Goal: Task Accomplishment & Management: Manage account settings

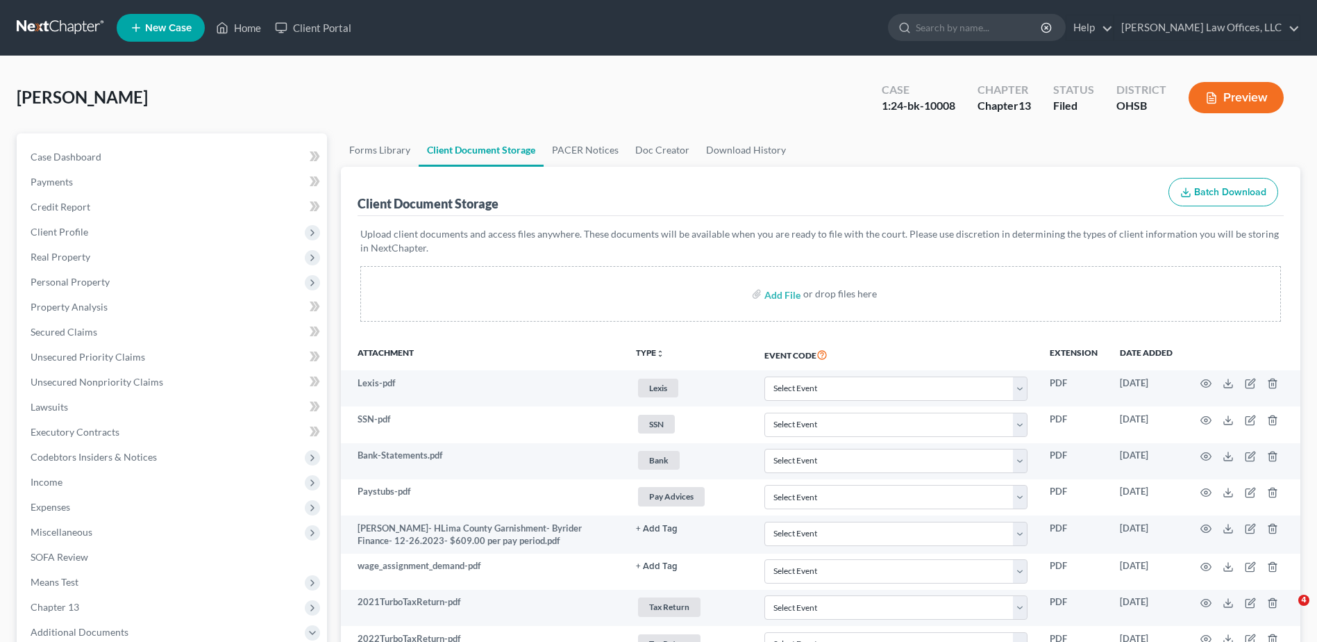
select select "7"
select select "52"
select select "37"
click at [253, 28] on link "Home" at bounding box center [238, 27] width 59 height 25
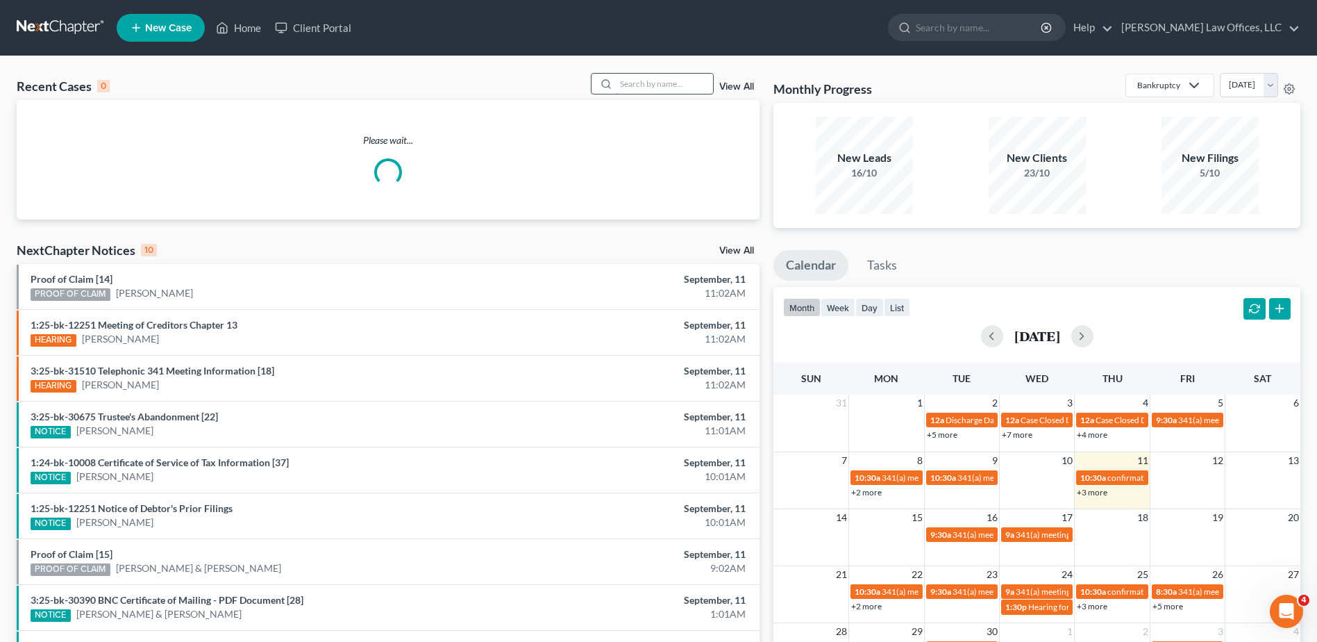
click at [638, 88] on input "search" at bounding box center [664, 84] width 97 height 20
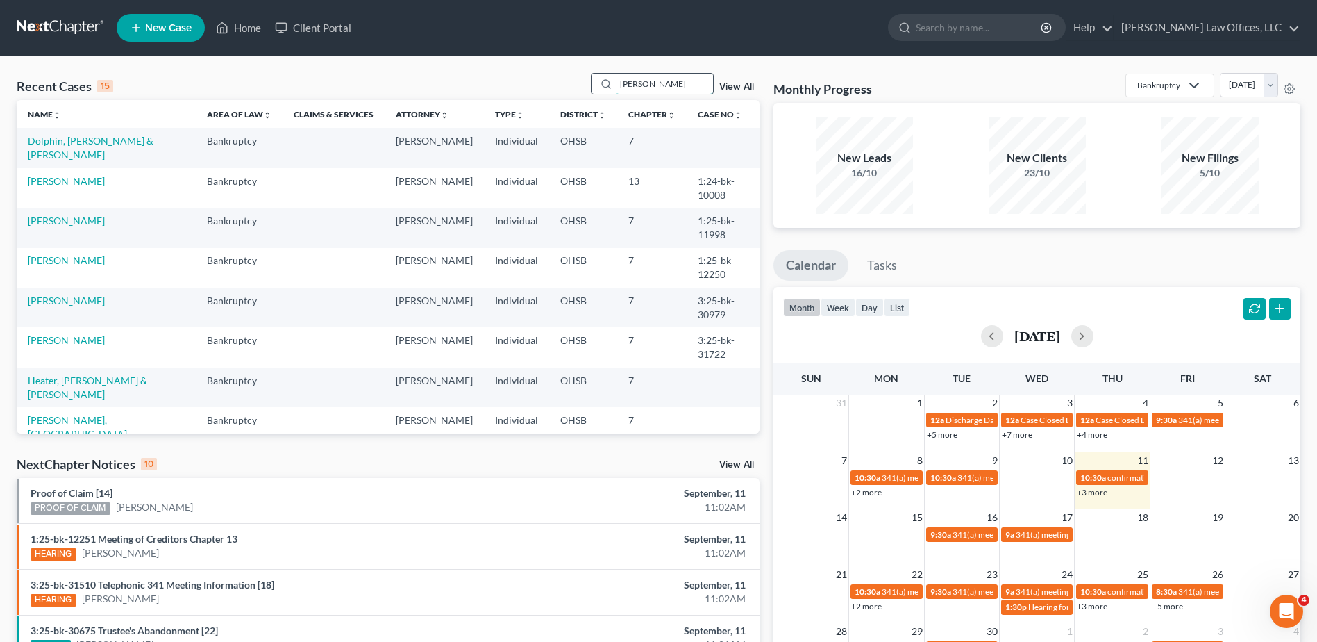
type input "[PERSON_NAME]"
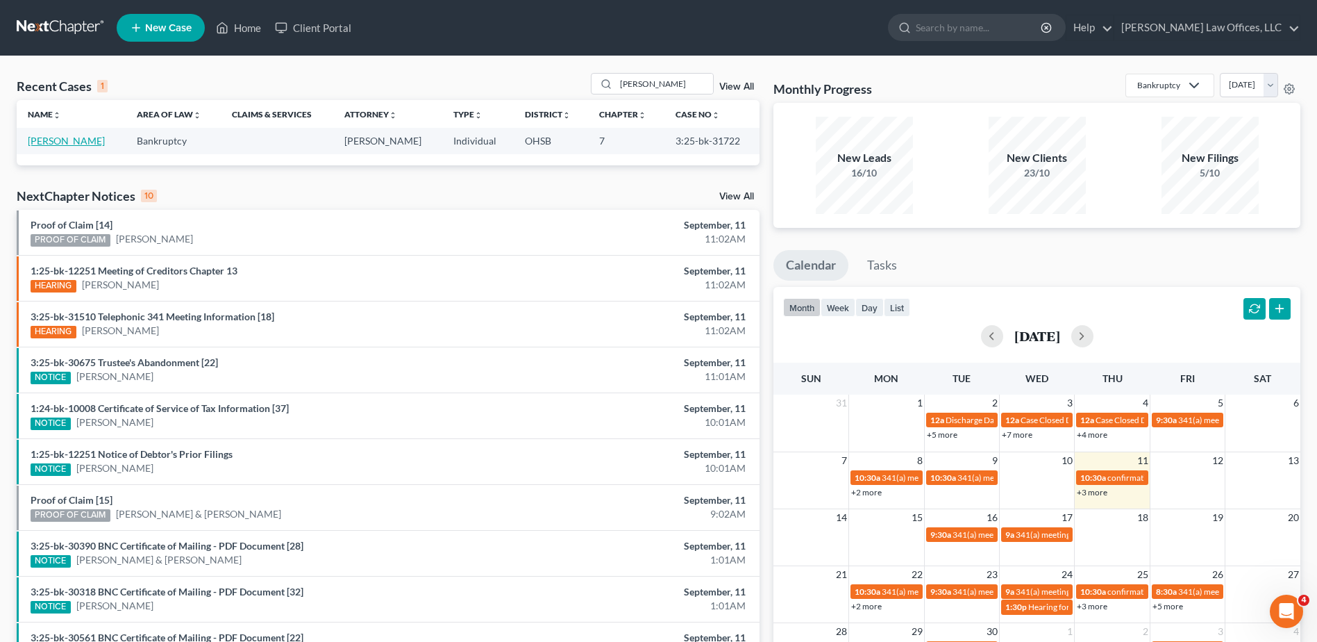
click at [46, 142] on link "[PERSON_NAME]" at bounding box center [66, 141] width 77 height 12
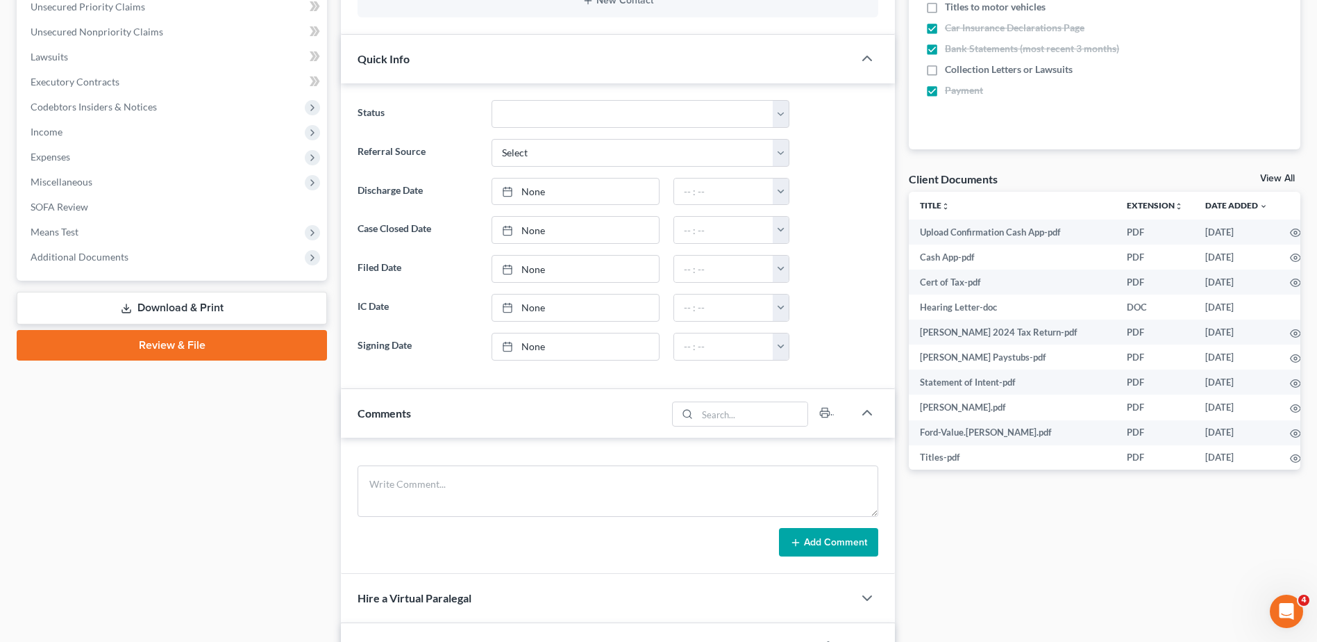
scroll to position [417, 0]
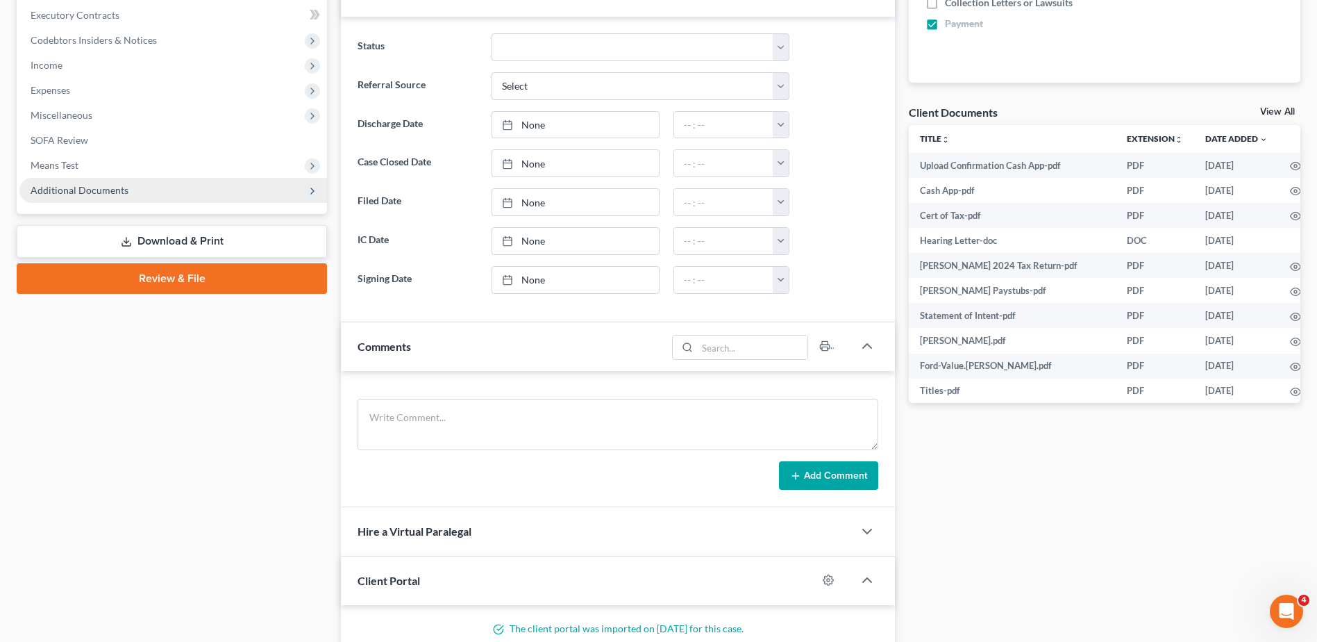
click at [96, 194] on span "Additional Documents" at bounding box center [80, 190] width 98 height 12
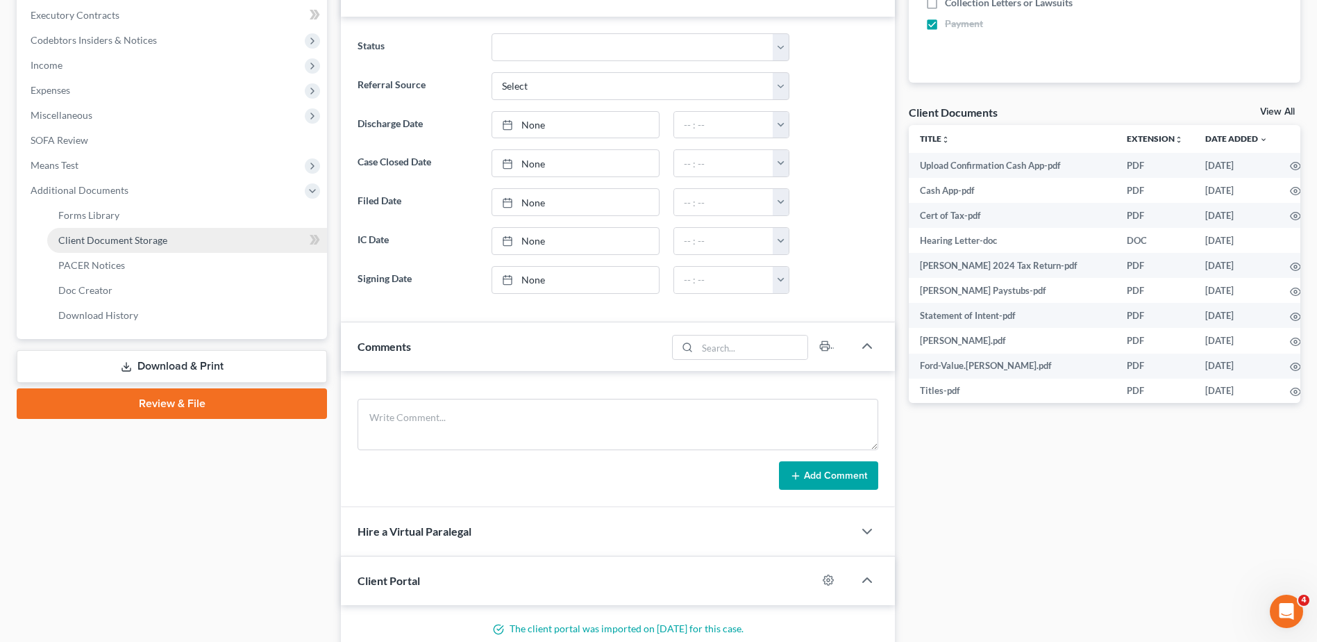
click at [101, 244] on span "Client Document Storage" at bounding box center [112, 240] width 109 height 12
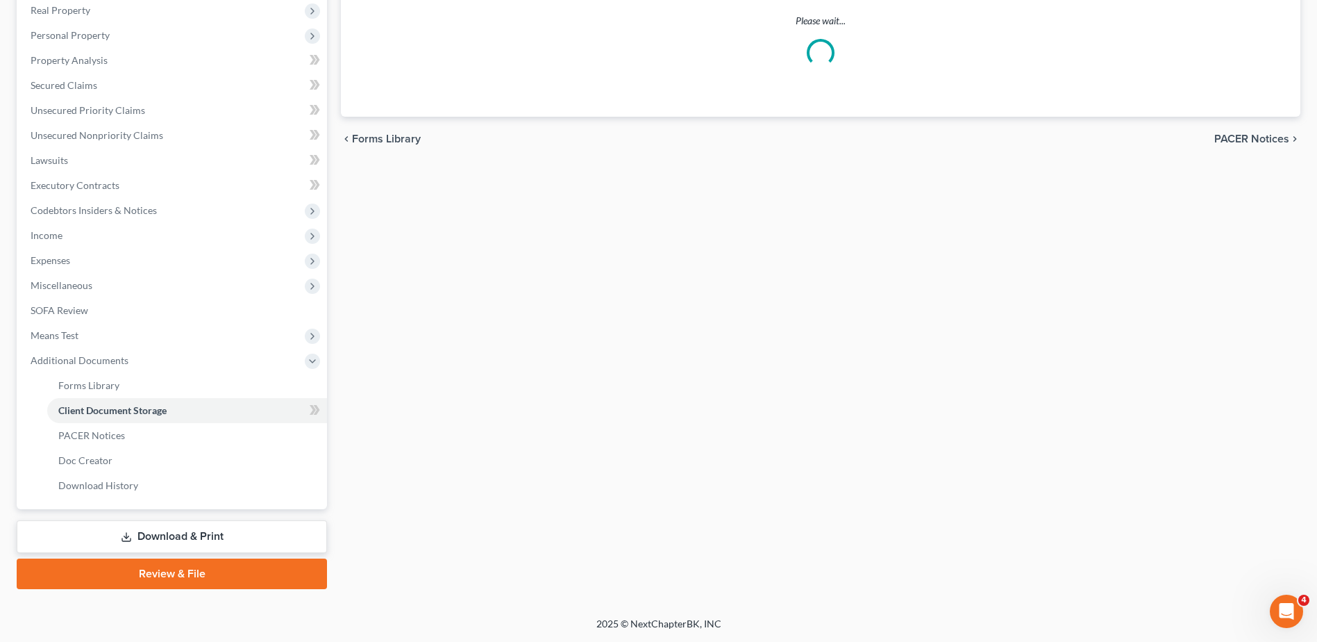
scroll to position [194, 0]
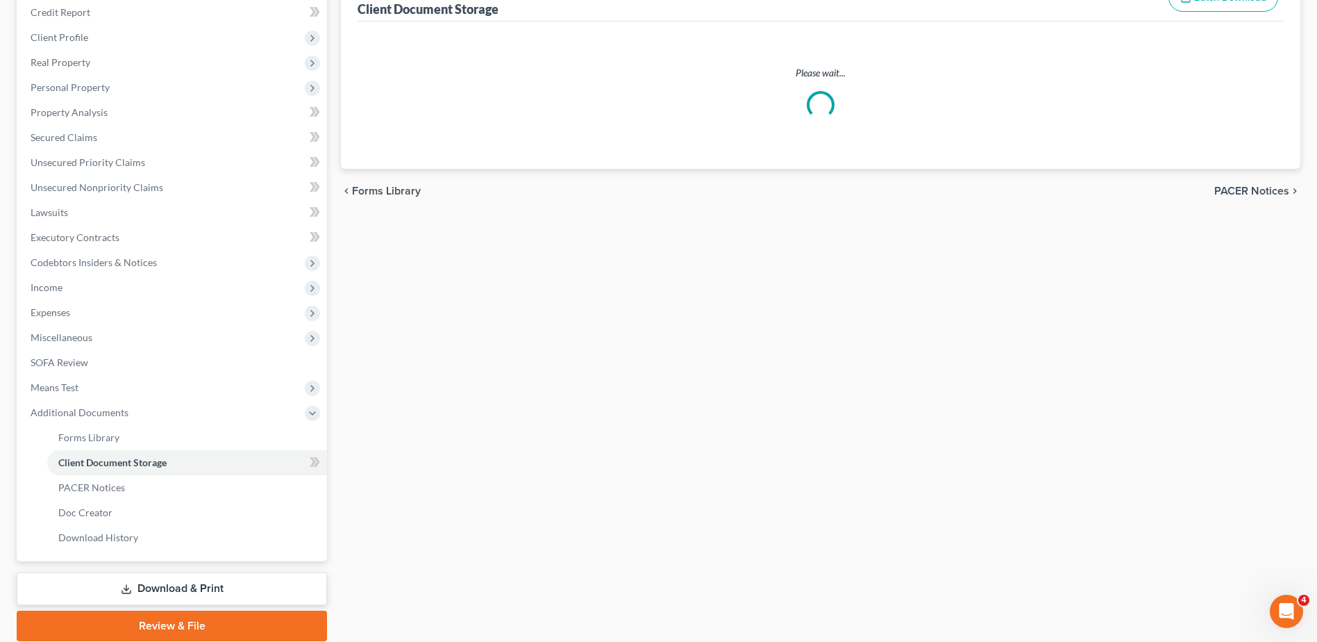
select select "7"
select select "52"
select select "37"
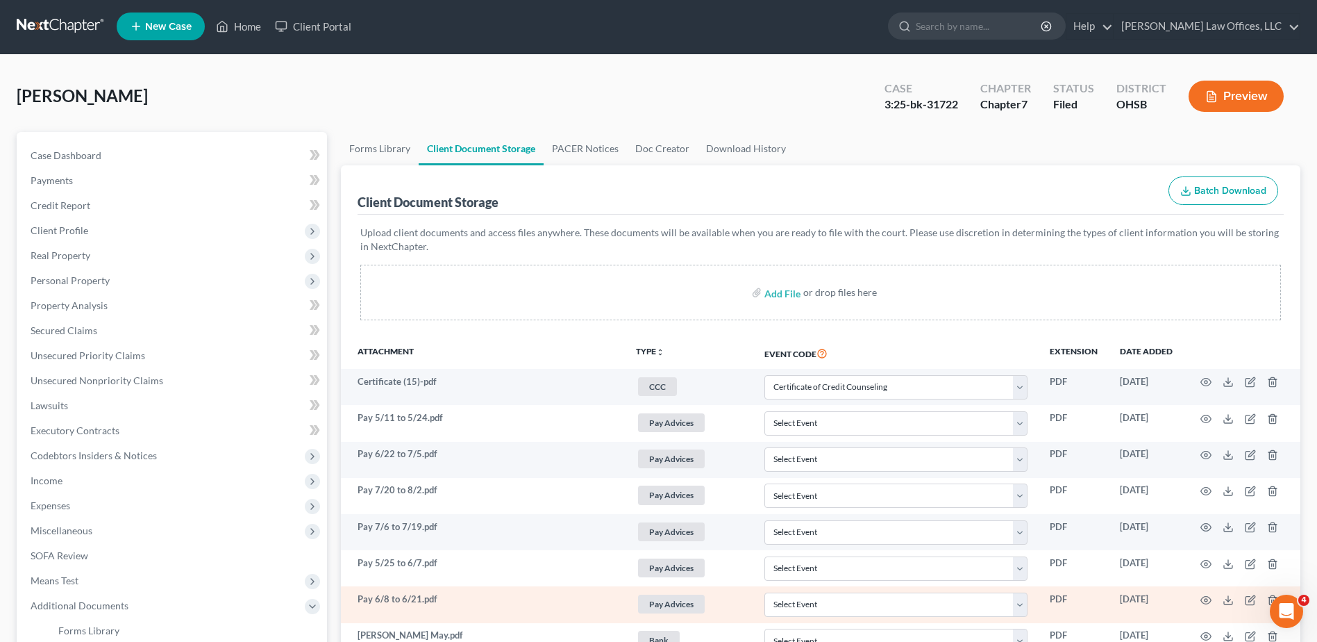
scroll to position [0, 0]
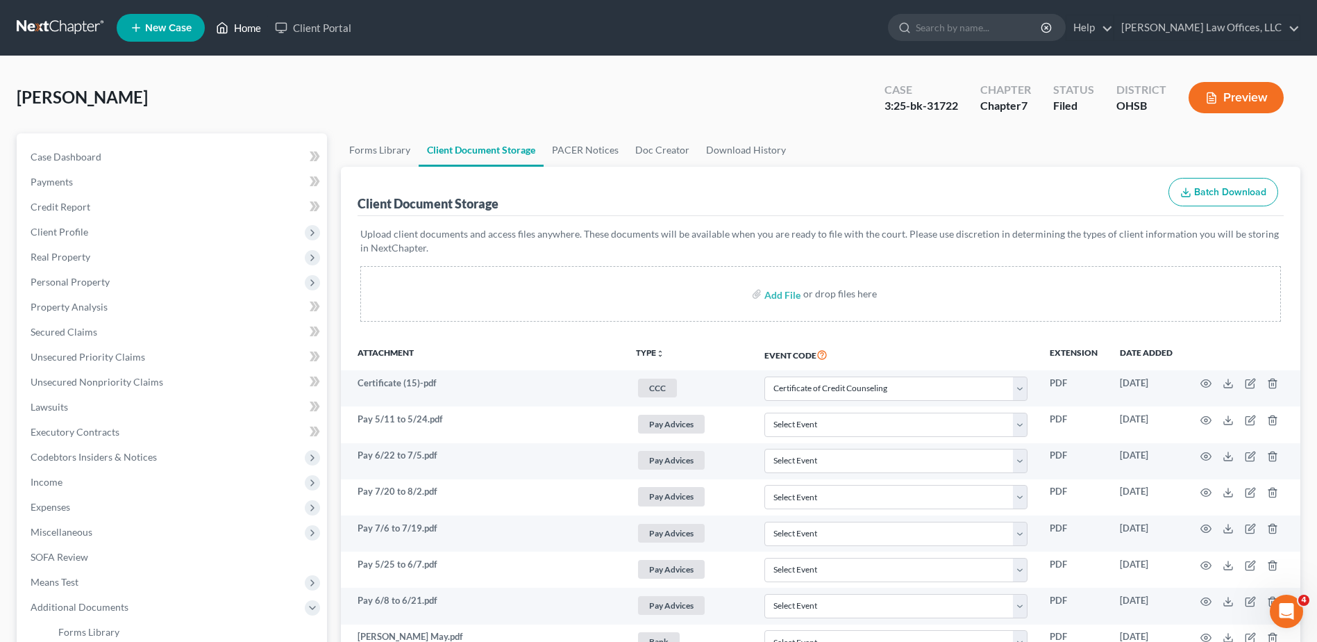
click at [255, 26] on link "Home" at bounding box center [238, 27] width 59 height 25
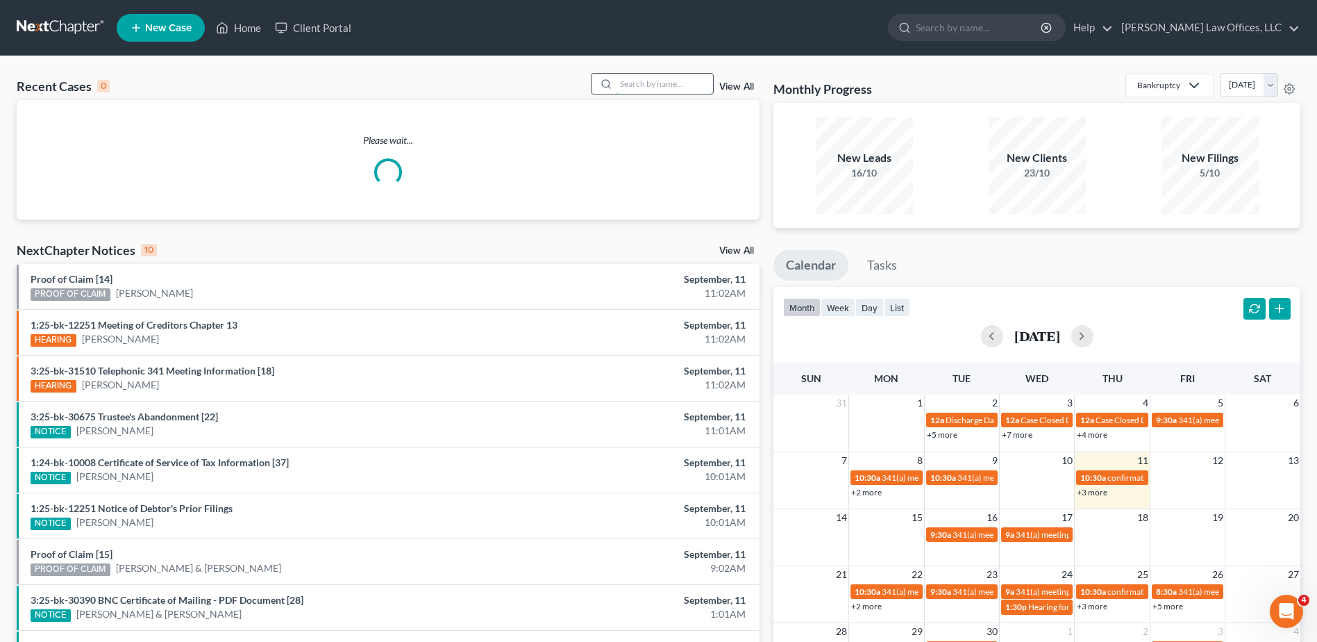
click at [667, 81] on input "search" at bounding box center [664, 84] width 97 height 20
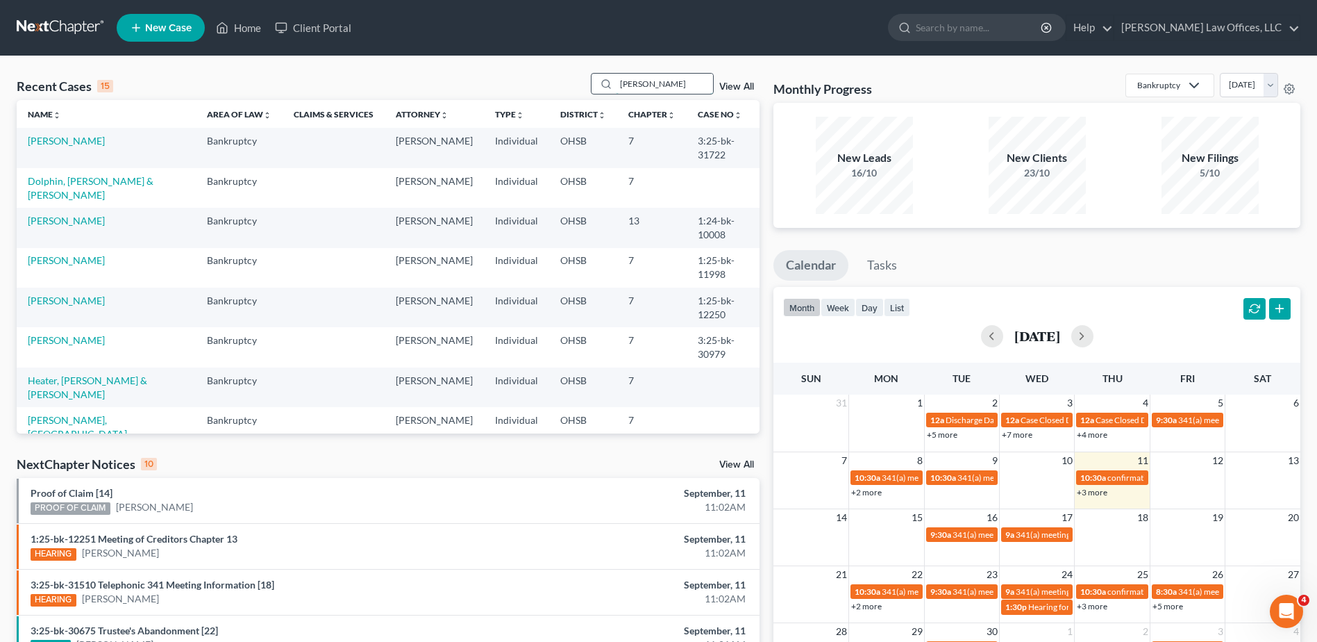
type input "[PERSON_NAME]"
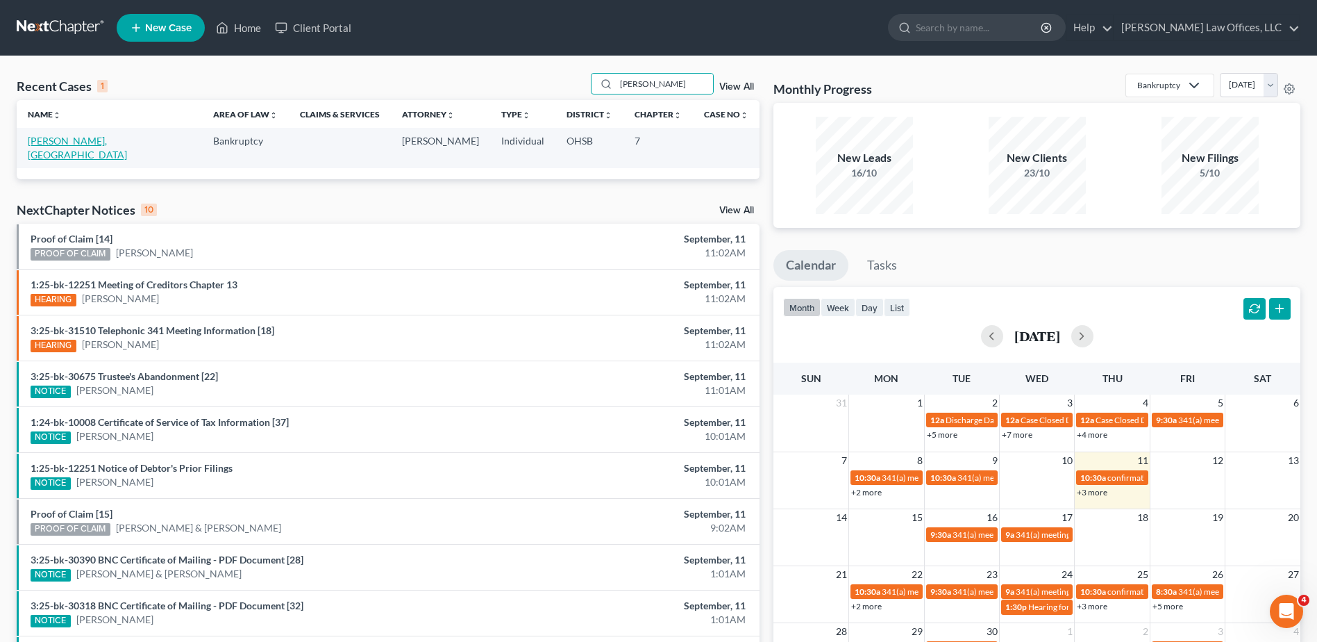
click at [97, 140] on link "[PERSON_NAME], [GEOGRAPHIC_DATA]" at bounding box center [77, 148] width 99 height 26
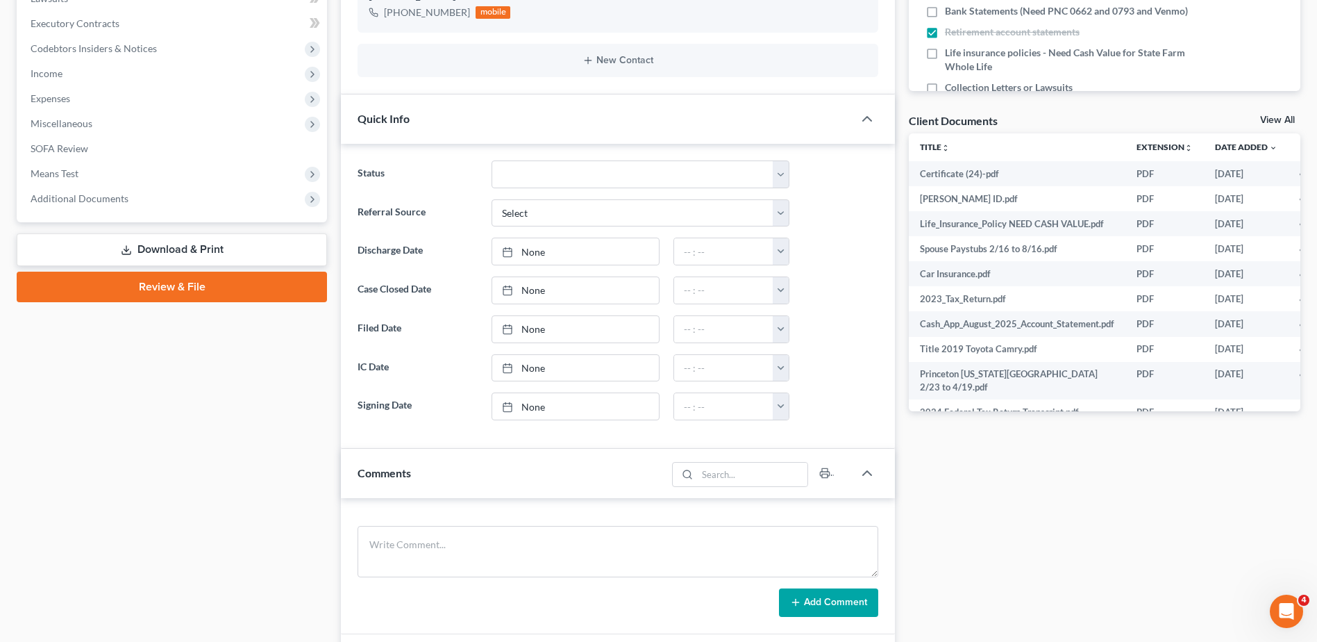
scroll to position [417, 0]
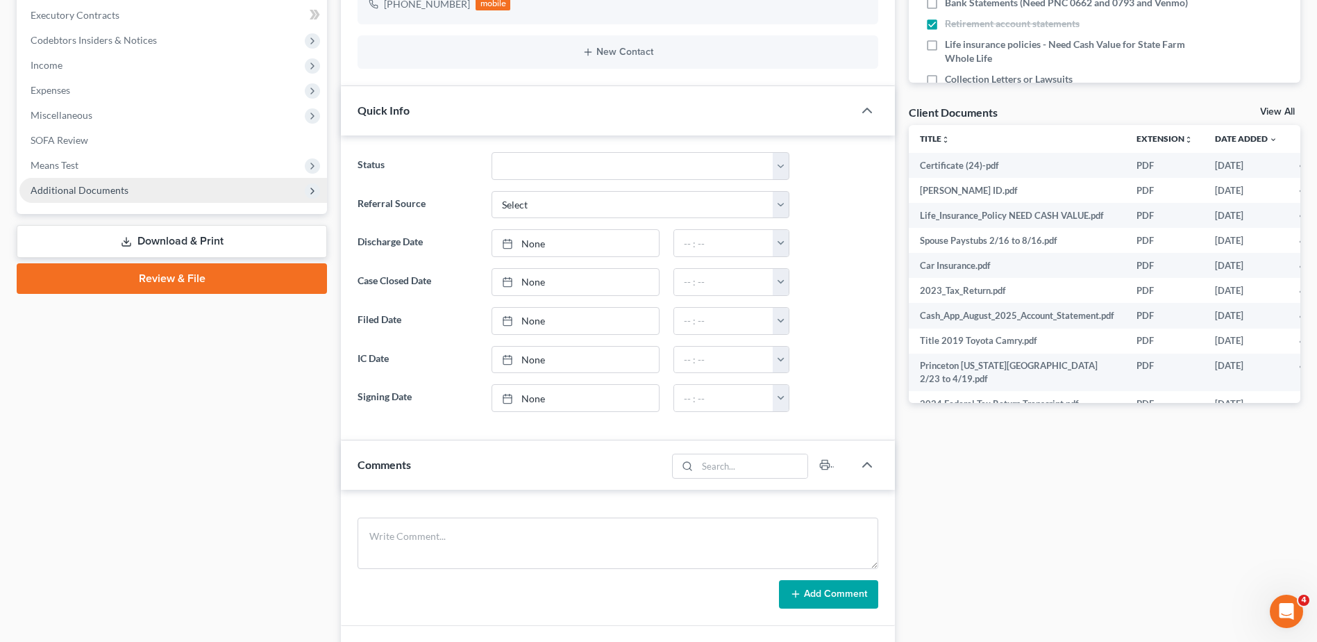
click at [97, 193] on span "Additional Documents" at bounding box center [80, 190] width 98 height 12
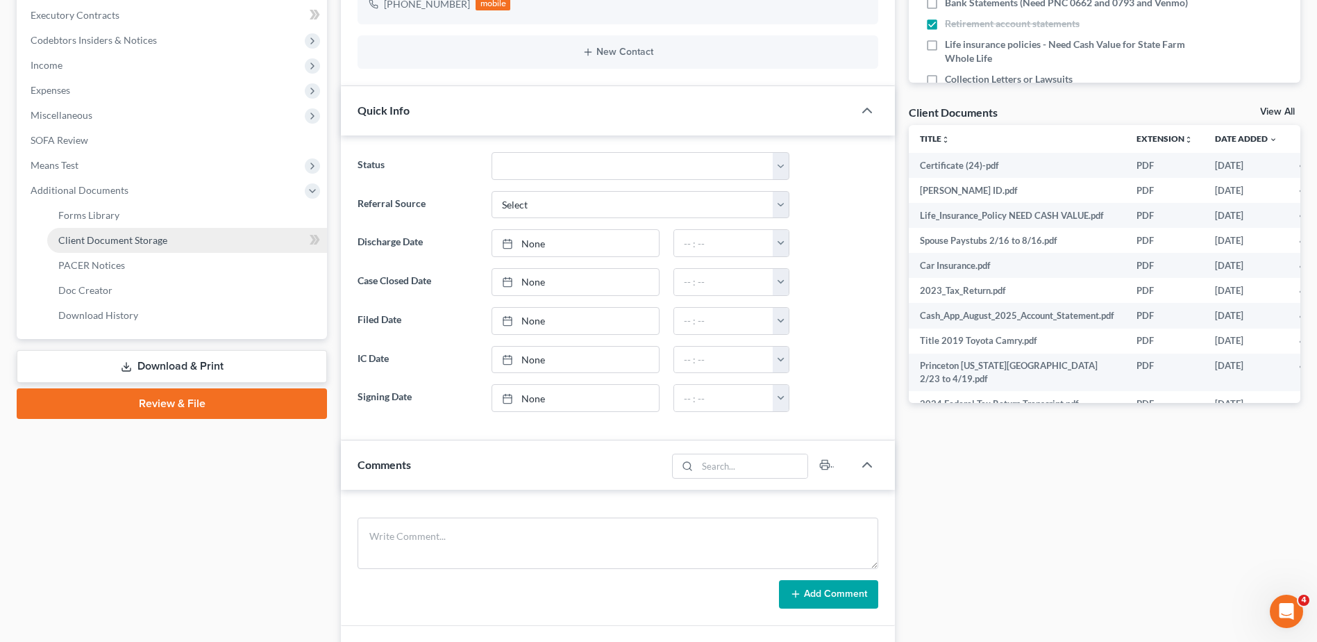
click at [119, 240] on span "Client Document Storage" at bounding box center [112, 240] width 109 height 12
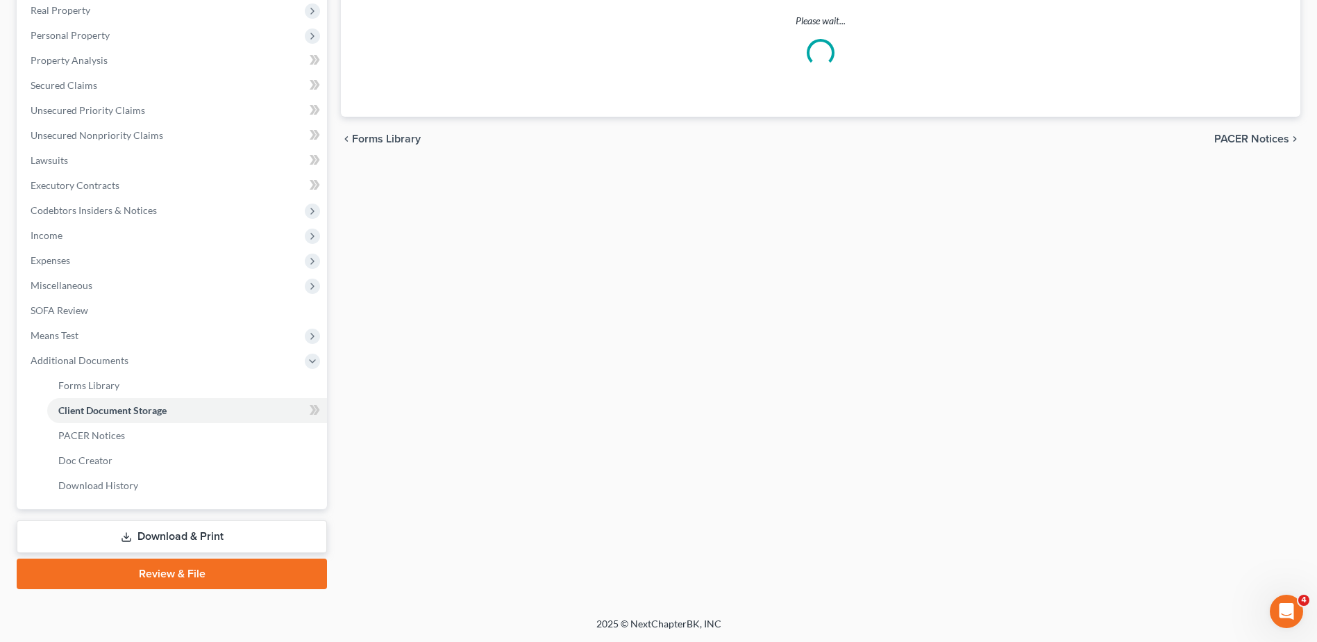
scroll to position [194, 0]
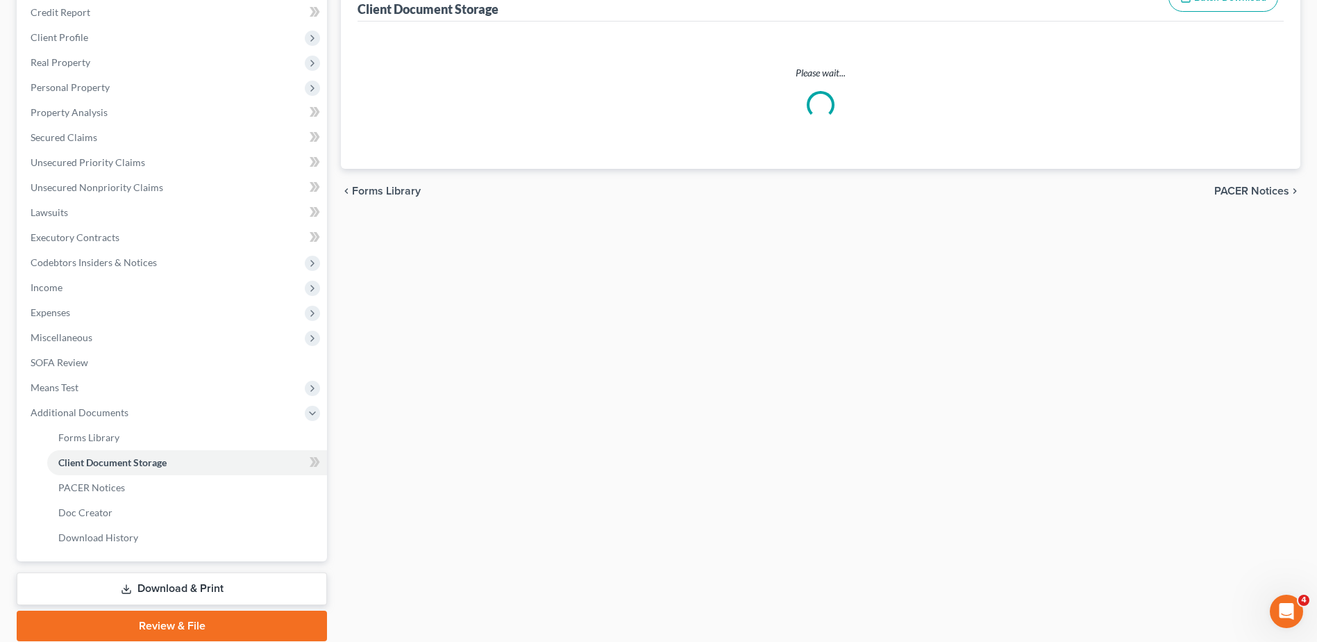
select select "7"
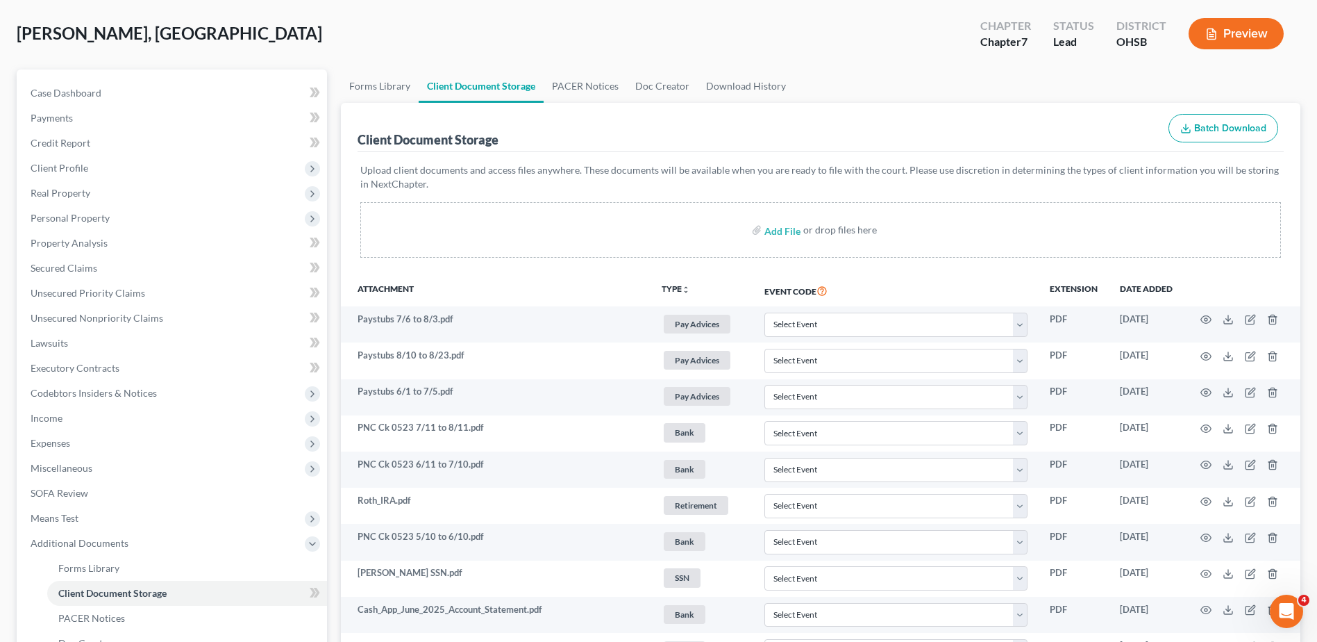
scroll to position [0, 0]
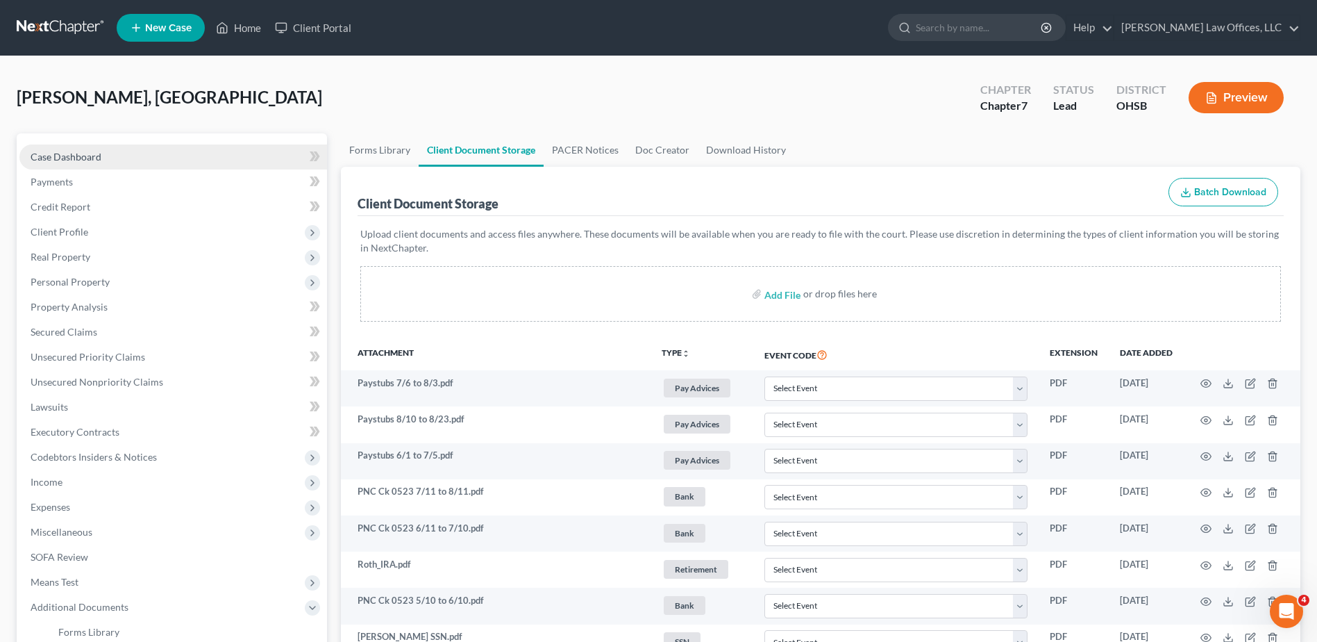
click at [97, 160] on span "Case Dashboard" at bounding box center [66, 157] width 71 height 12
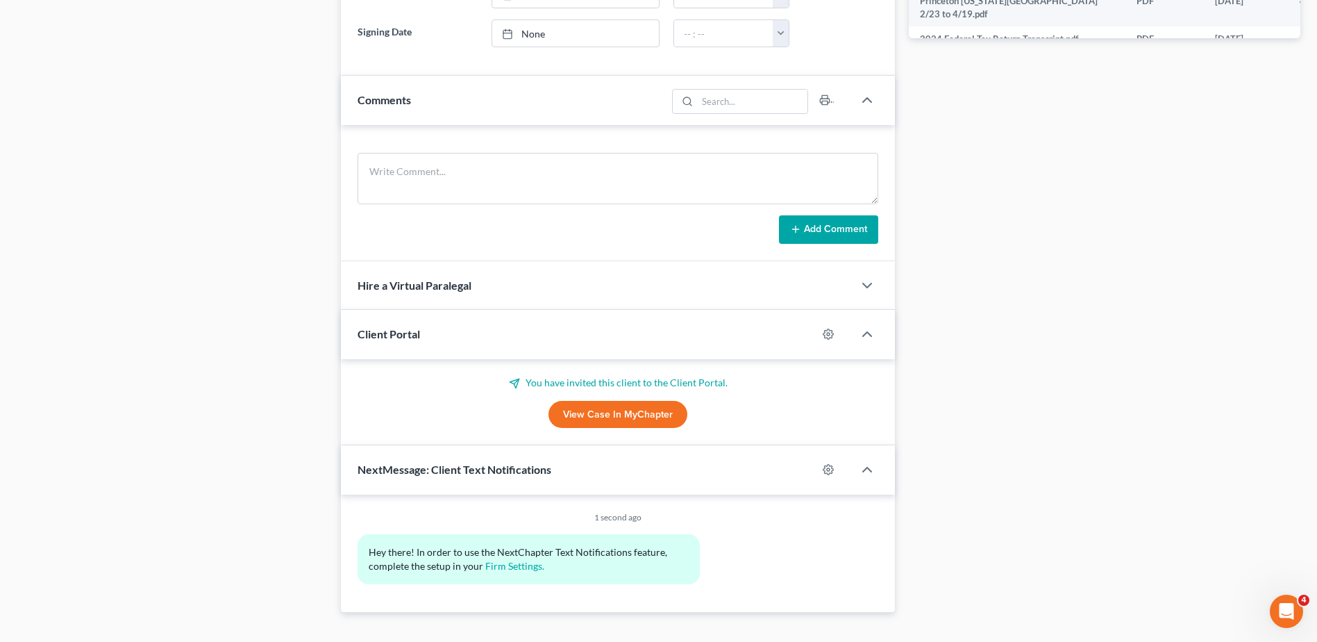
scroll to position [805, 0]
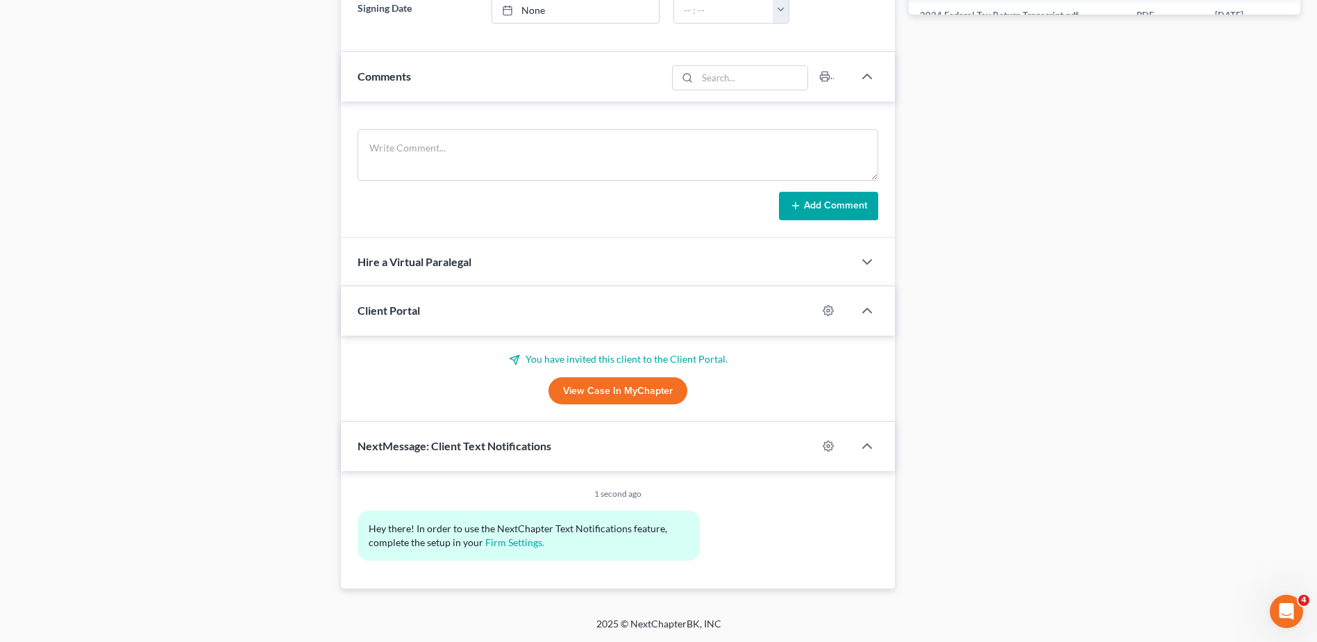
click at [623, 398] on link "View Case in MyChapter" at bounding box center [618, 391] width 139 height 28
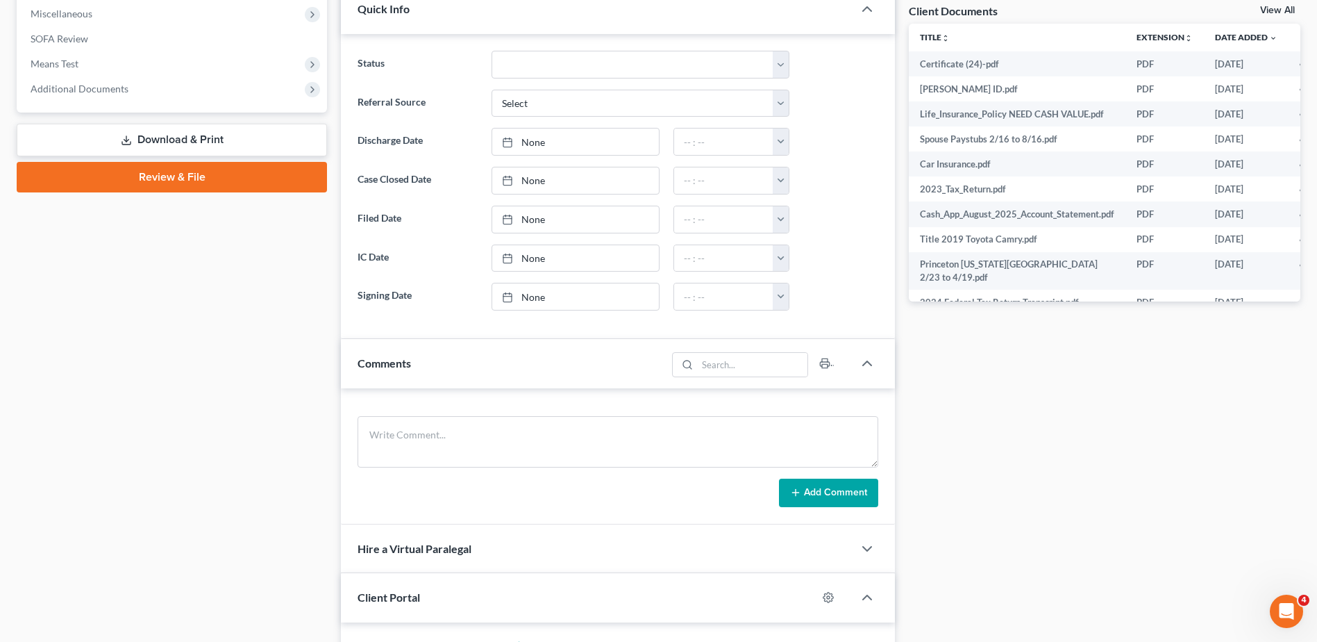
scroll to position [0, 0]
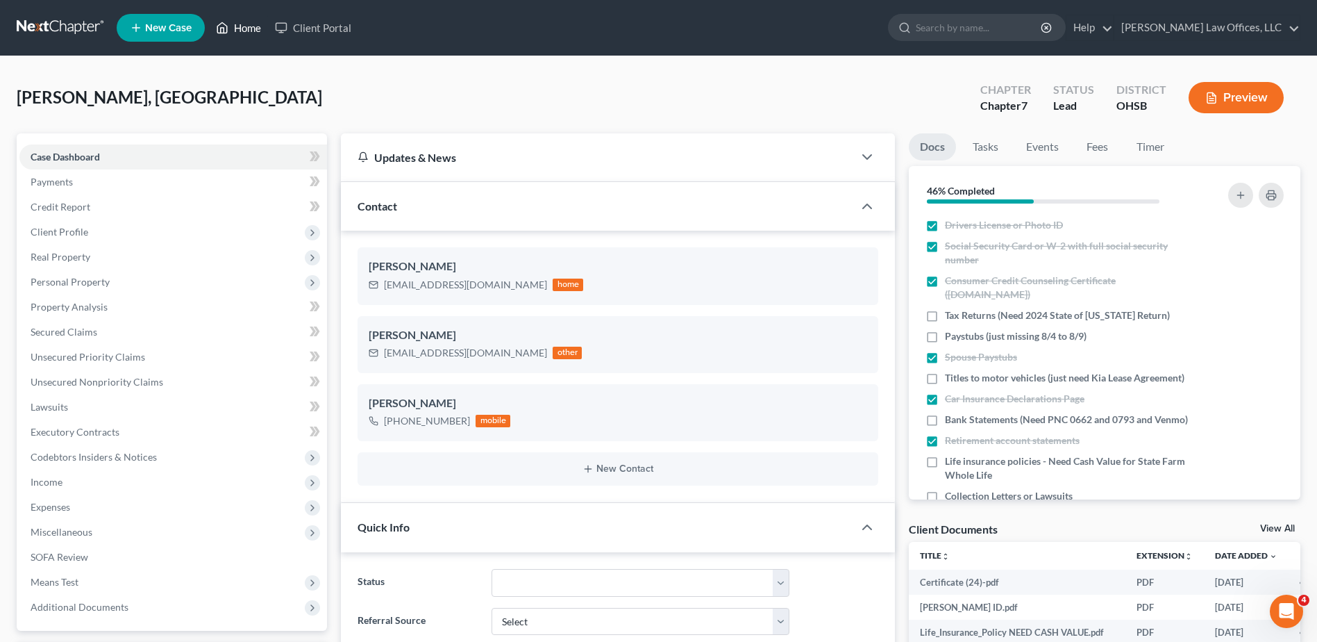
drag, startPoint x: 251, startPoint y: 32, endPoint x: 197, endPoint y: 32, distance: 54.9
click at [251, 32] on link "Home" at bounding box center [238, 27] width 59 height 25
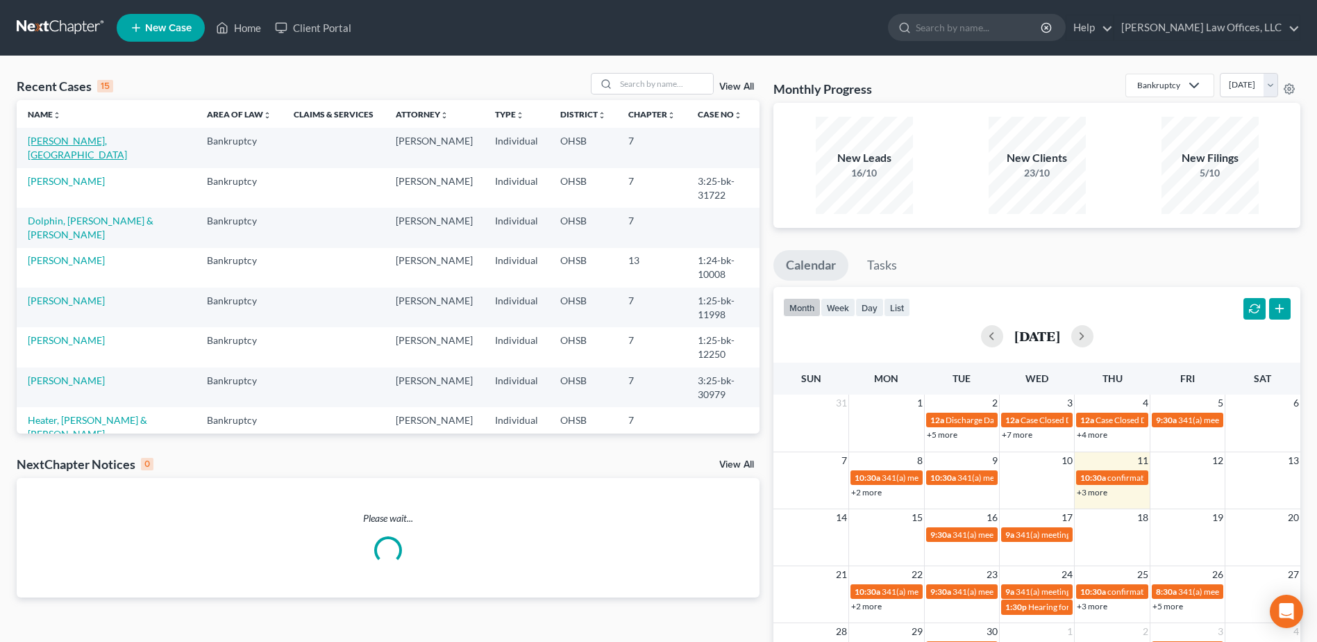
click at [47, 143] on link "[PERSON_NAME], [GEOGRAPHIC_DATA]" at bounding box center [77, 148] width 99 height 26
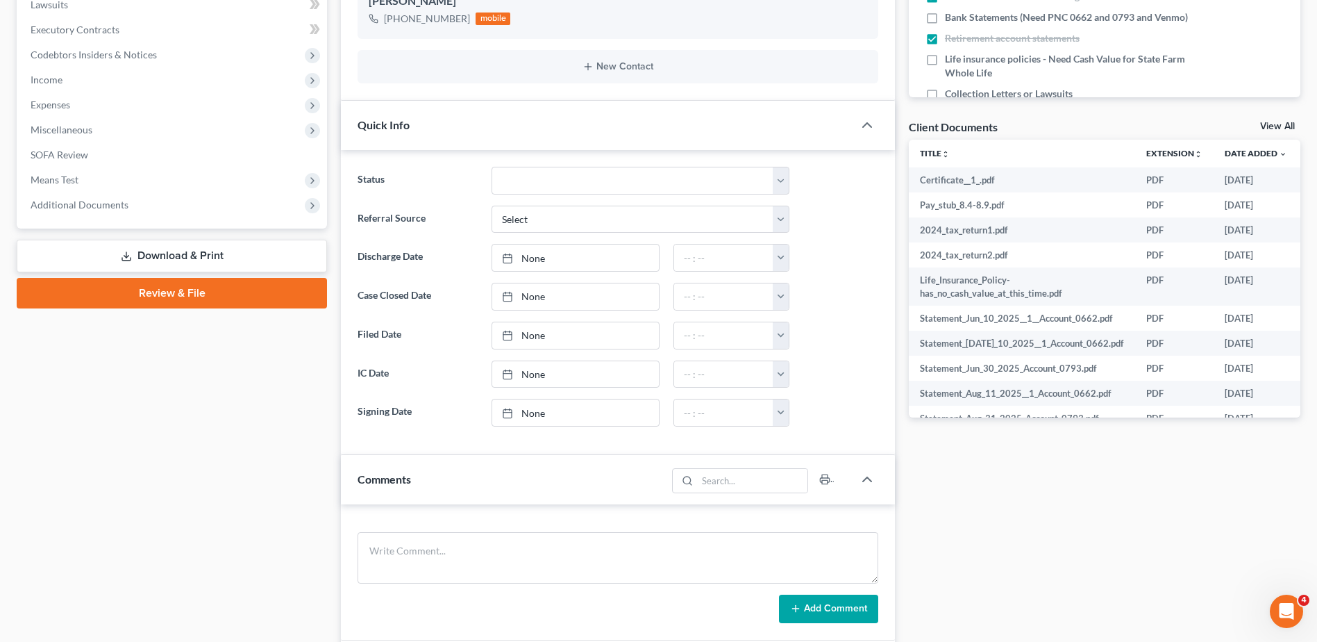
scroll to position [417, 0]
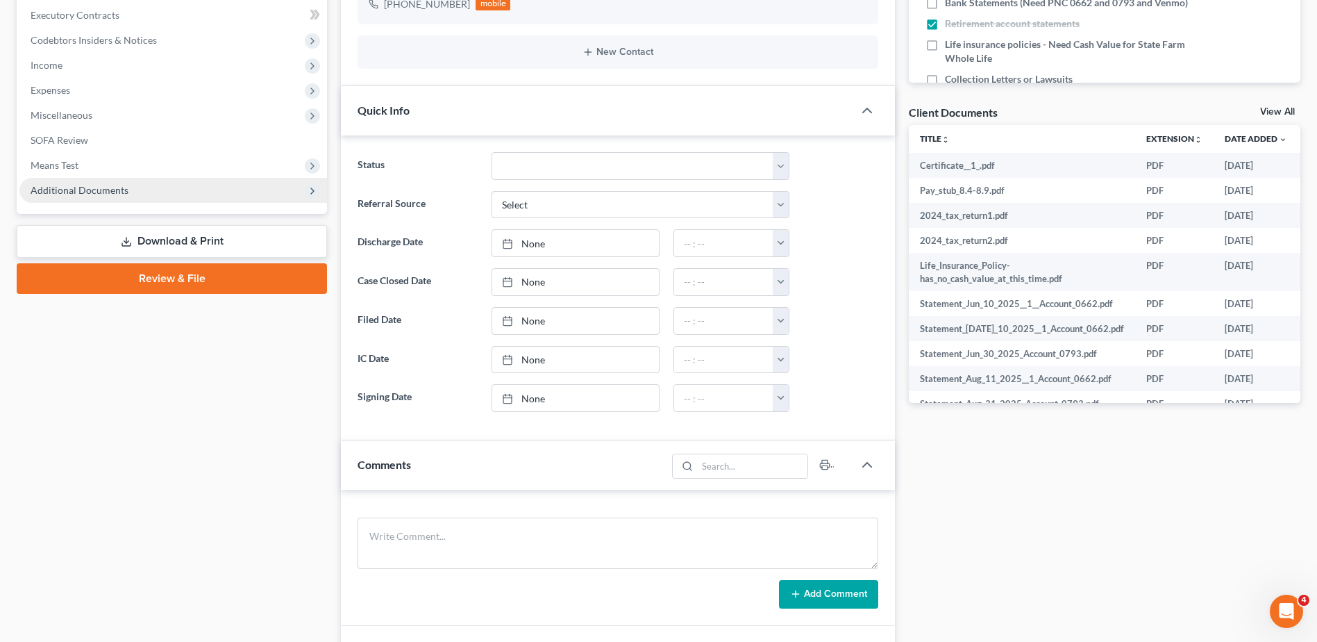
click at [96, 190] on span "Additional Documents" at bounding box center [80, 190] width 98 height 12
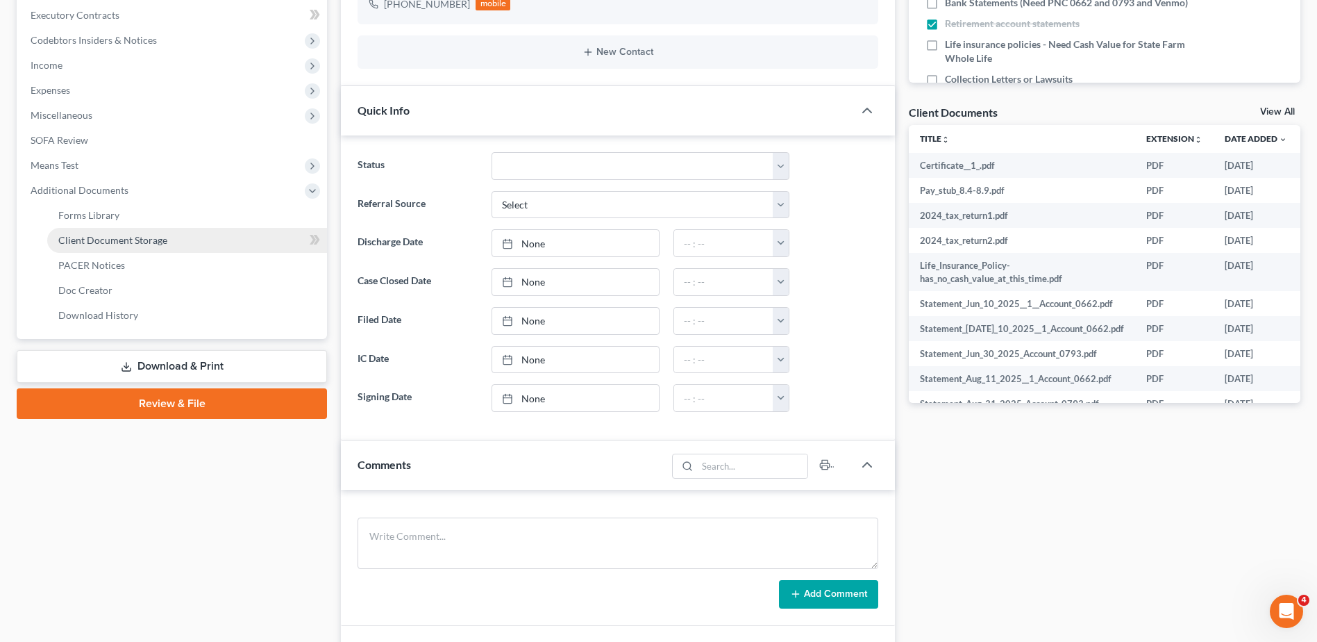
click at [92, 235] on span "Client Document Storage" at bounding box center [112, 240] width 109 height 12
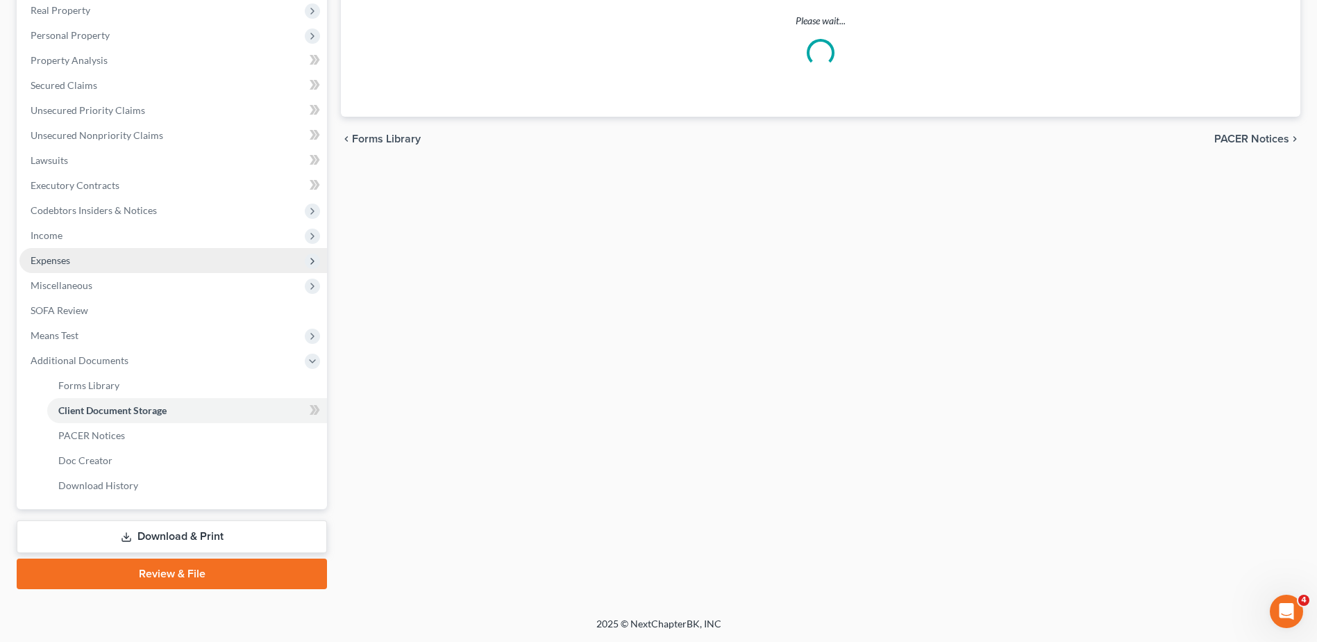
scroll to position [194, 0]
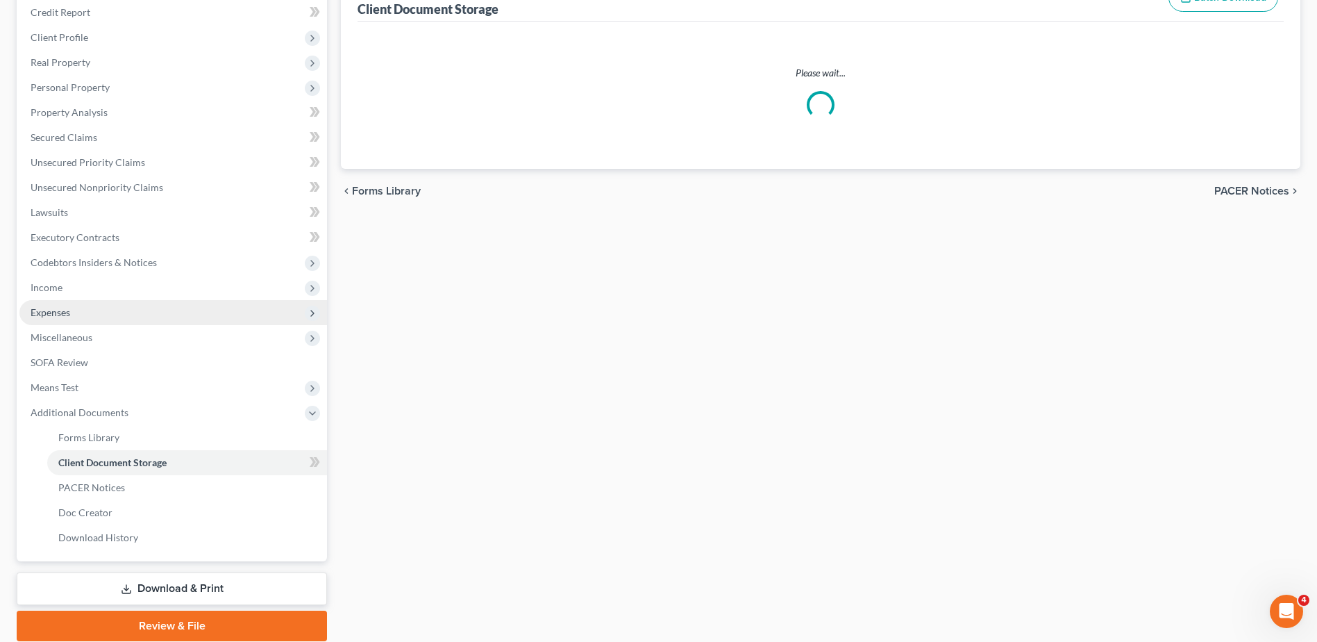
select select "7"
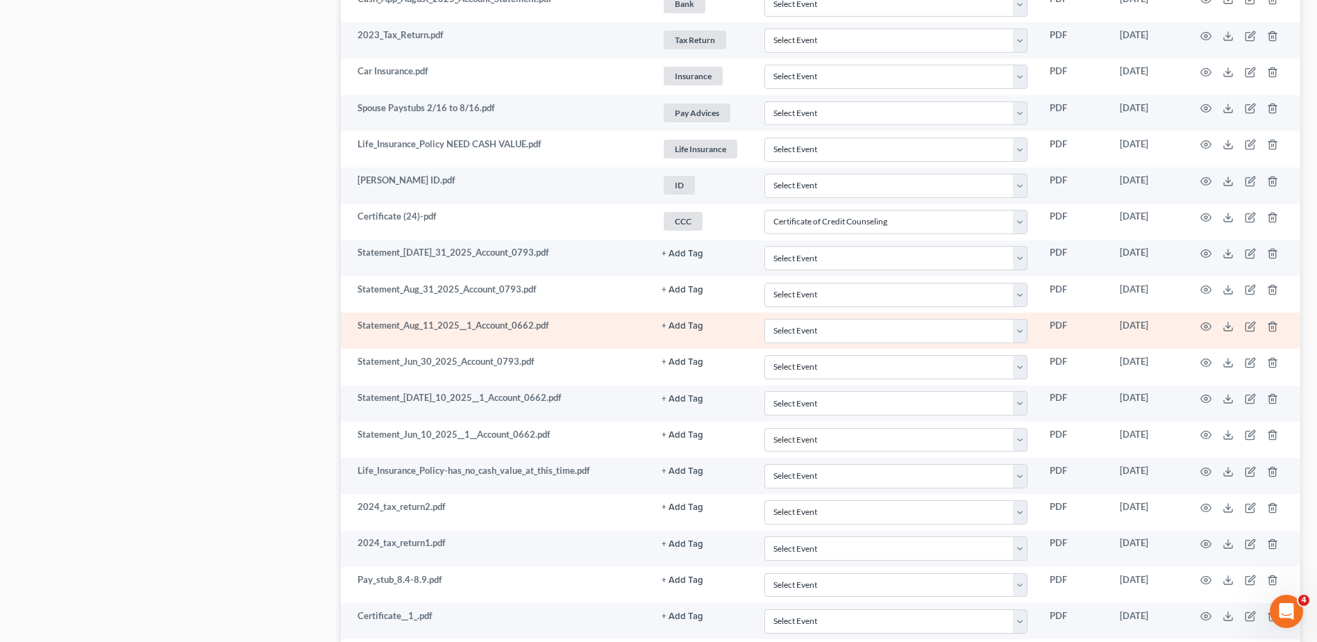
scroll to position [822, 0]
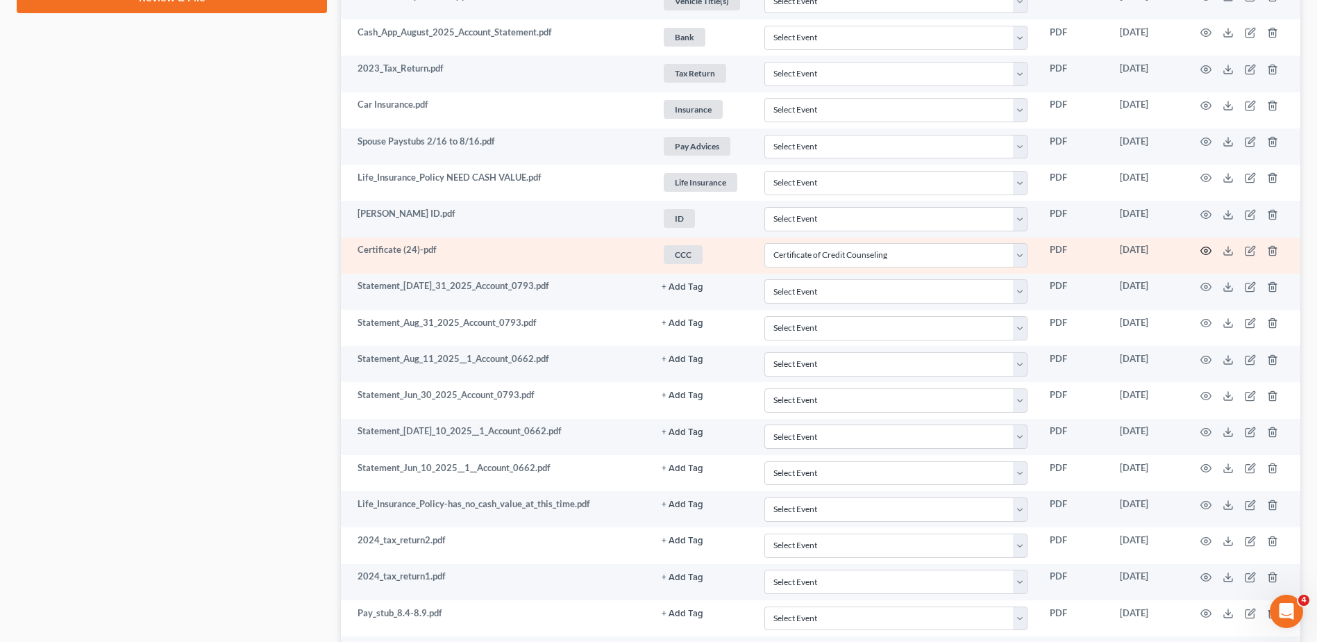
click at [1208, 251] on circle "button" at bounding box center [1206, 250] width 3 height 3
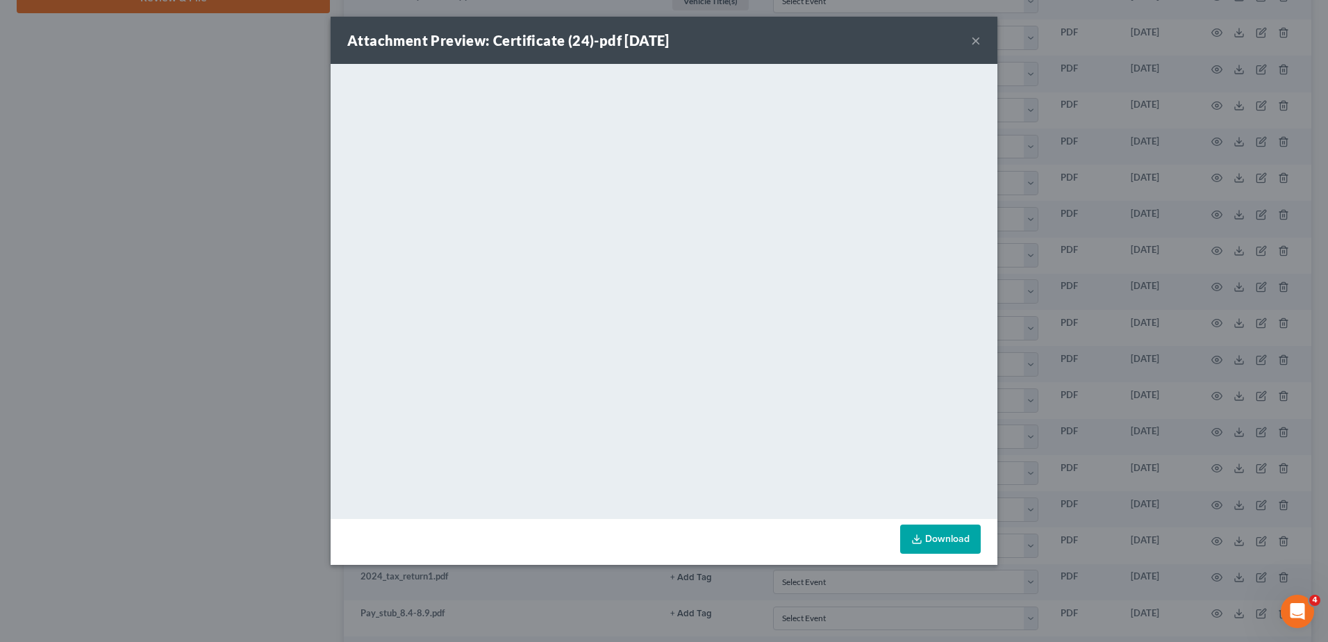
click at [976, 41] on button "×" at bounding box center [976, 40] width 10 height 17
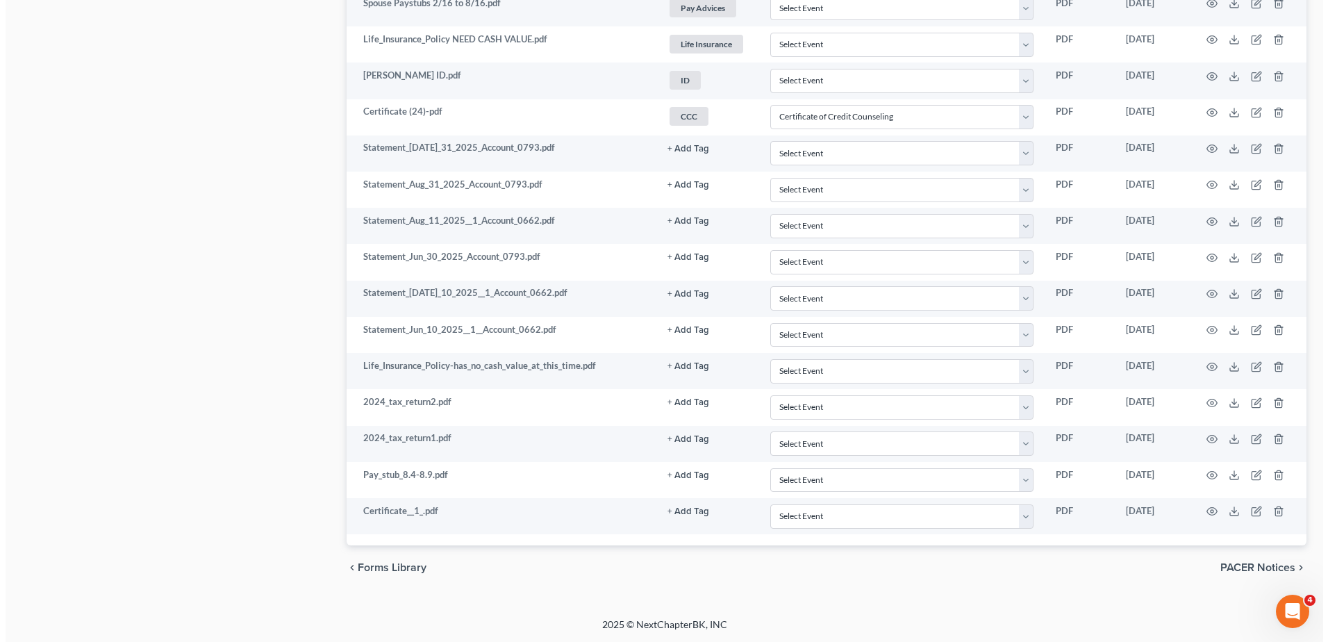
scroll to position [961, 0]
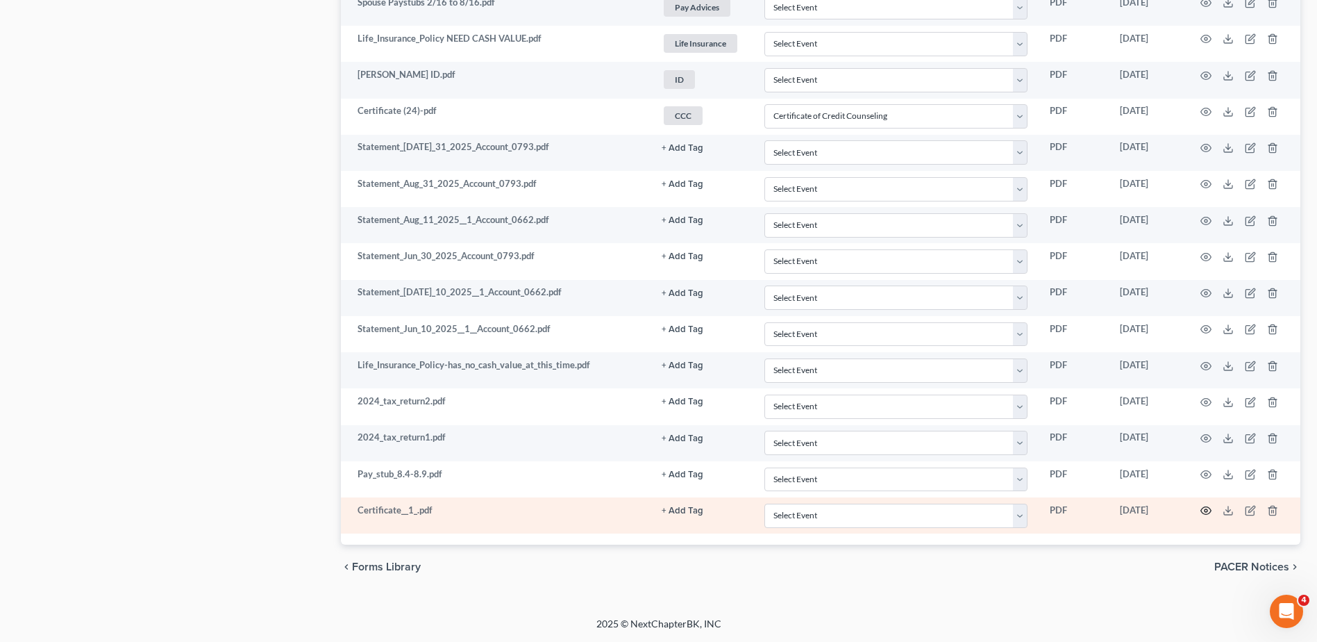
click at [1206, 509] on circle "button" at bounding box center [1206, 510] width 3 height 3
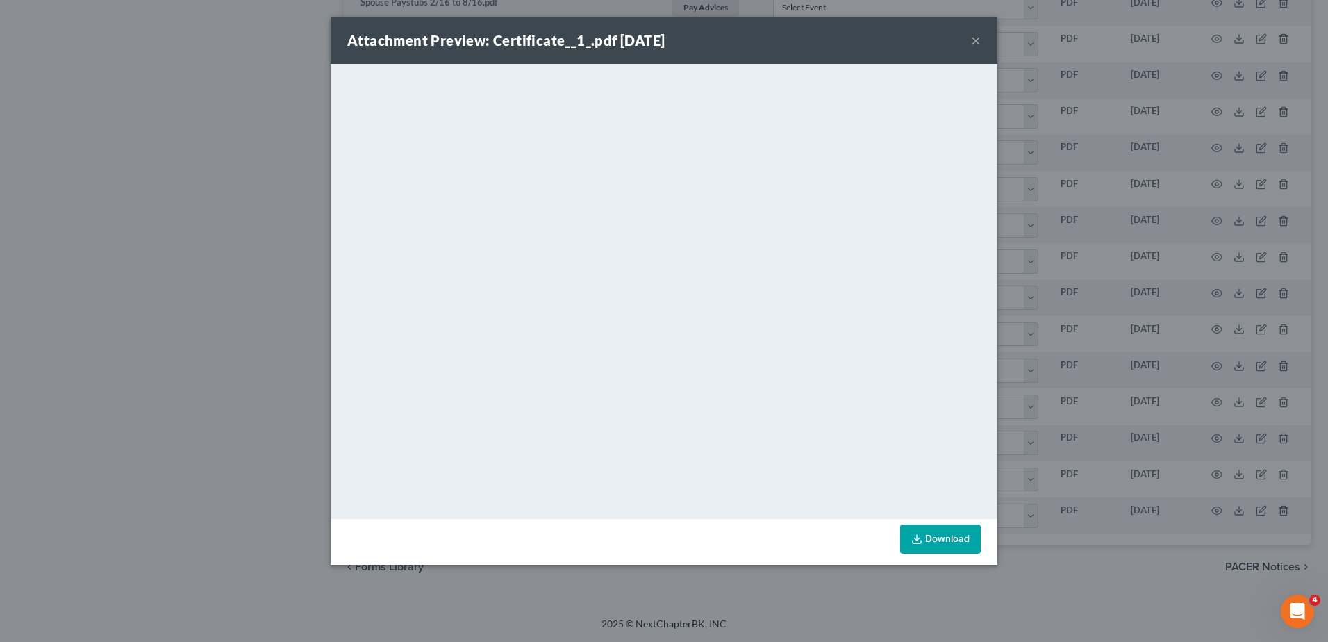
click at [972, 35] on button "×" at bounding box center [976, 40] width 10 height 17
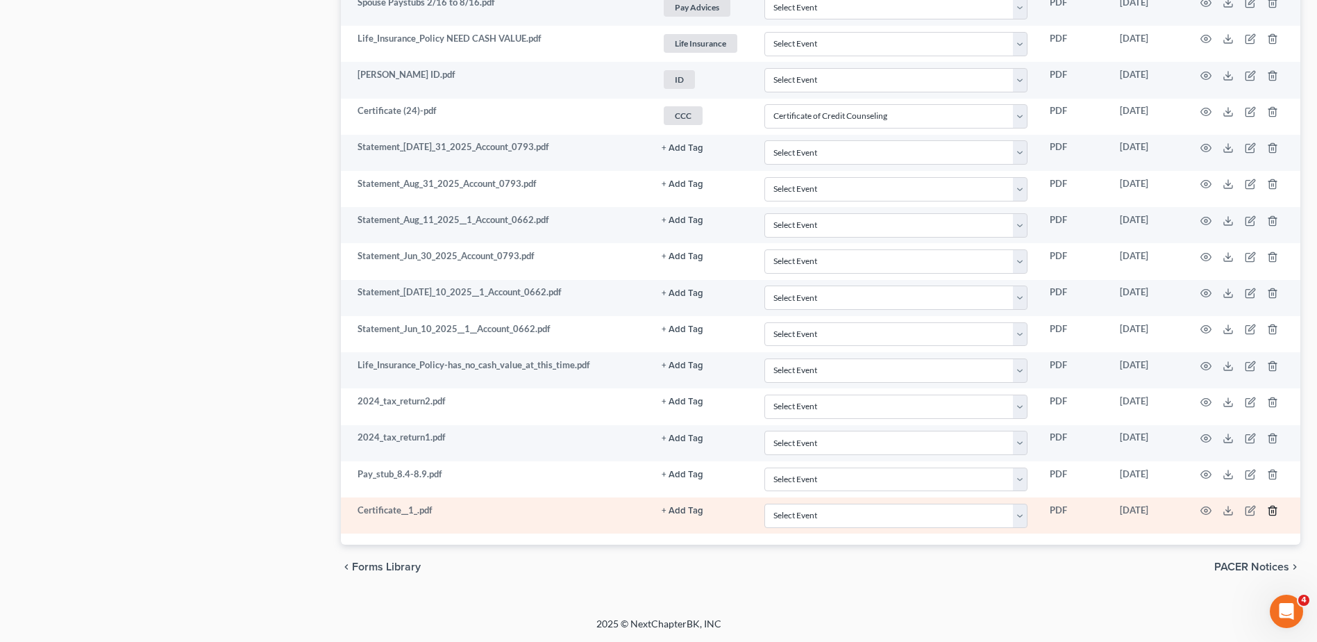
click at [1273, 510] on icon "button" at bounding box center [1272, 510] width 11 height 11
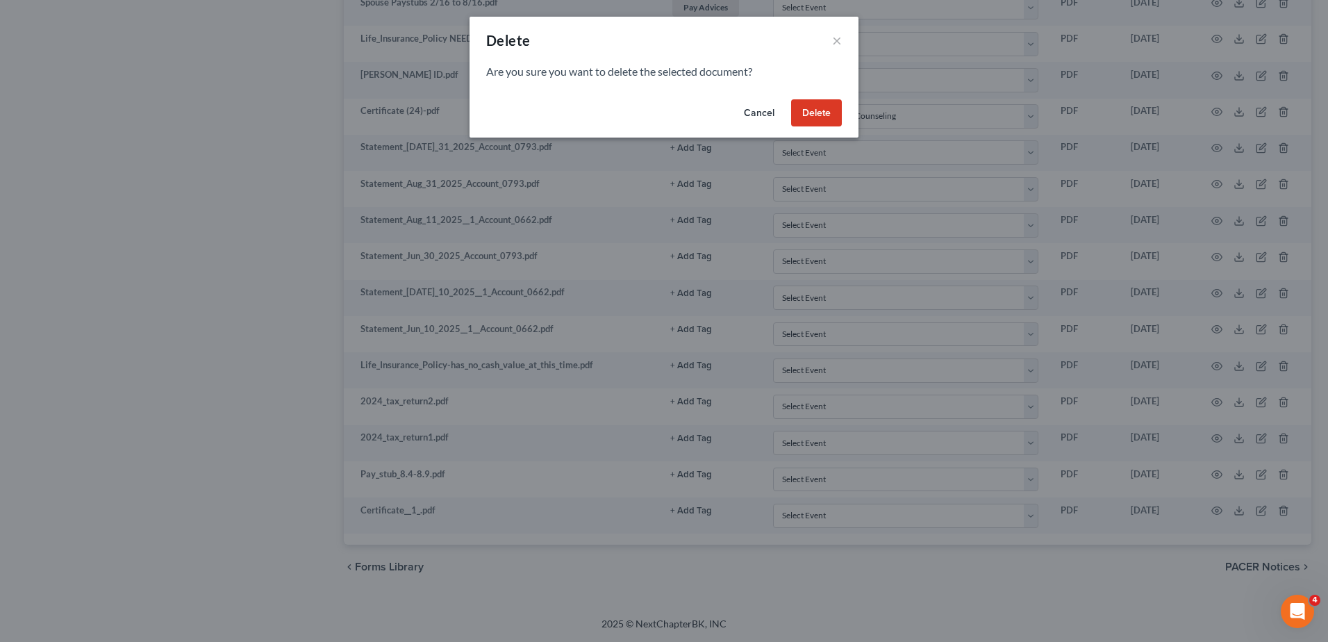
click at [825, 122] on button "Delete" at bounding box center [816, 113] width 51 height 28
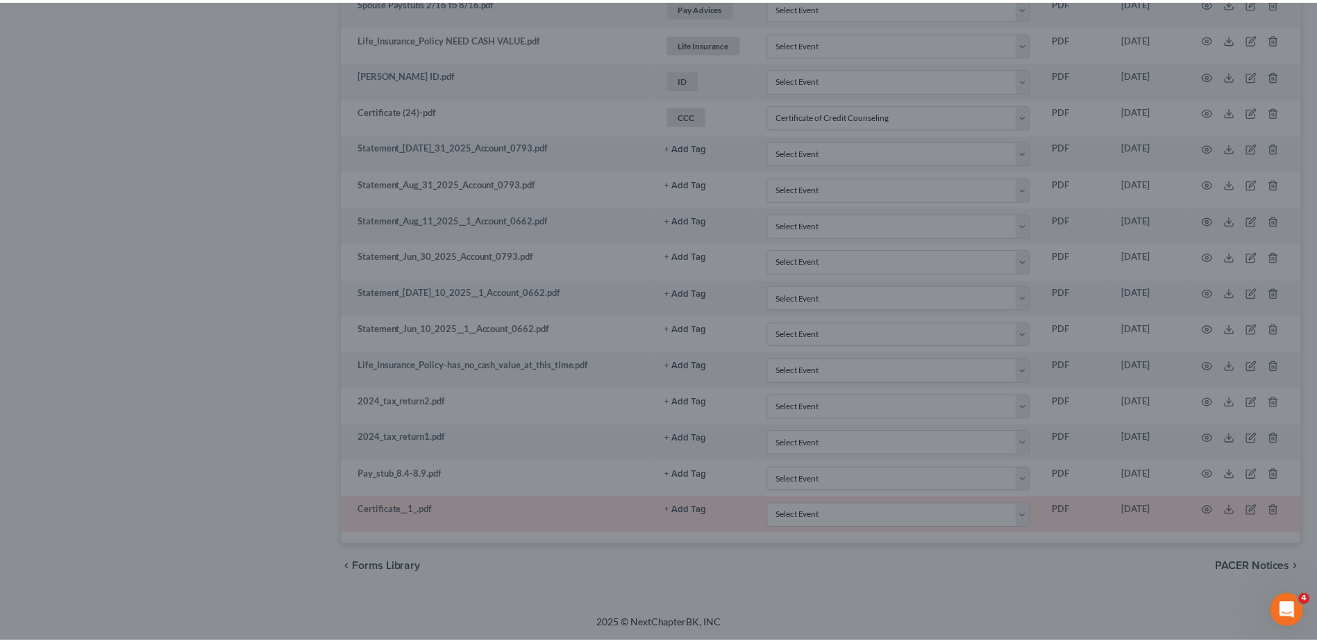
scroll to position [925, 0]
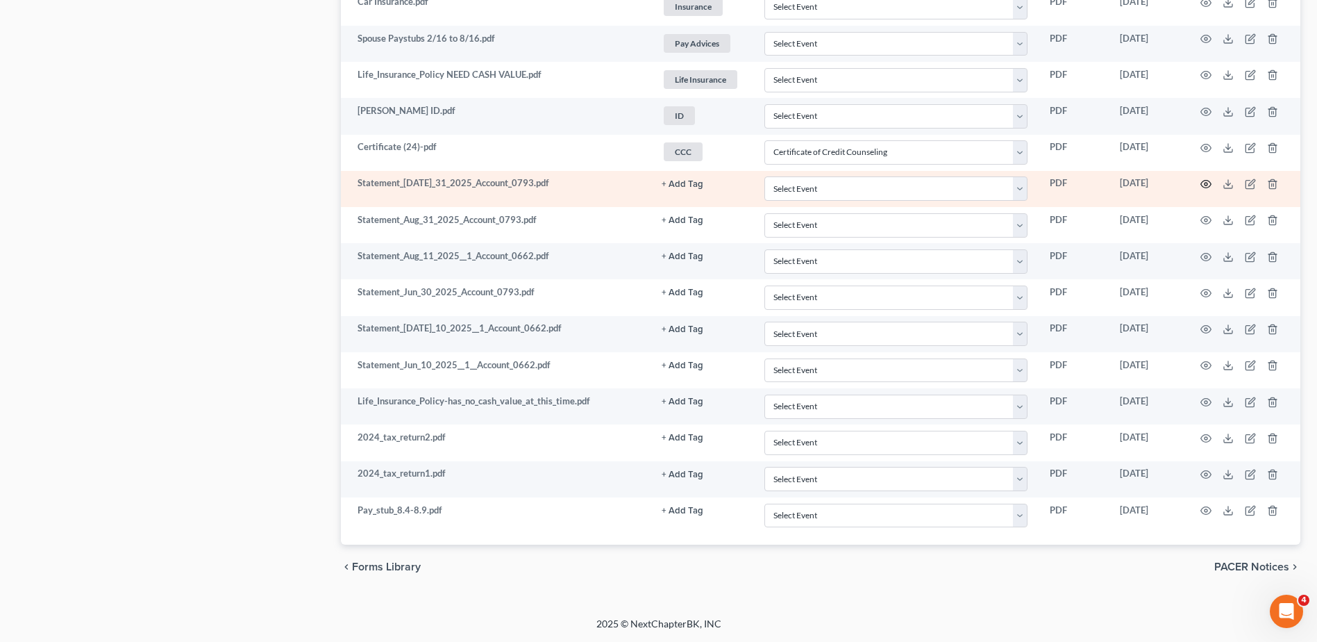
click at [1205, 181] on icon "button" at bounding box center [1206, 183] width 11 height 11
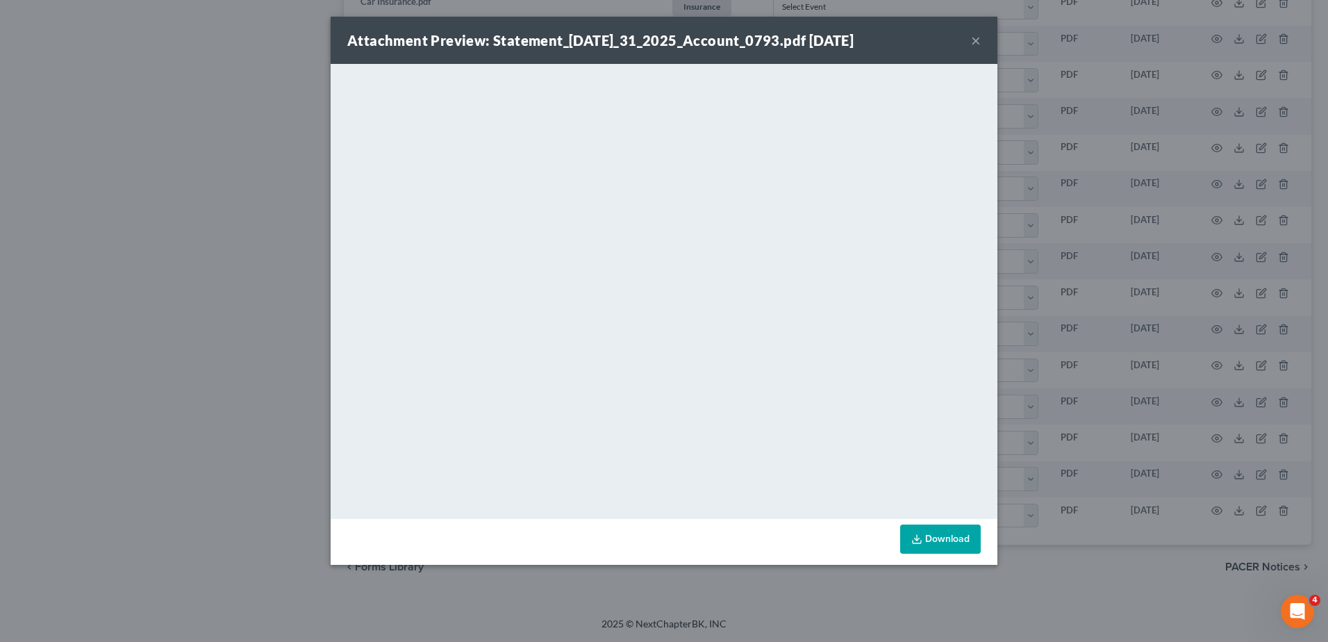
click at [974, 35] on button "×" at bounding box center [976, 40] width 10 height 17
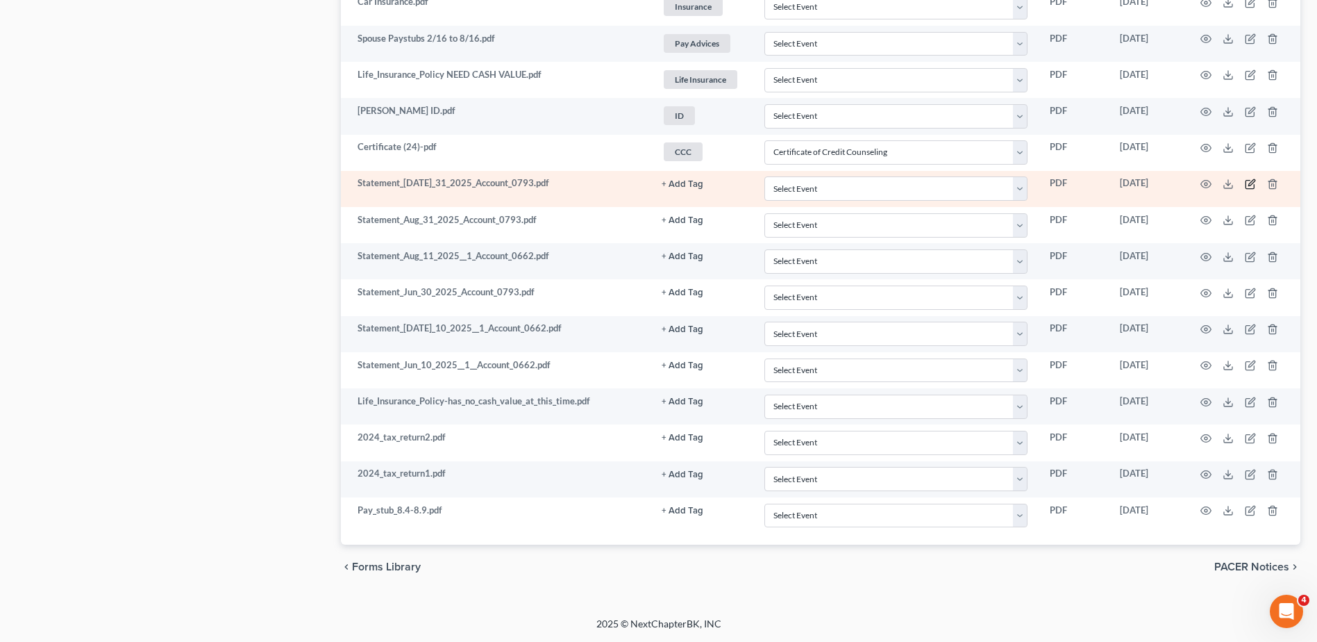
click at [1251, 184] on icon "button" at bounding box center [1250, 183] width 11 height 11
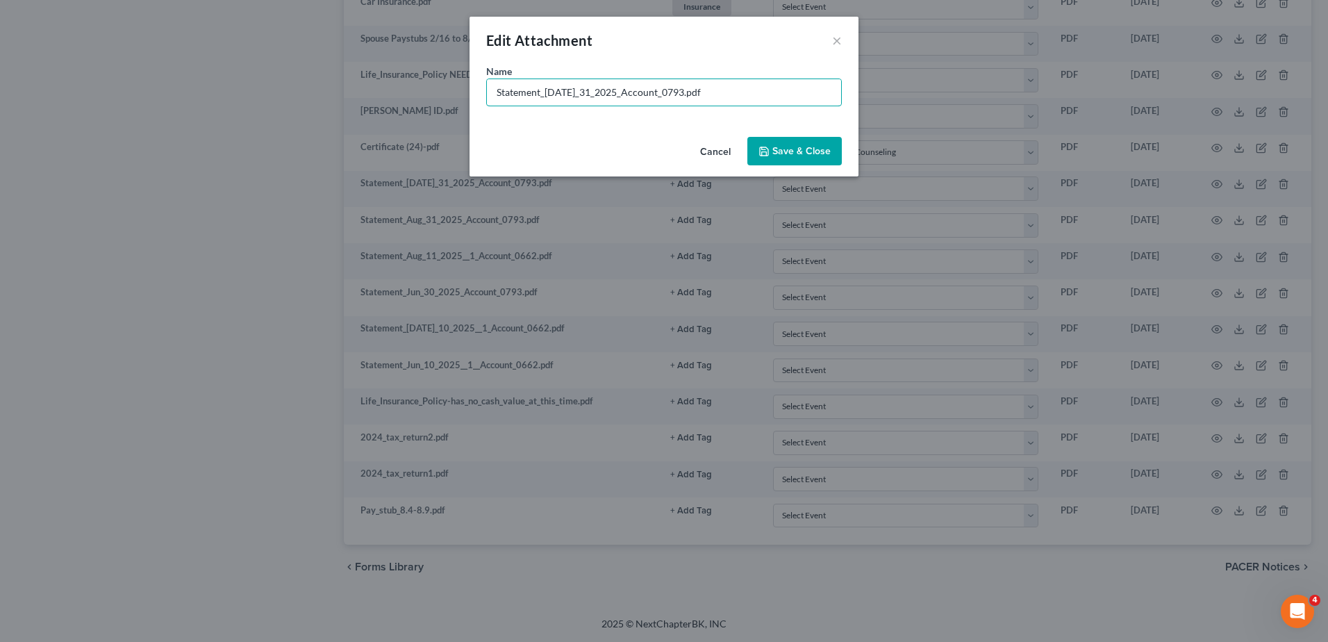
drag, startPoint x: 664, startPoint y: 93, endPoint x: 478, endPoint y: 88, distance: 185.5
click at [478, 88] on div "Name * Statement_Jul_31_2025_Account_0793.pdf" at bounding box center [663, 97] width 389 height 67
type input "PNC Growth July.pdf"
click at [775, 150] on span "Save & Close" at bounding box center [801, 151] width 58 height 12
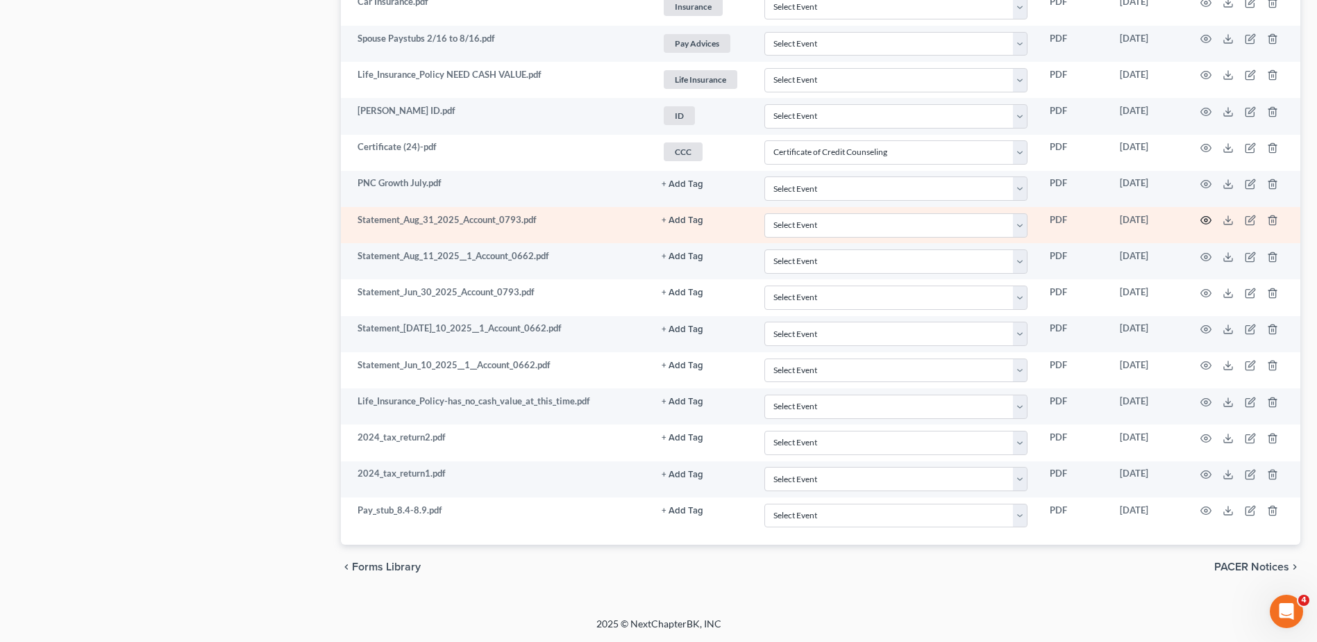
click at [1206, 219] on circle "button" at bounding box center [1206, 220] width 3 height 3
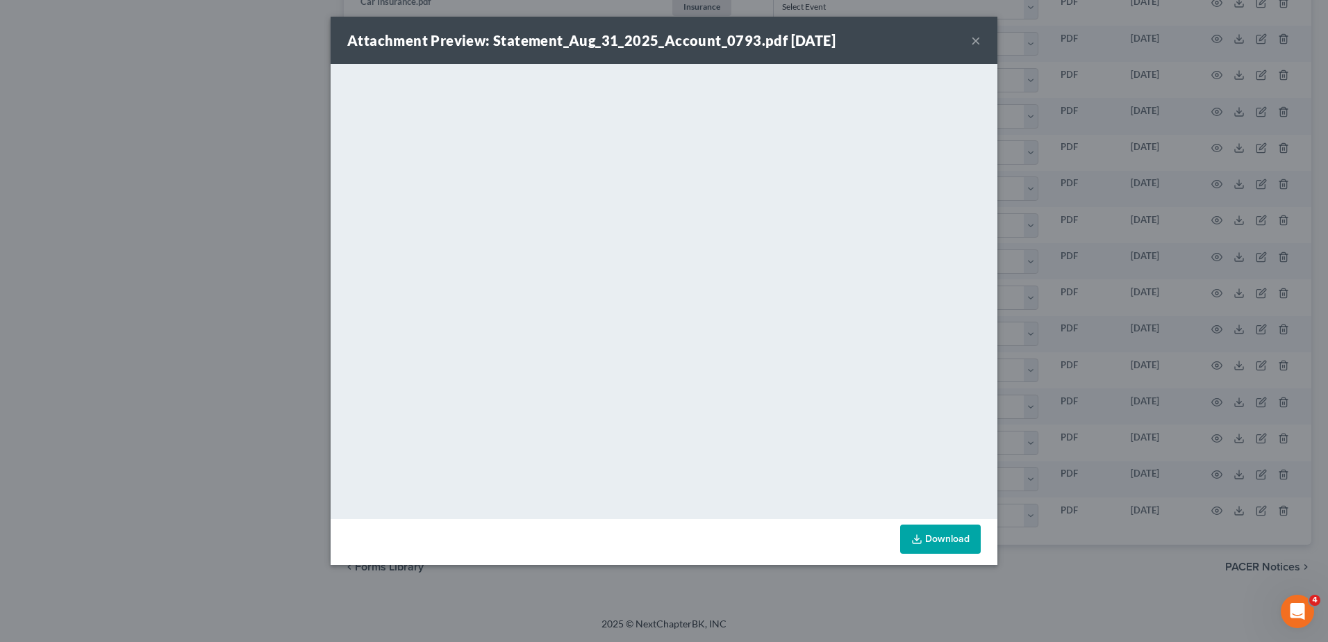
click at [976, 42] on button "×" at bounding box center [976, 40] width 10 height 17
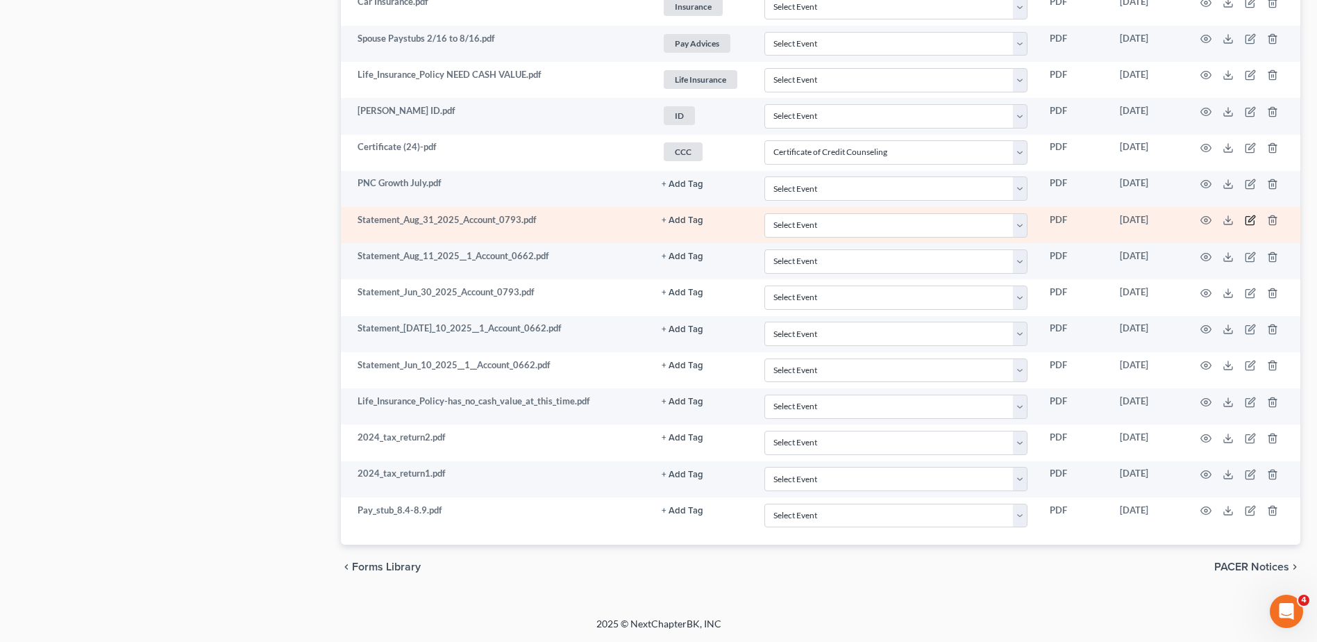
click at [1249, 219] on icon "button" at bounding box center [1250, 220] width 11 height 11
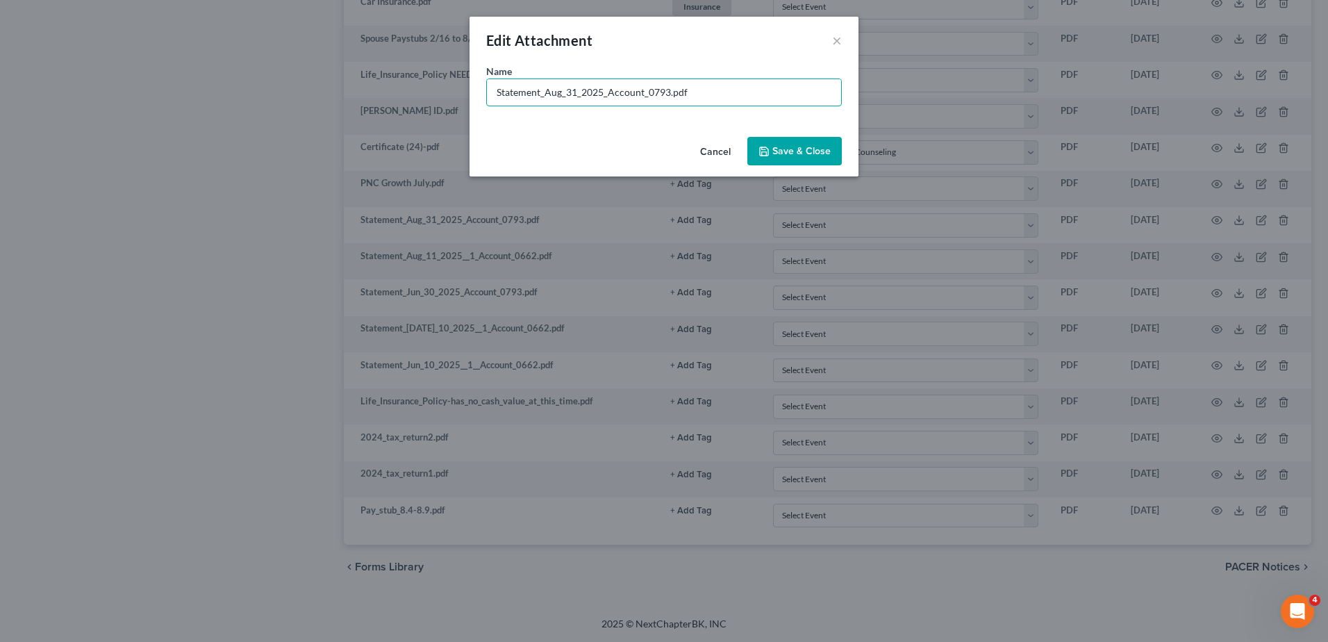
drag, startPoint x: 667, startPoint y: 92, endPoint x: 467, endPoint y: 93, distance: 200.0
click at [467, 94] on div "Edit Attachment × Name * Statement_Aug_31_2025_Account_0793.pdf Cancel Save & C…" at bounding box center [664, 321] width 1328 height 642
type input "PNC Growth August.pdf"
click at [785, 146] on span "Save & Close" at bounding box center [801, 151] width 58 height 12
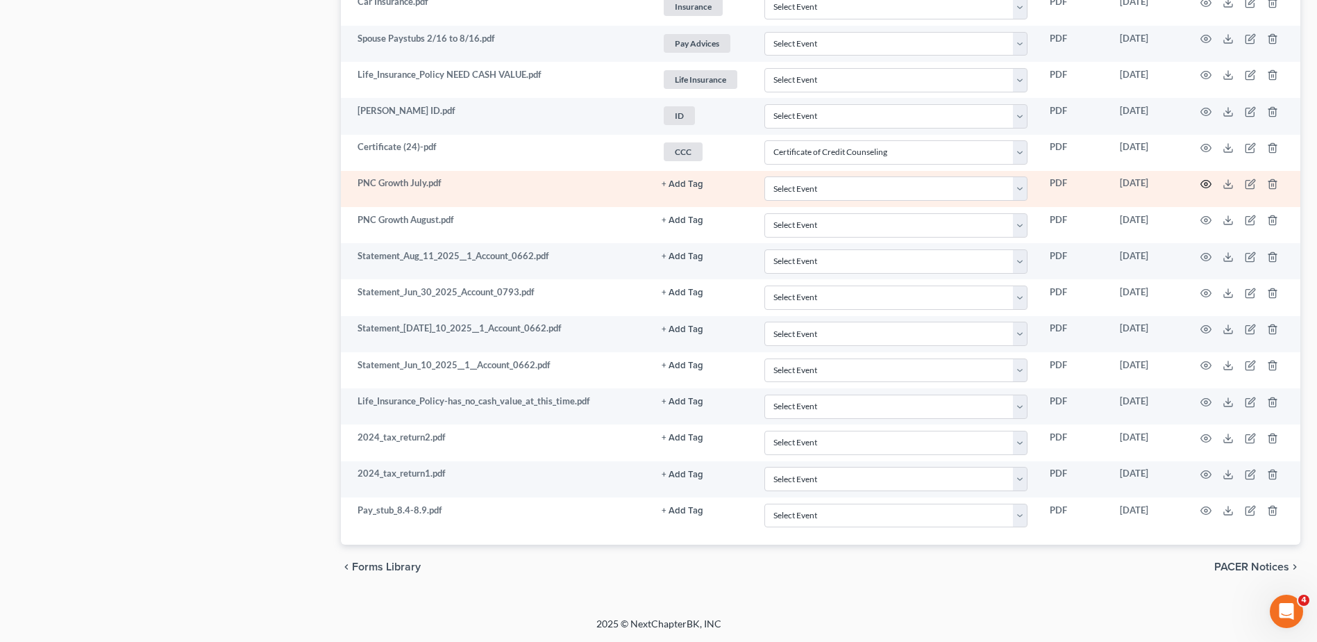
click at [1204, 183] on icon "button" at bounding box center [1206, 183] width 11 height 11
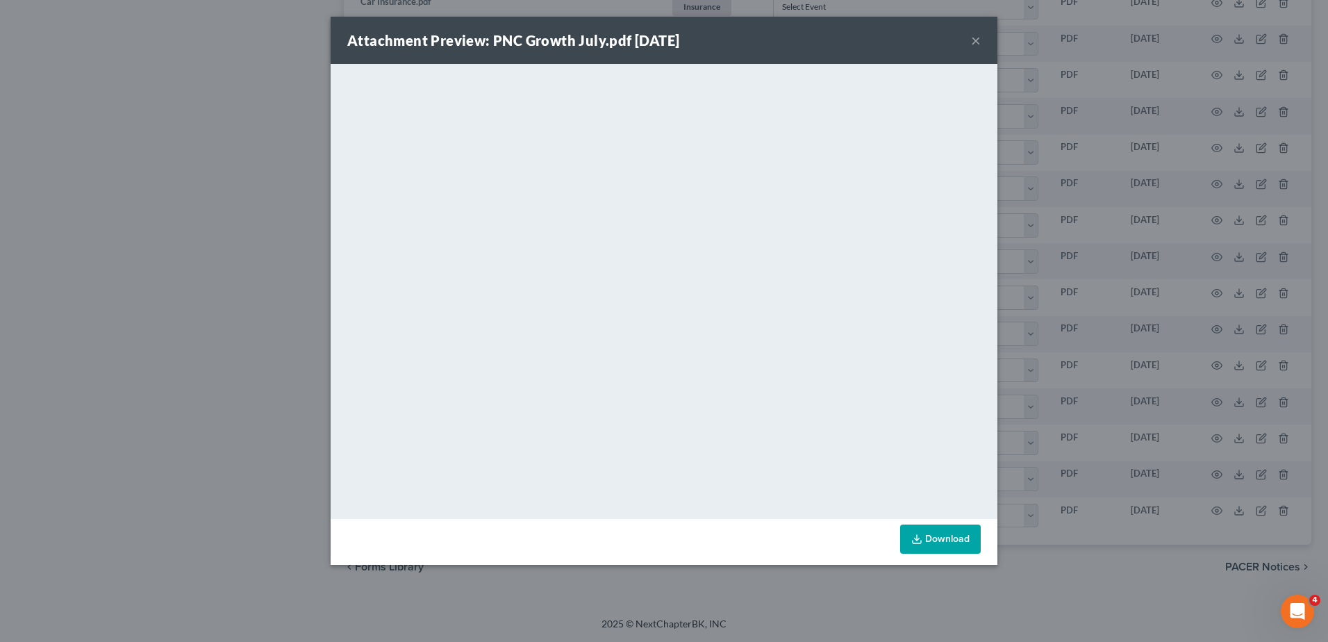
click at [974, 40] on button "×" at bounding box center [976, 40] width 10 height 17
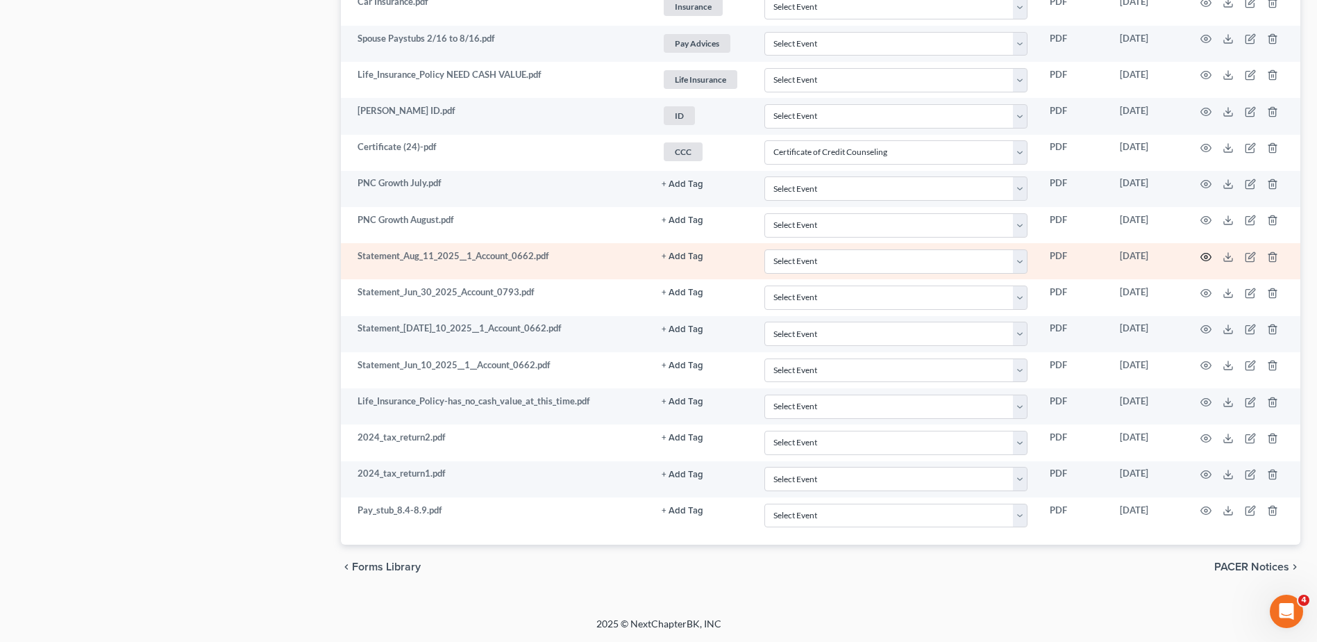
click at [1206, 258] on circle "button" at bounding box center [1206, 257] width 3 height 3
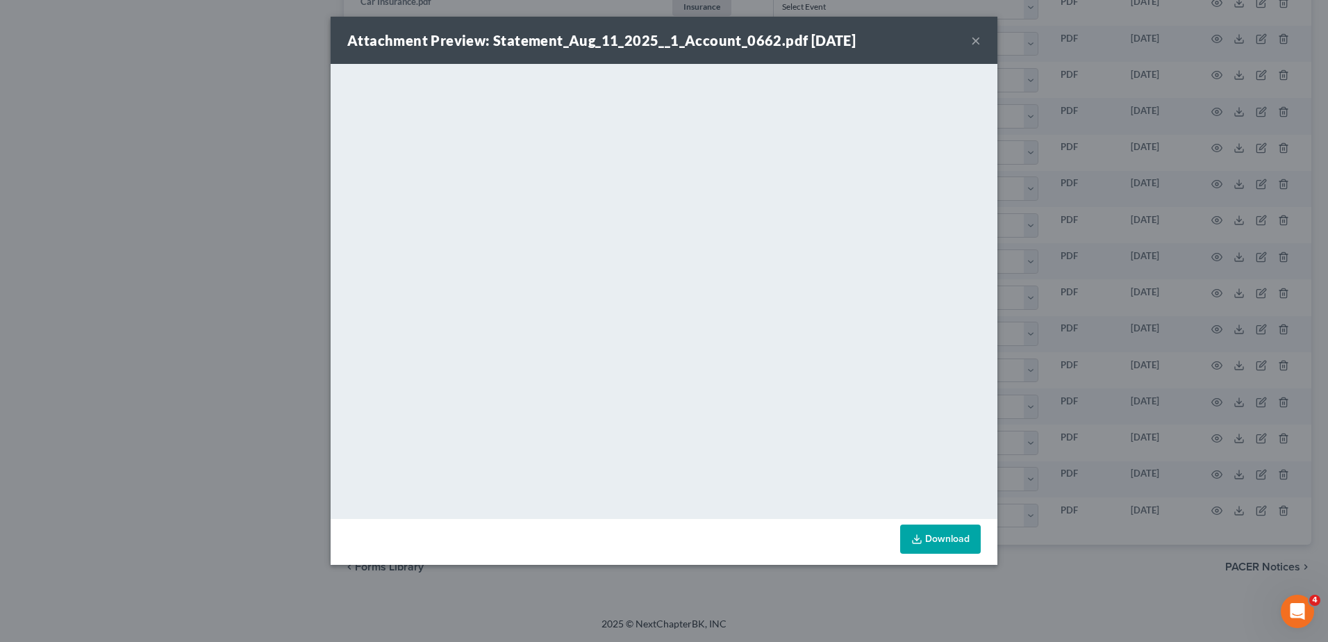
click at [975, 42] on button "×" at bounding box center [976, 40] width 10 height 17
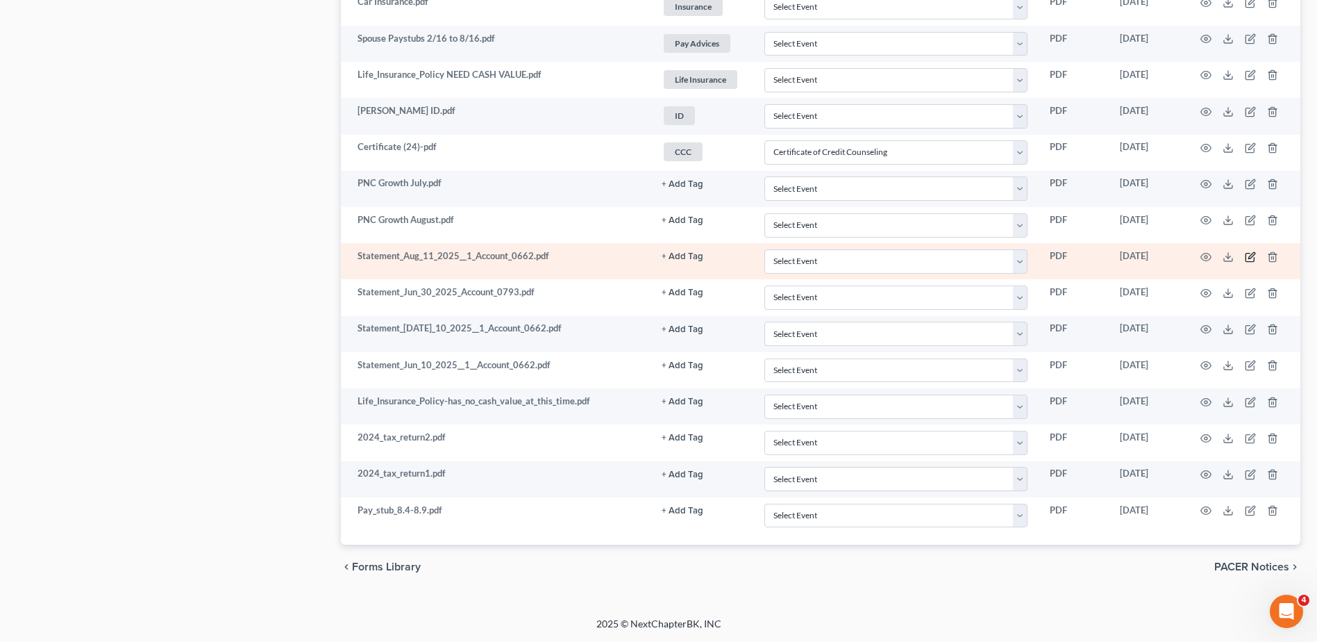
click at [1251, 258] on icon "button" at bounding box center [1250, 256] width 11 height 11
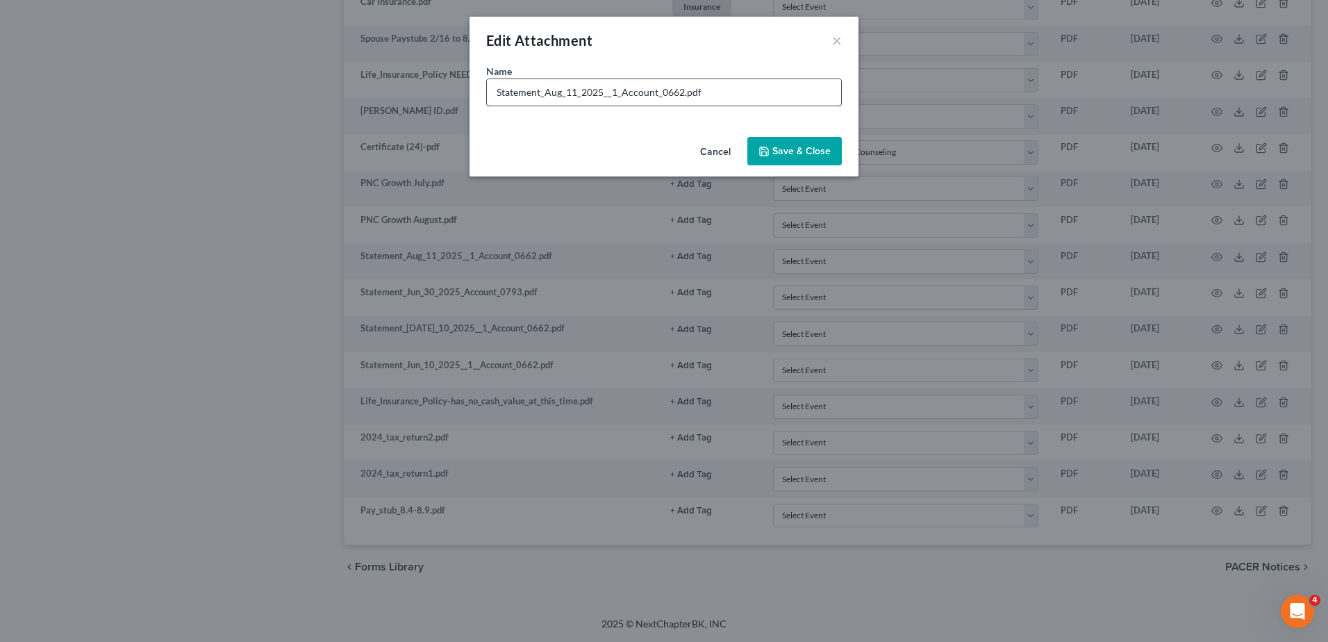
drag, startPoint x: 682, startPoint y: 92, endPoint x: 494, endPoint y: 91, distance: 188.2
click at [494, 91] on input "Statement_Aug_11_2025__1_Account_0662.pdf" at bounding box center [664, 92] width 354 height 26
type input "PNC Reserve 7/11 to 8/11.pdf"
click at [806, 154] on span "Save & Close" at bounding box center [801, 151] width 58 height 12
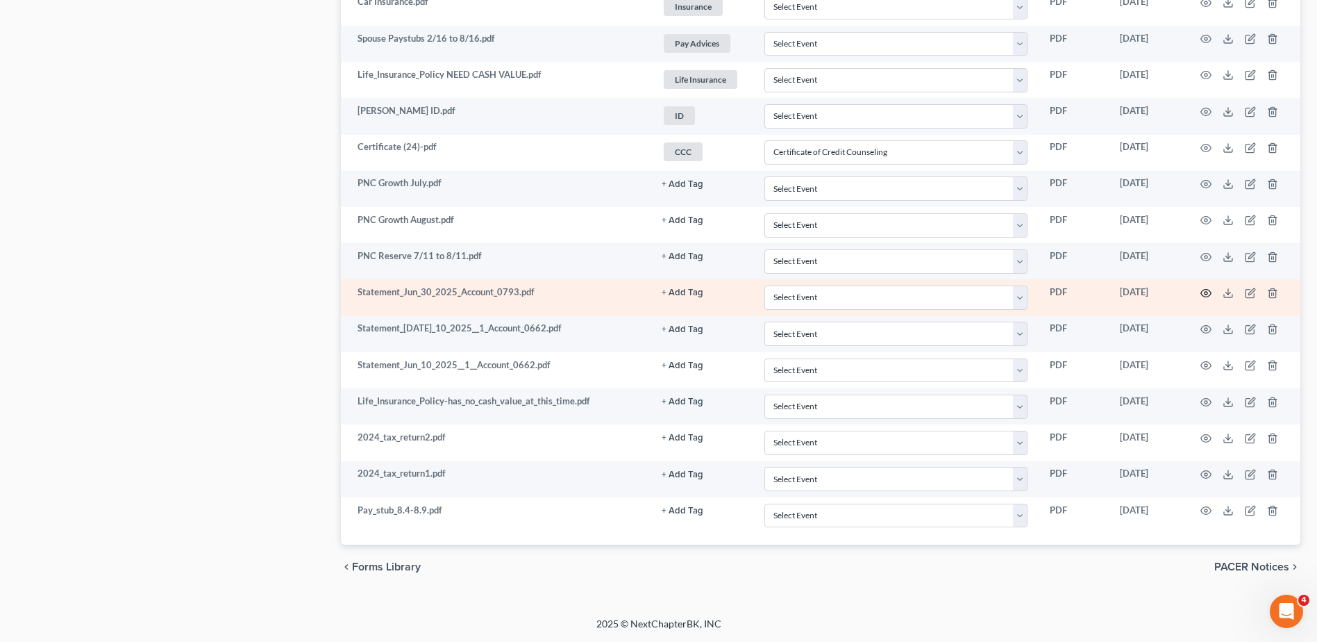
click at [1207, 293] on icon "button" at bounding box center [1206, 293] width 11 height 11
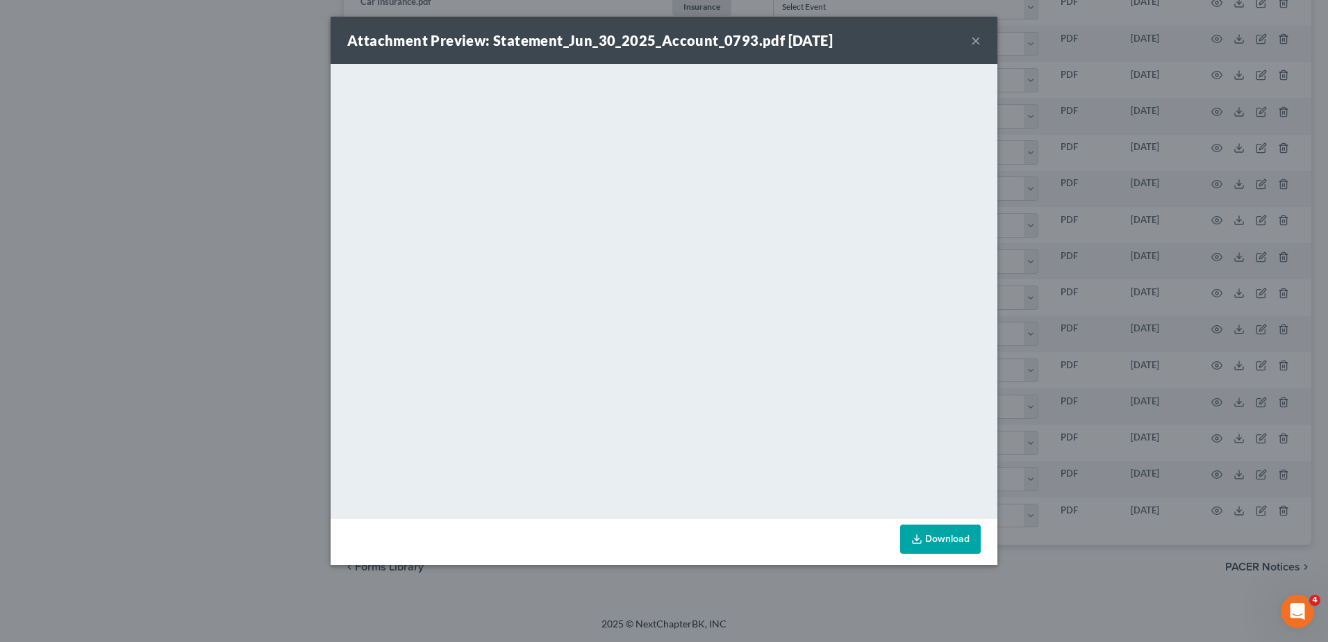
click at [974, 39] on button "×" at bounding box center [976, 40] width 10 height 17
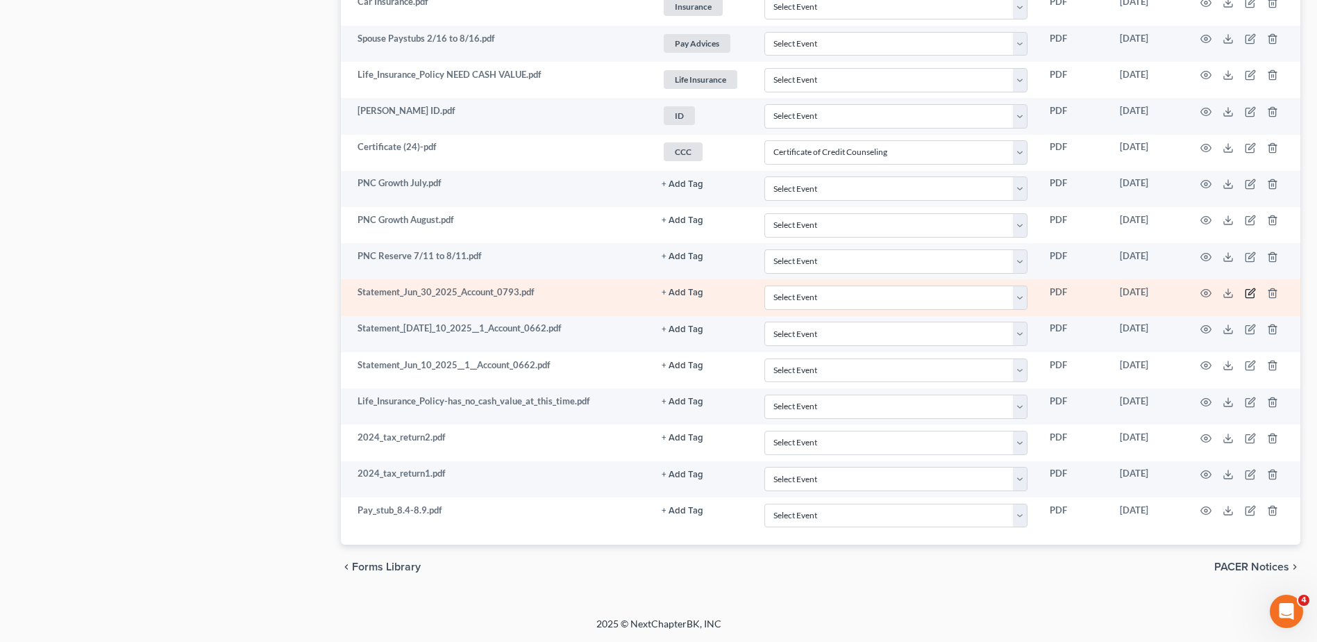
click at [1250, 293] on icon "button" at bounding box center [1250, 293] width 11 height 11
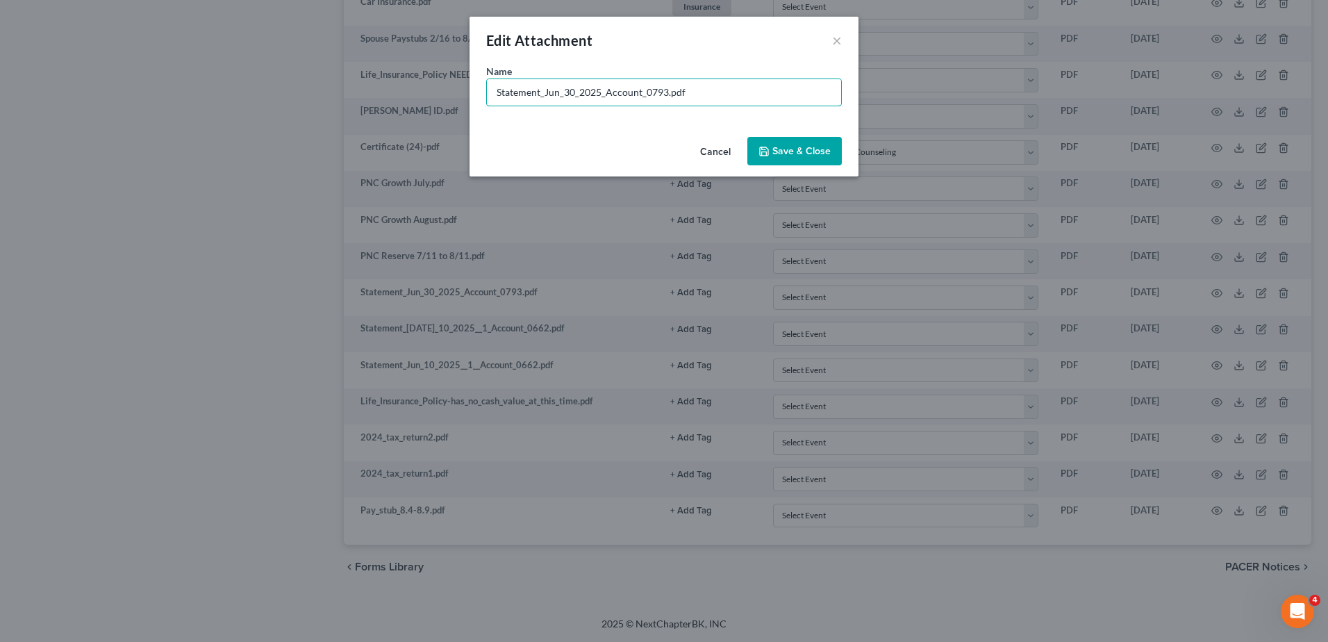
drag, startPoint x: 665, startPoint y: 90, endPoint x: 465, endPoint y: 84, distance: 199.4
click at [465, 84] on div "Edit Attachment × Name * Statement_Jun_30_2025_Account_0793.pdf Cancel Save & C…" at bounding box center [664, 321] width 1328 height 642
type input "PNC Growth June.pdf"
click at [808, 151] on span "Save & Close" at bounding box center [801, 151] width 58 height 12
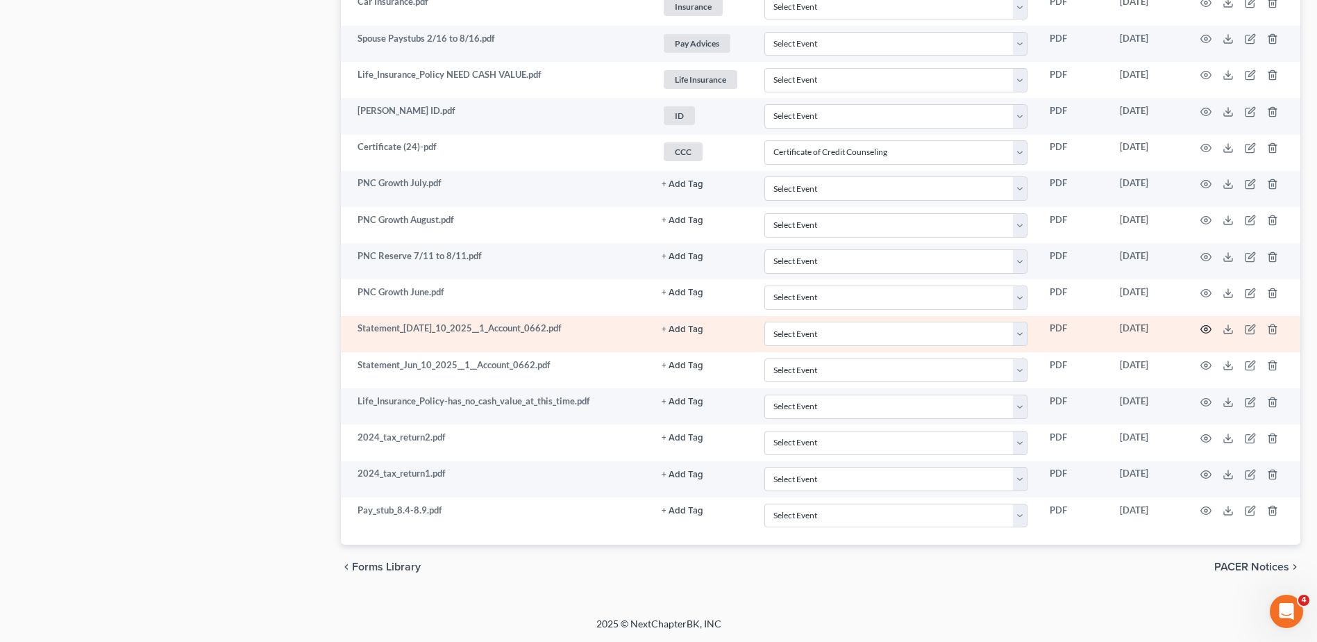
click at [1205, 328] on icon "button" at bounding box center [1206, 329] width 11 height 11
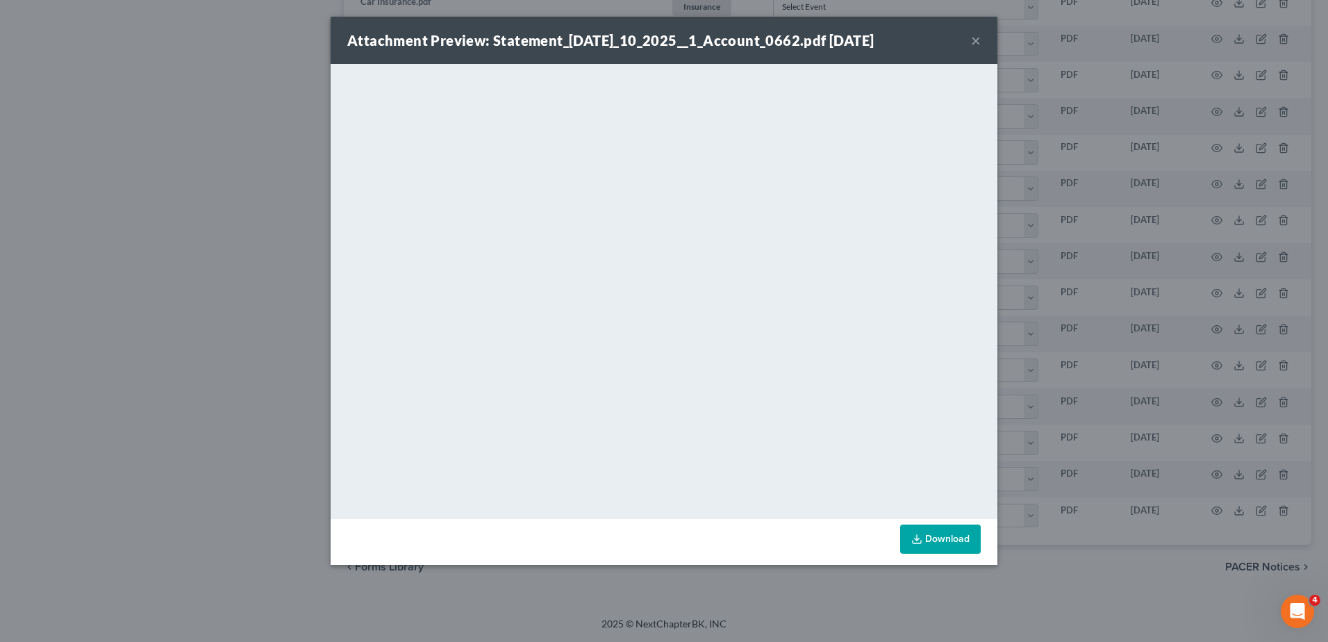
click at [977, 39] on button "×" at bounding box center [976, 40] width 10 height 17
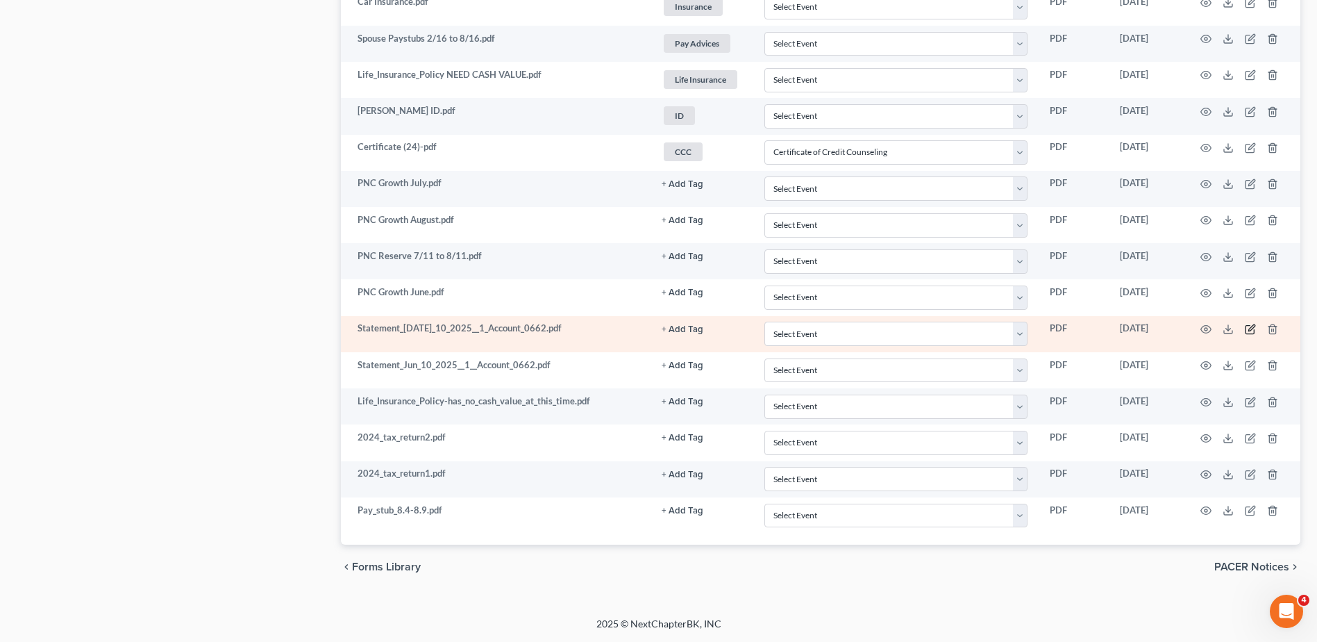
click at [1249, 328] on icon "button" at bounding box center [1250, 329] width 11 height 11
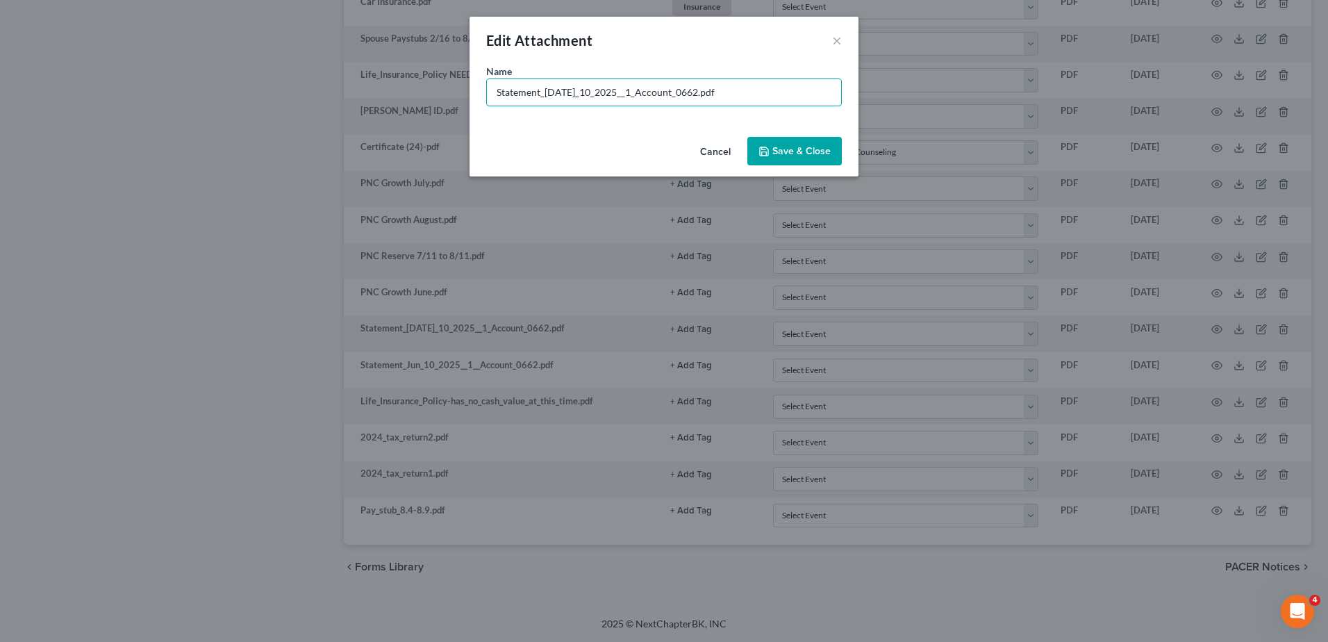
drag, startPoint x: 678, startPoint y: 92, endPoint x: 322, endPoint y: 97, distance: 355.6
click at [322, 97] on div "Edit Attachment × Name * Statement_Jul_10_2025__1_Account_0662.pdf Cancel Save …" at bounding box center [664, 321] width 1328 height 642
type input "PNC Reserve 6/11 to 7/10.pdf"
click at [798, 158] on button "Save & Close" at bounding box center [794, 151] width 94 height 29
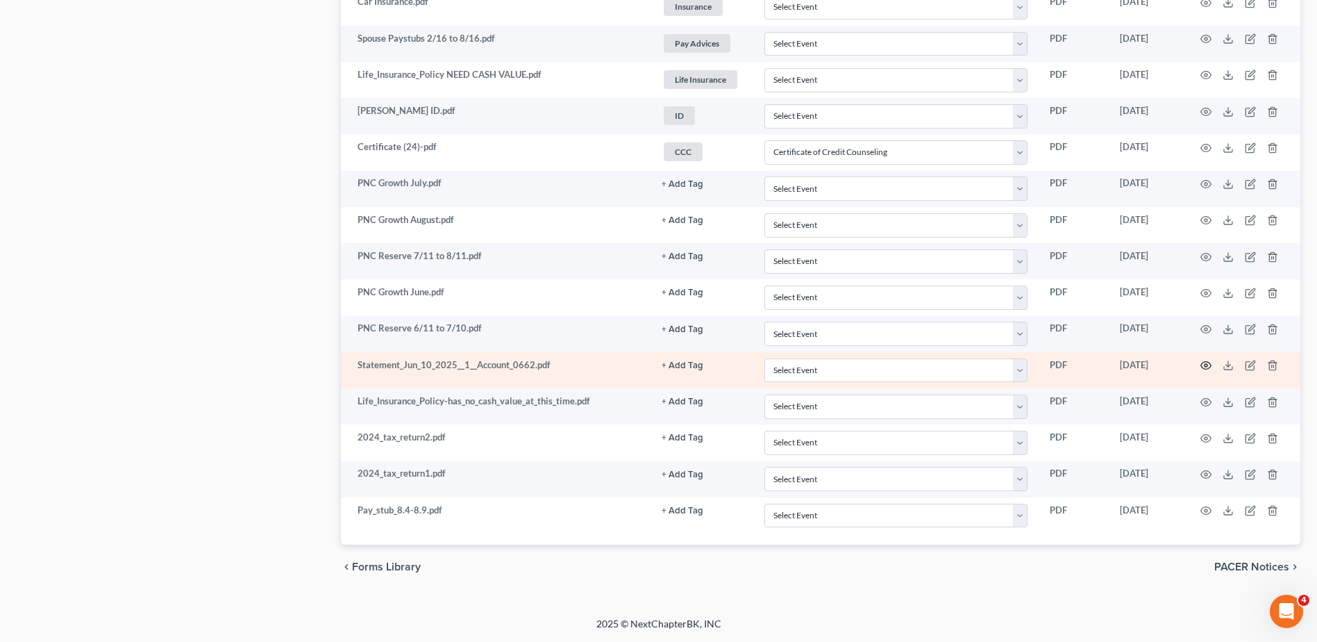
click at [1204, 362] on icon "button" at bounding box center [1206, 366] width 10 height 8
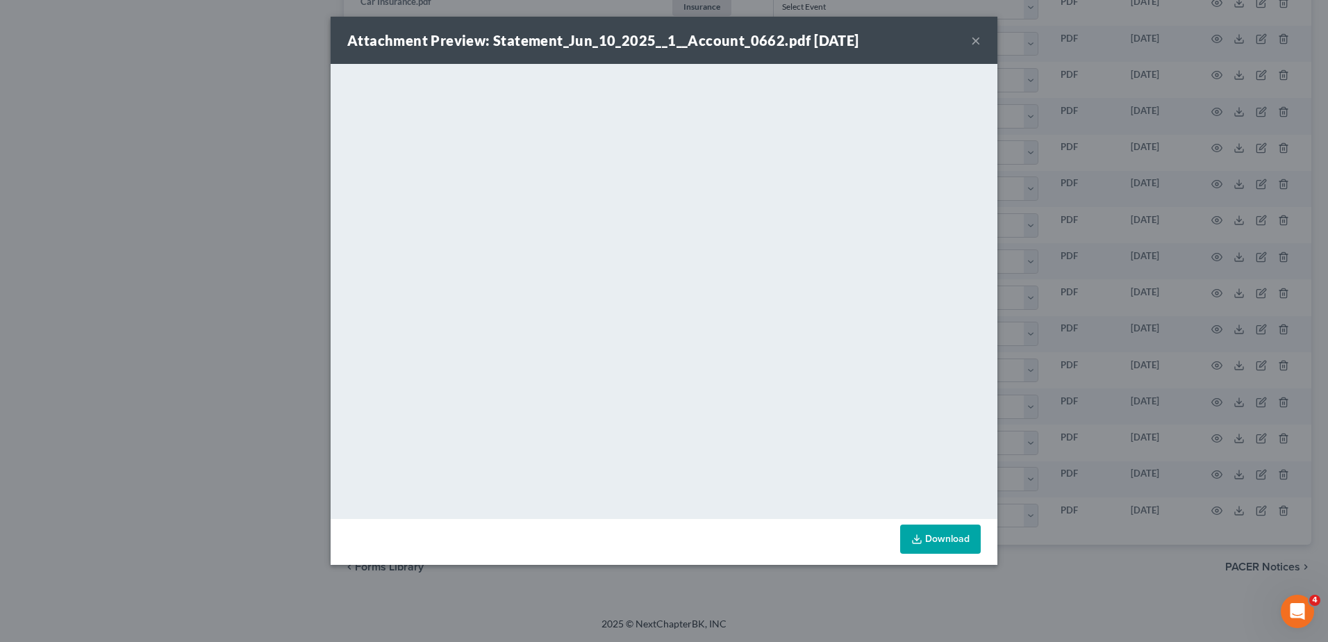
click at [977, 41] on button "×" at bounding box center [976, 40] width 10 height 17
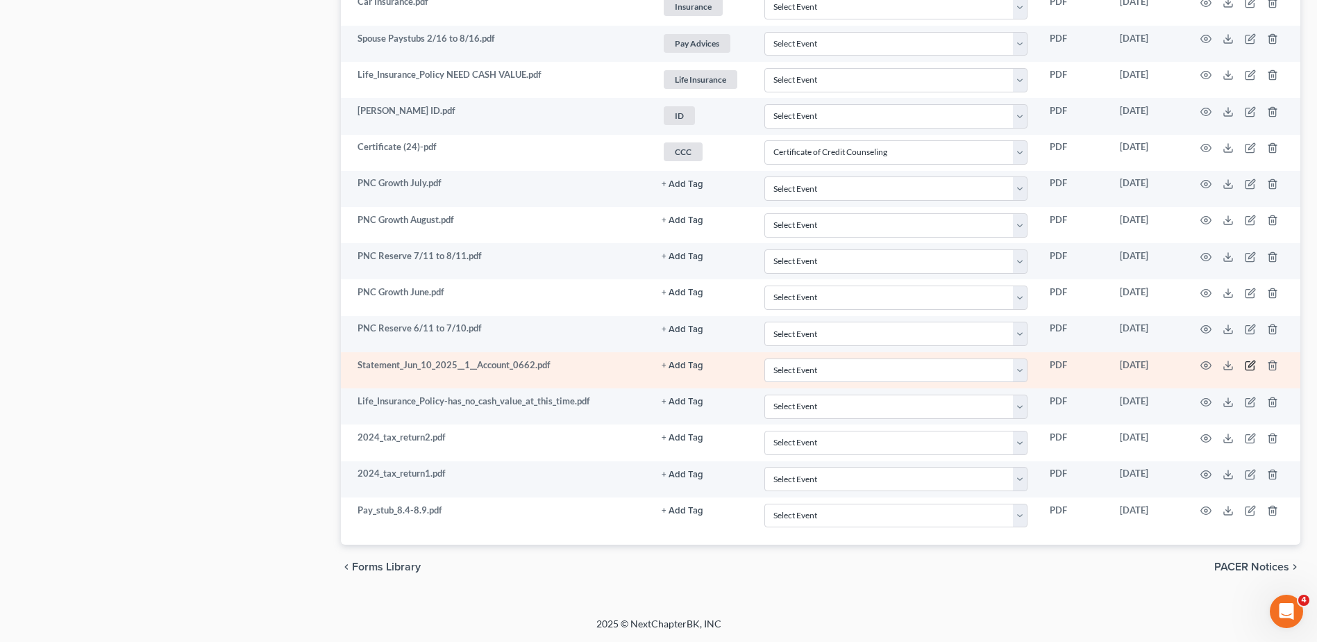
click at [1249, 363] on icon "button" at bounding box center [1250, 365] width 11 height 11
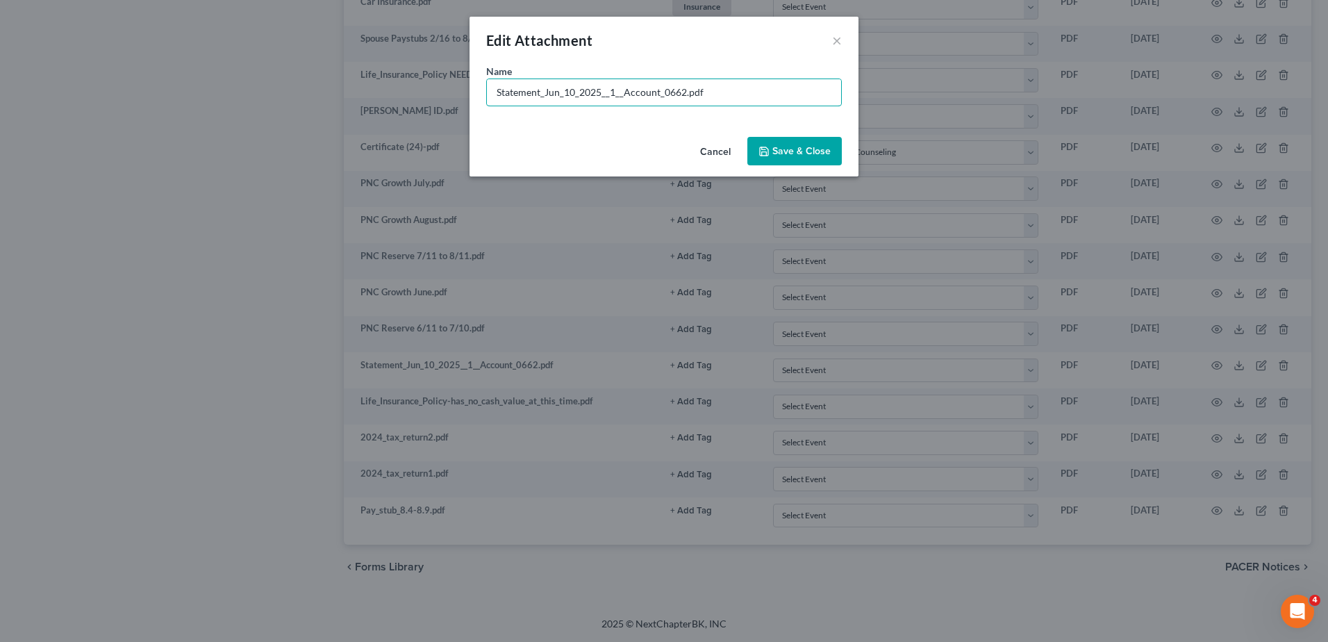
drag, startPoint x: 684, startPoint y: 92, endPoint x: 290, endPoint y: 101, distance: 393.9
click at [290, 104] on div "Edit Attachment × Name * Statement_Jun_10_2025__1__Account_0662.pdf Cancel Save…" at bounding box center [664, 321] width 1328 height 642
type input "PNC Reserve 5/10 to 6/10.pdf"
click at [776, 151] on span "Save & Close" at bounding box center [801, 151] width 58 height 12
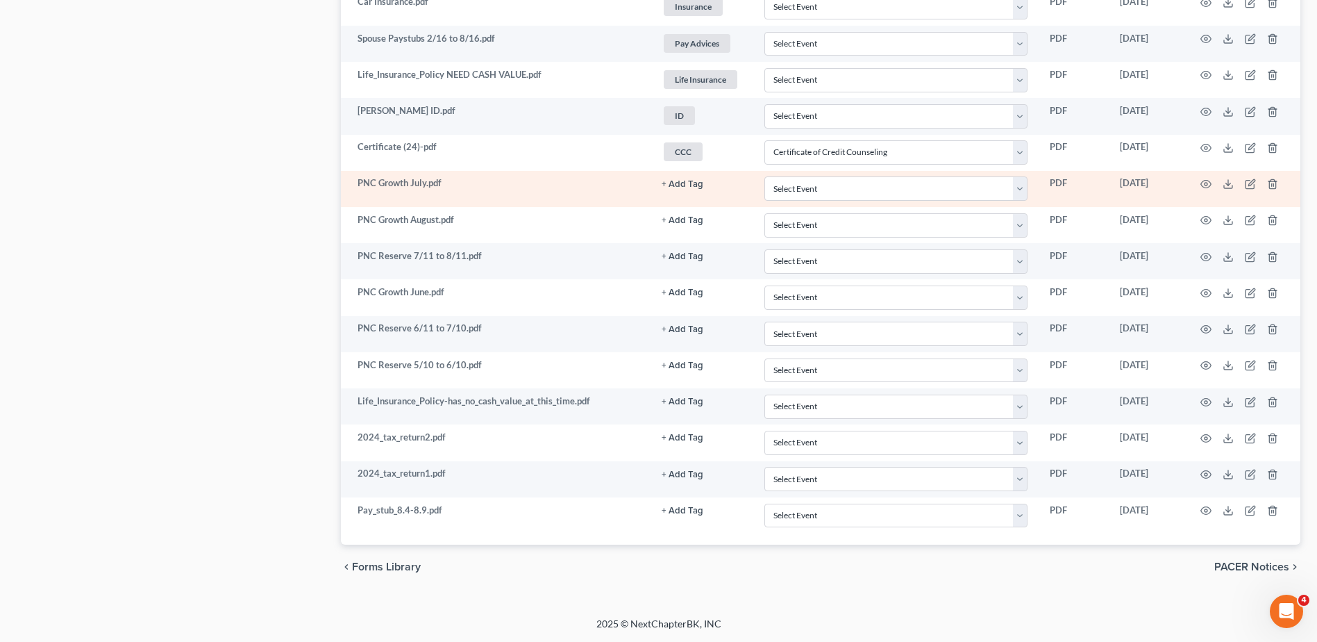
click at [681, 183] on button "+ Add Tag" at bounding box center [683, 184] width 42 height 9
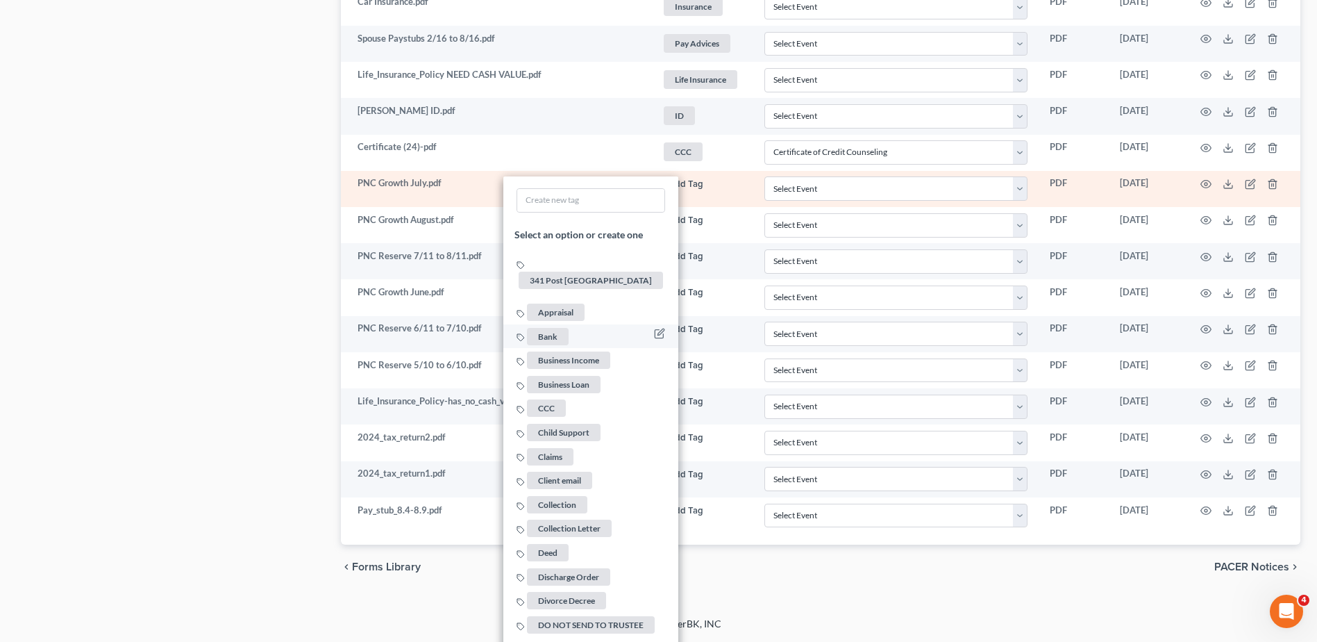
click at [542, 328] on span "Bank" at bounding box center [548, 336] width 42 height 17
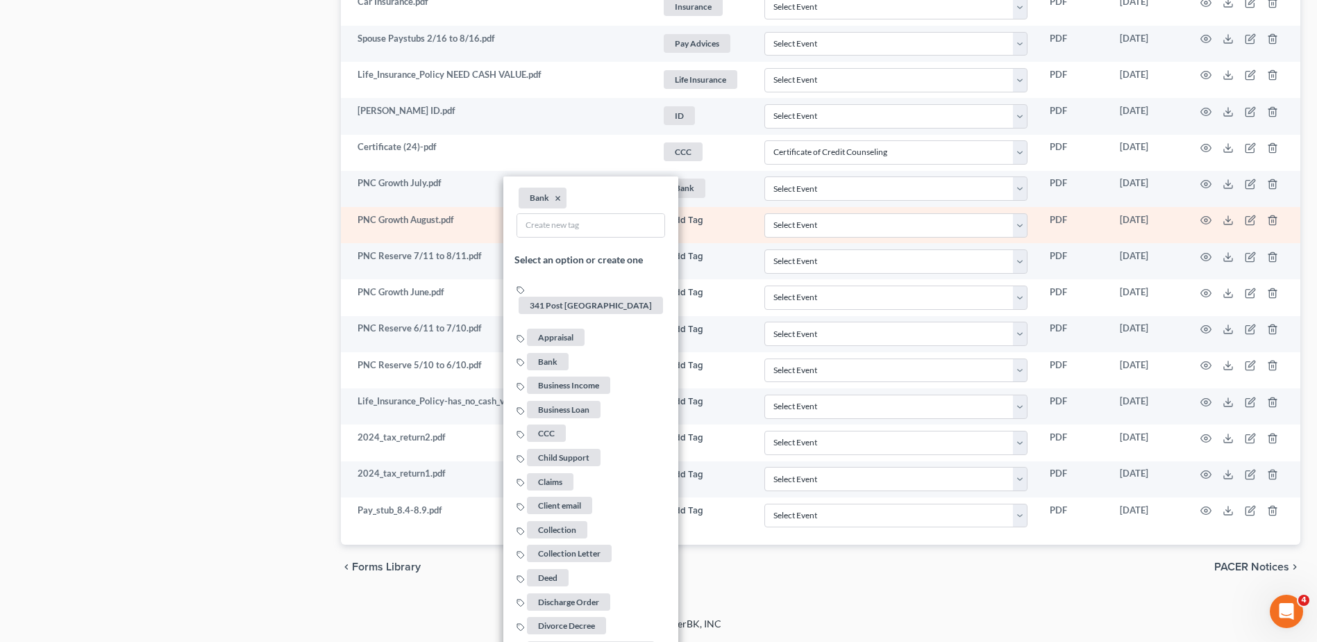
click at [680, 220] on button "+ Add Tag" at bounding box center [683, 220] width 42 height 9
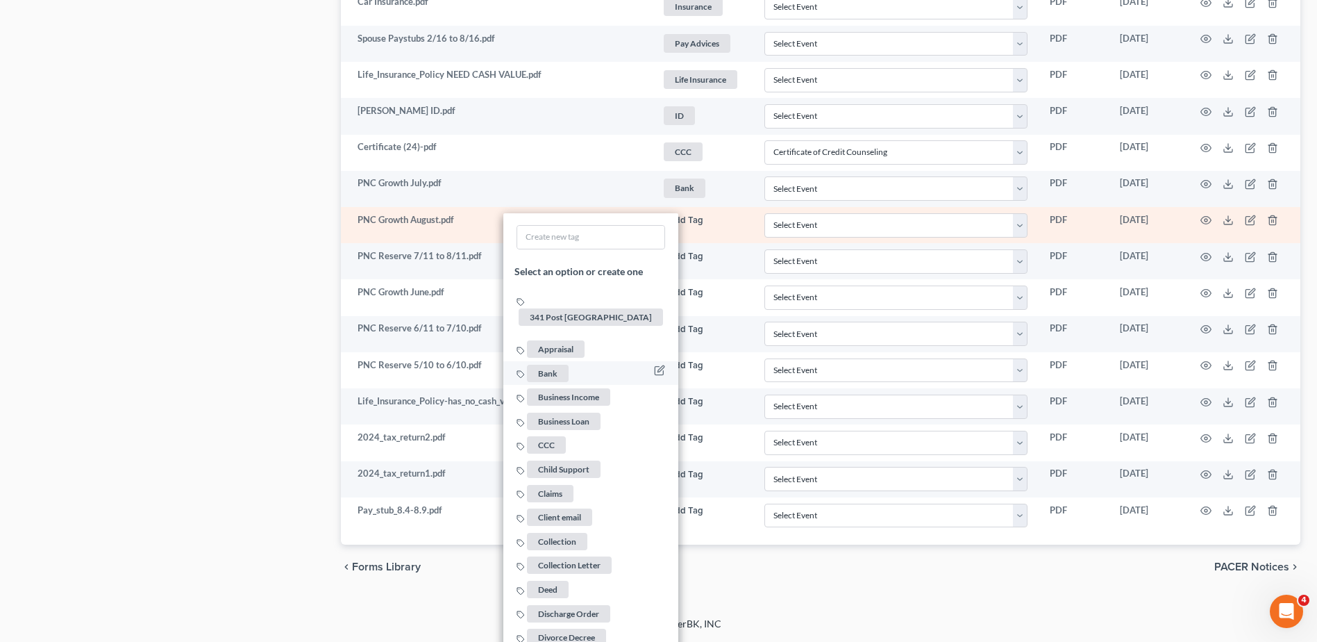
click at [550, 364] on span "Bank" at bounding box center [548, 372] width 42 height 17
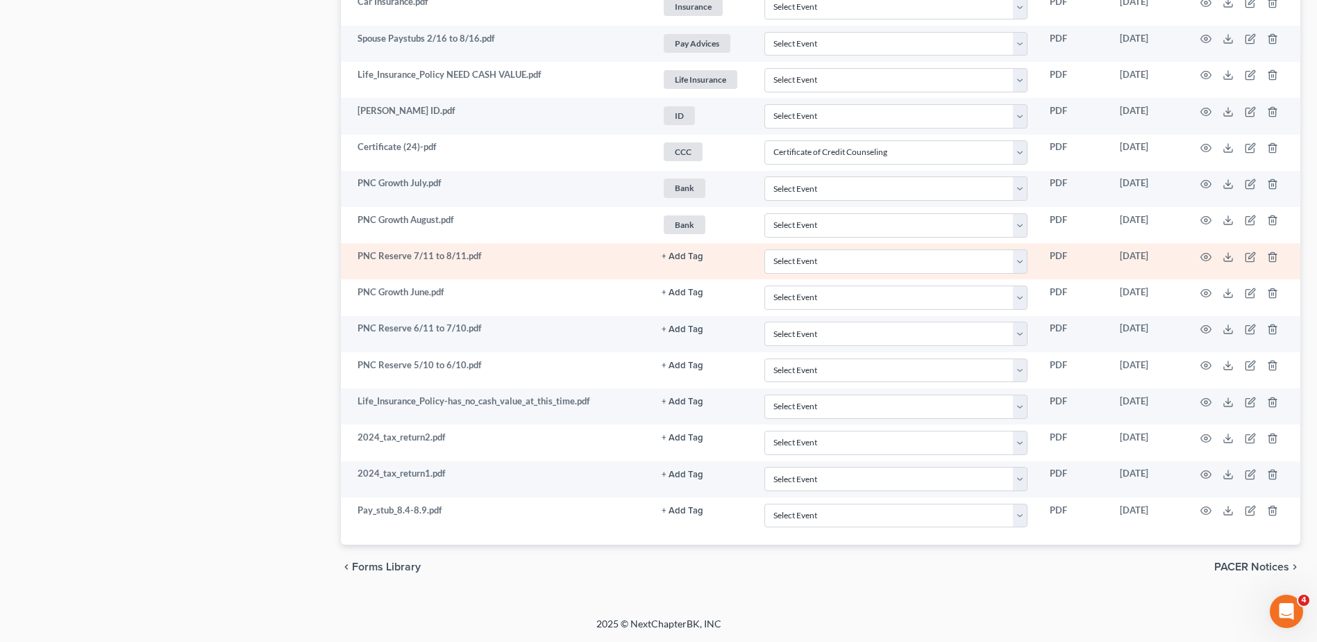
click at [678, 256] on button "+ Add Tag" at bounding box center [683, 256] width 42 height 9
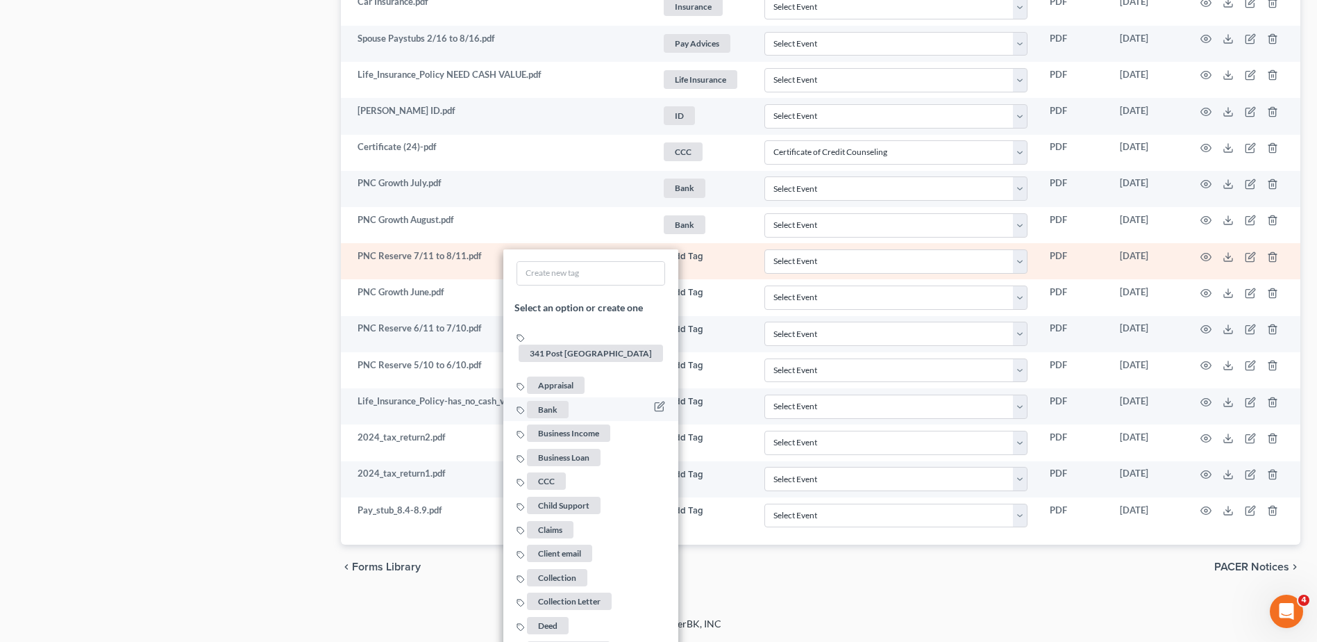
click at [551, 401] on span "Bank" at bounding box center [548, 409] width 42 height 17
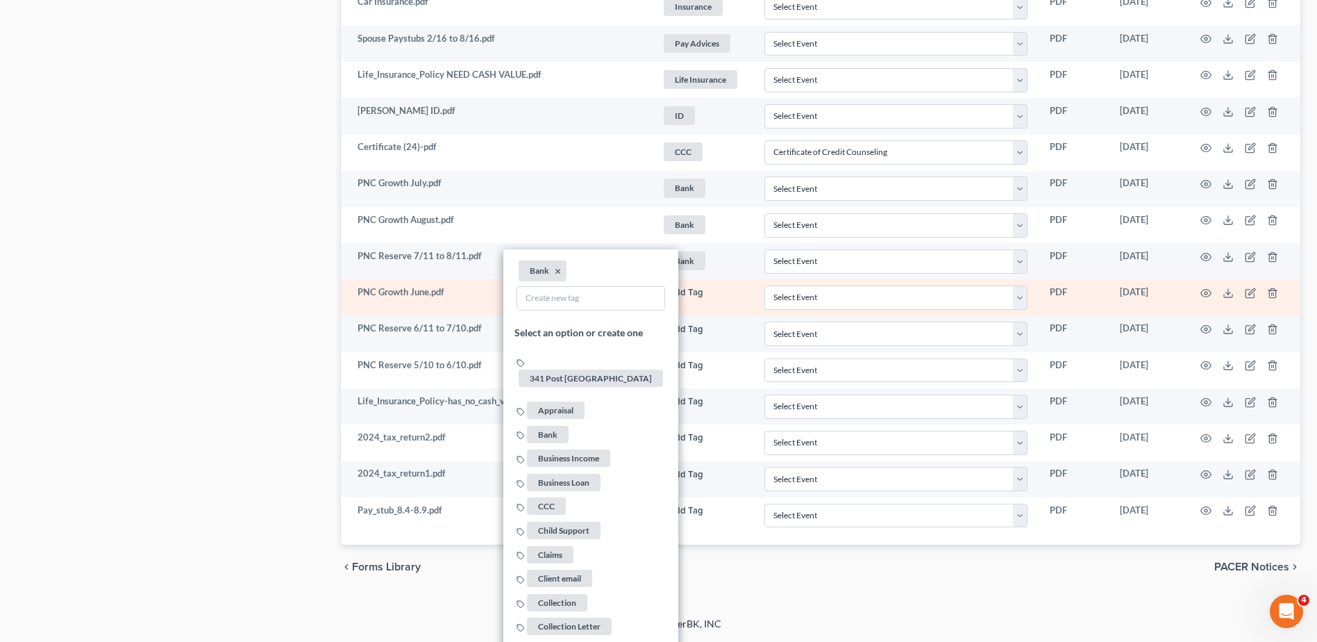
click at [681, 291] on button "+ Add Tag" at bounding box center [683, 292] width 42 height 9
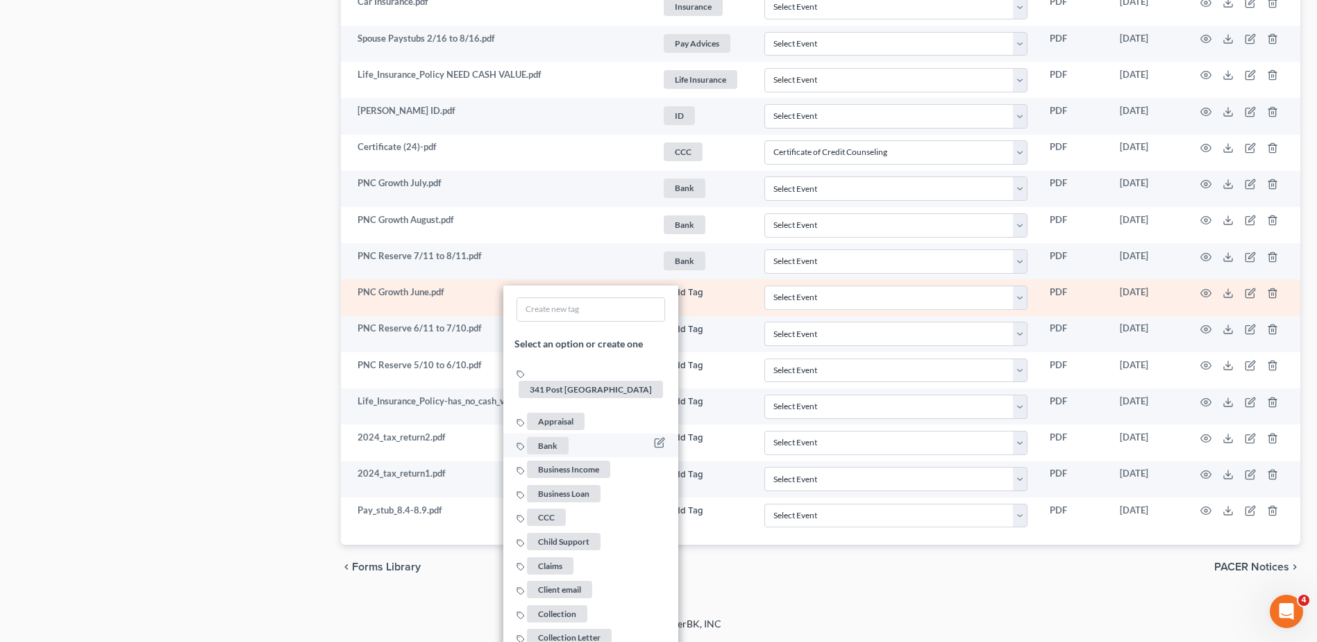
click at [559, 437] on span "Bank" at bounding box center [548, 445] width 42 height 17
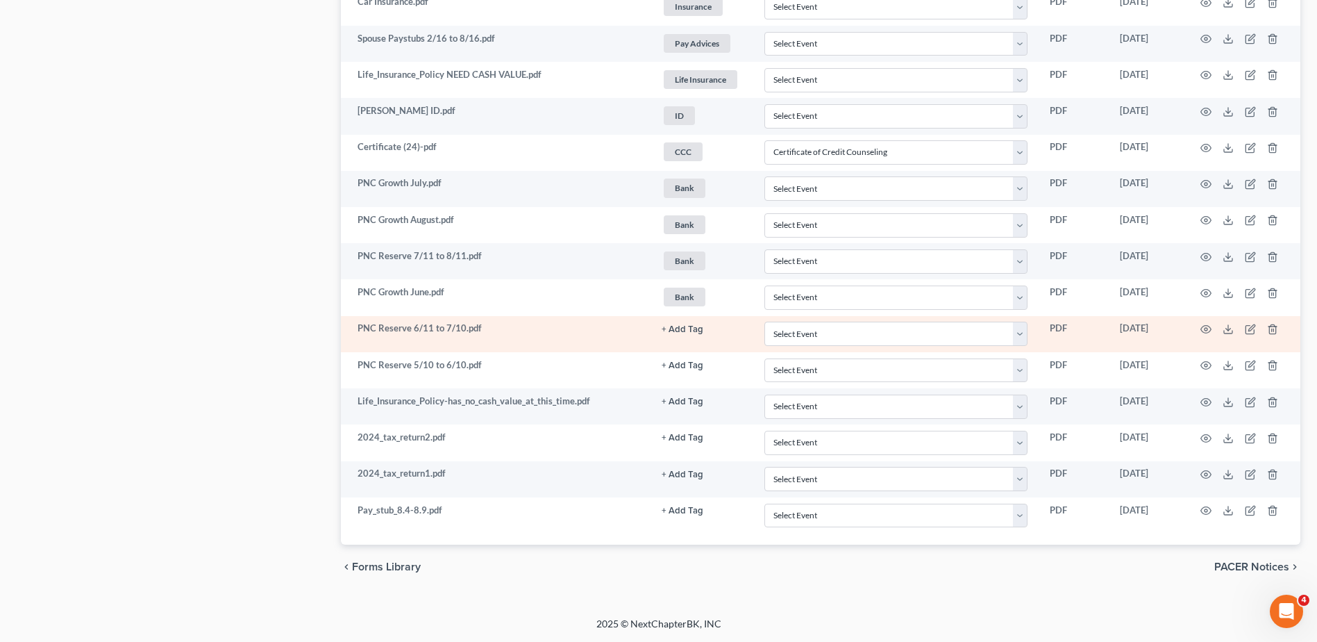
click at [675, 327] on button "+ Add Tag" at bounding box center [683, 329] width 42 height 9
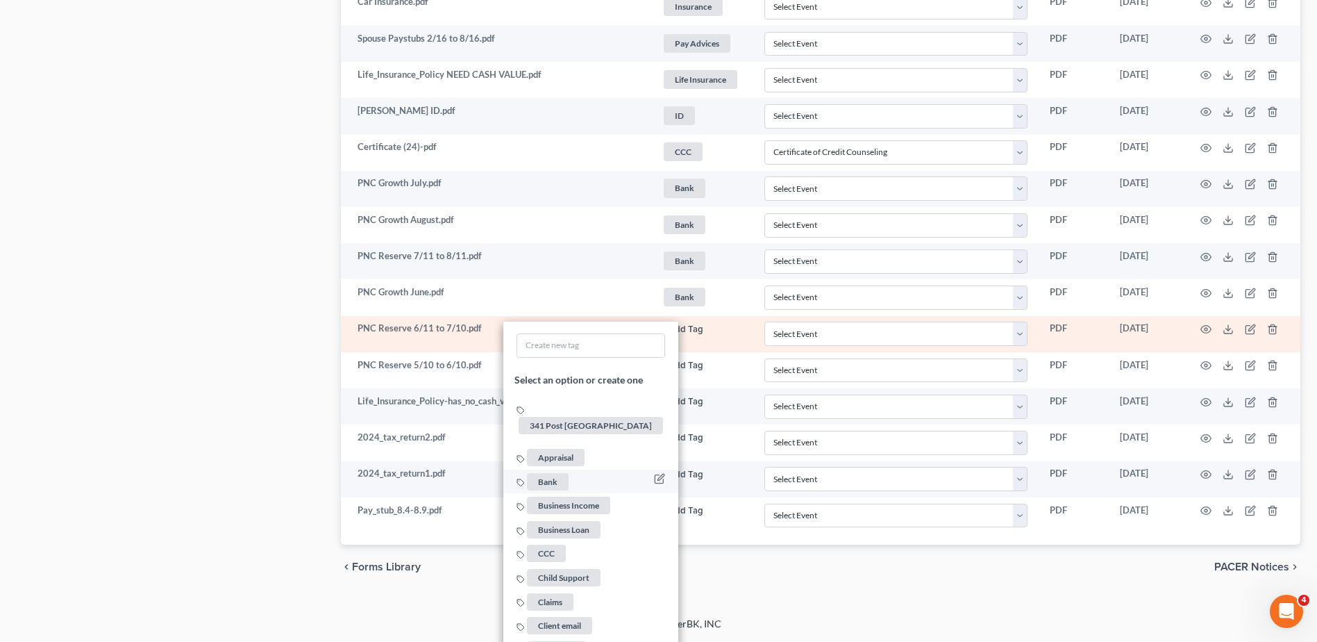
click at [538, 473] on span "Bank" at bounding box center [548, 481] width 42 height 17
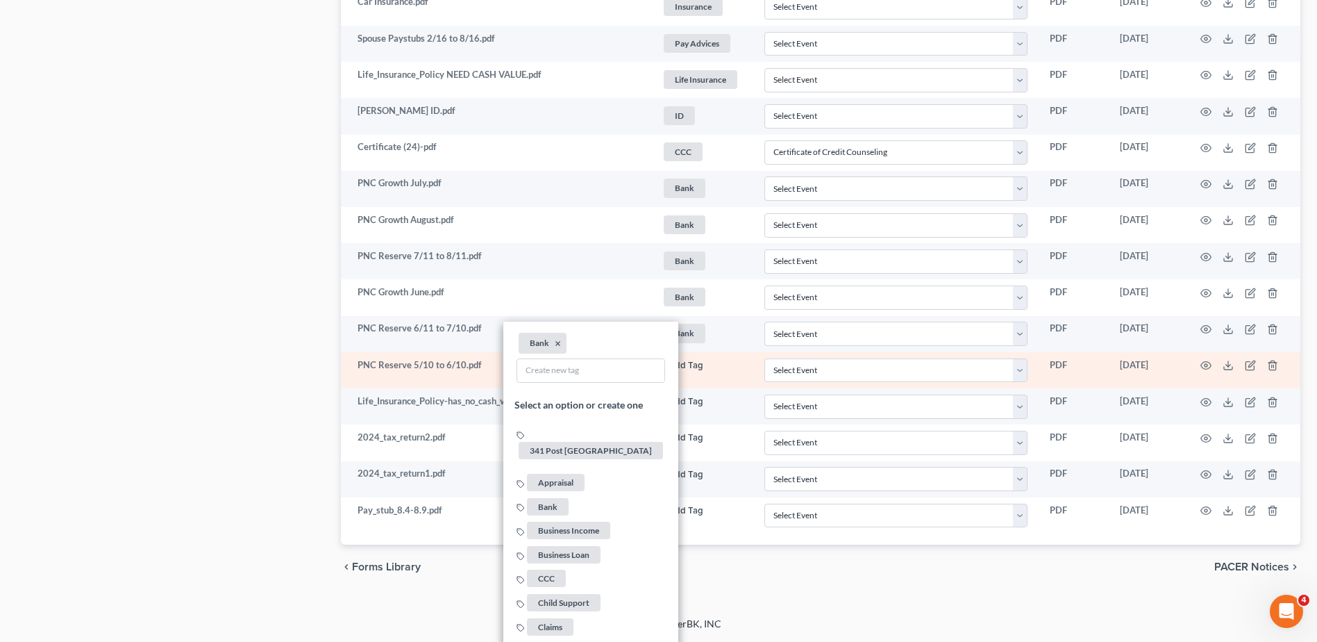
click at [675, 366] on button "+ Add Tag" at bounding box center [683, 365] width 42 height 9
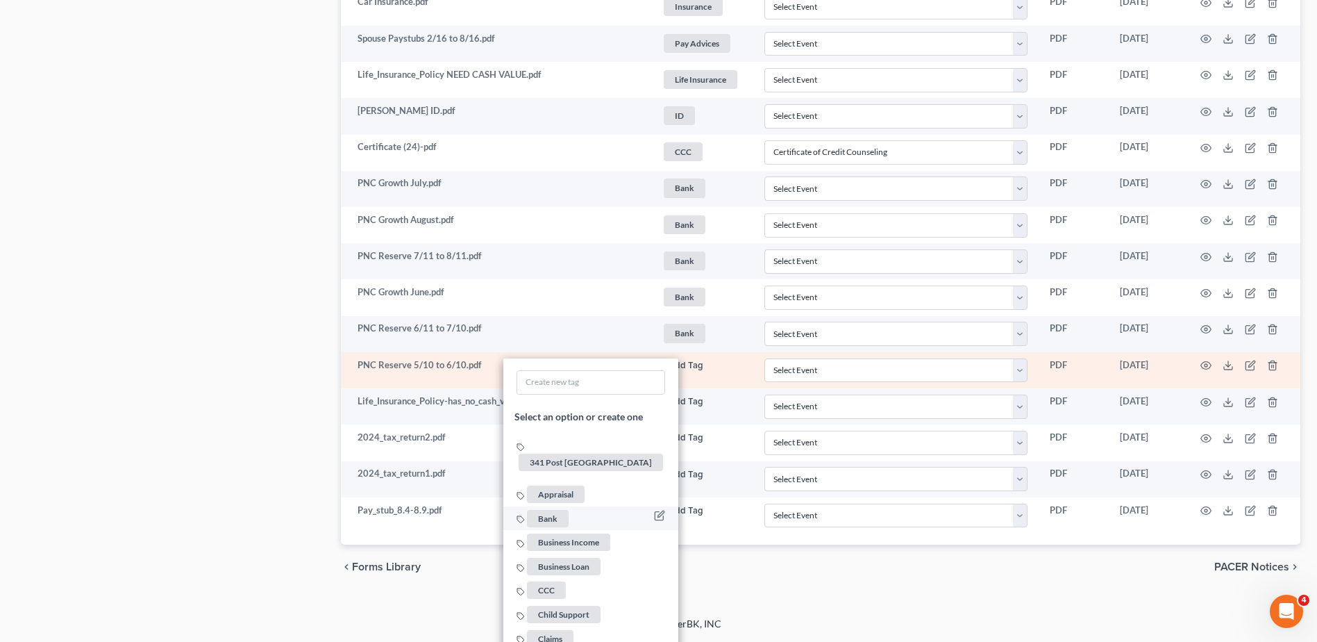
click at [544, 509] on span "Bank" at bounding box center [548, 517] width 42 height 17
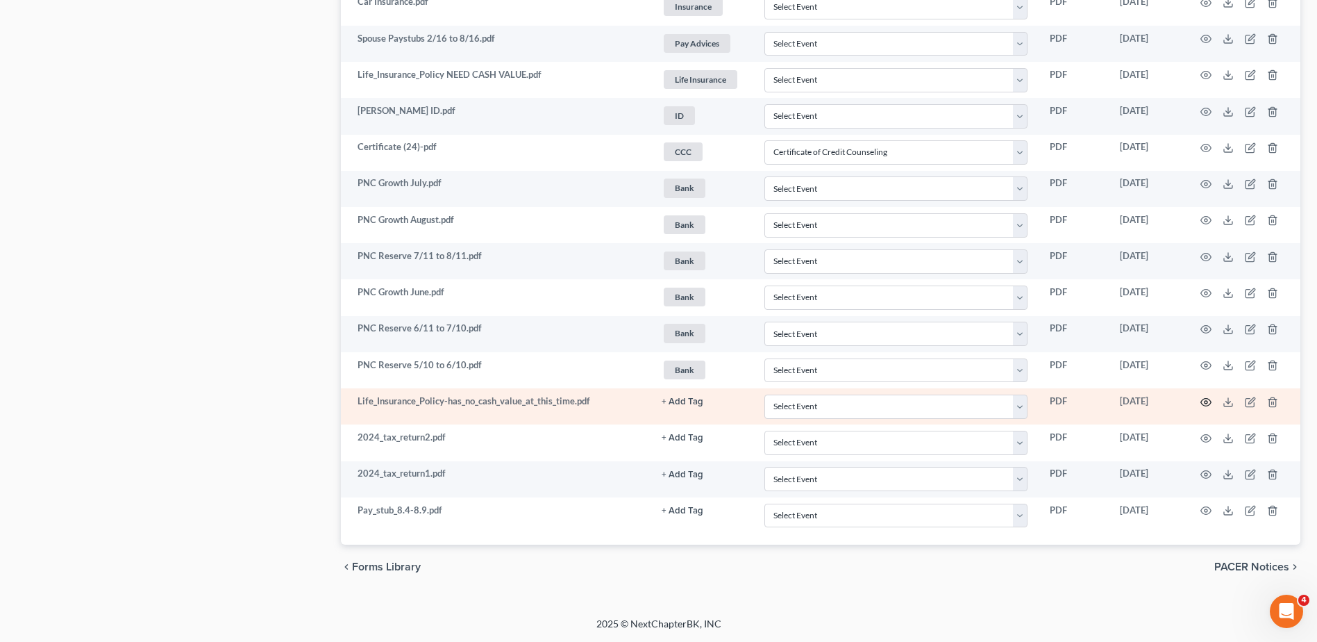
click at [1207, 397] on icon "button" at bounding box center [1206, 402] width 11 height 11
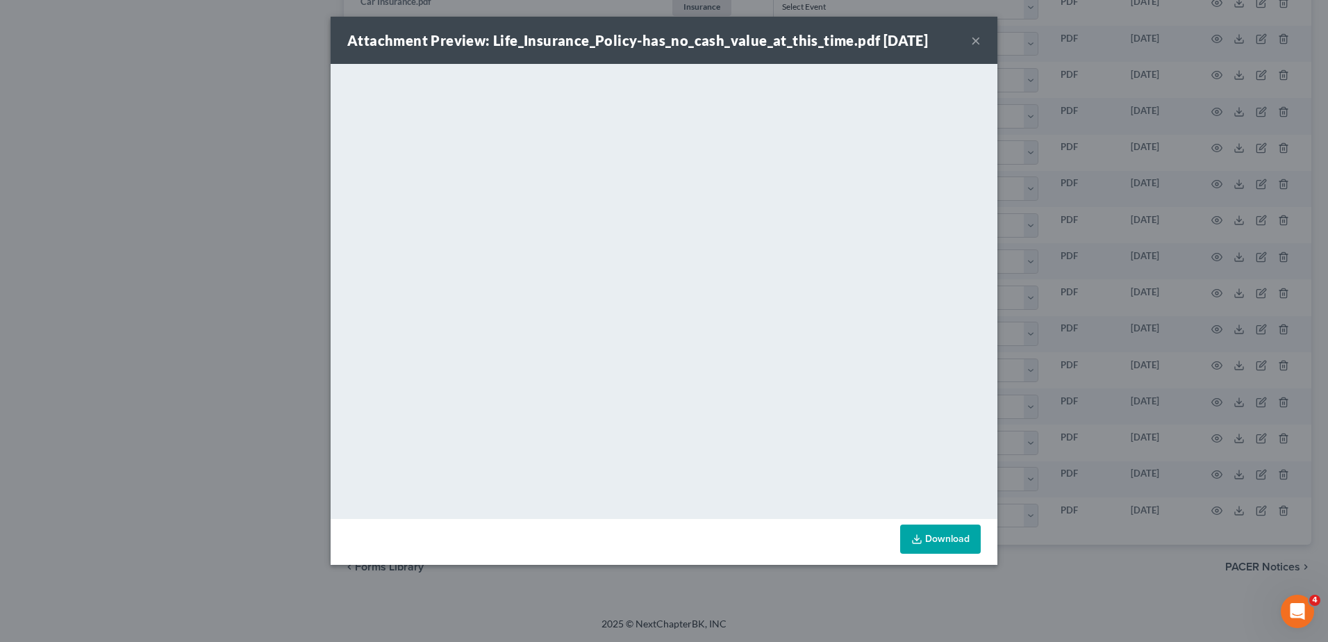
drag, startPoint x: 978, startPoint y: 38, endPoint x: 970, endPoint y: 60, distance: 22.8
click at [977, 38] on button "×" at bounding box center [976, 40] width 10 height 17
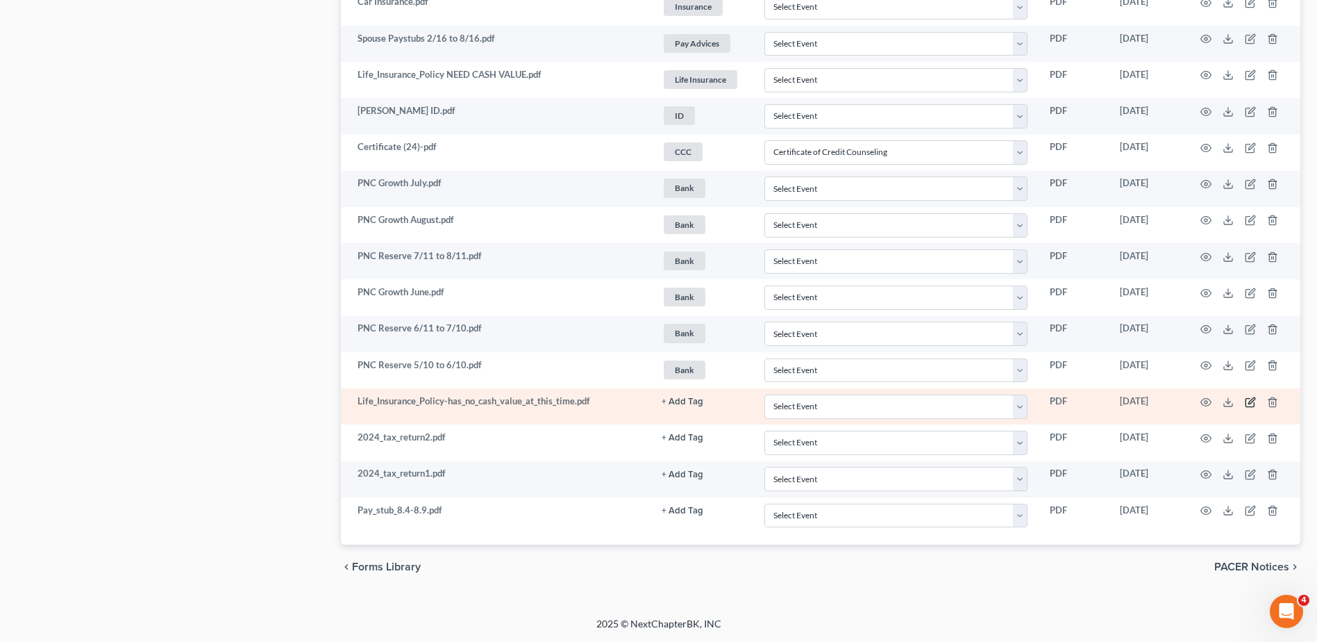
click at [1250, 401] on icon "button" at bounding box center [1252, 400] width 6 height 6
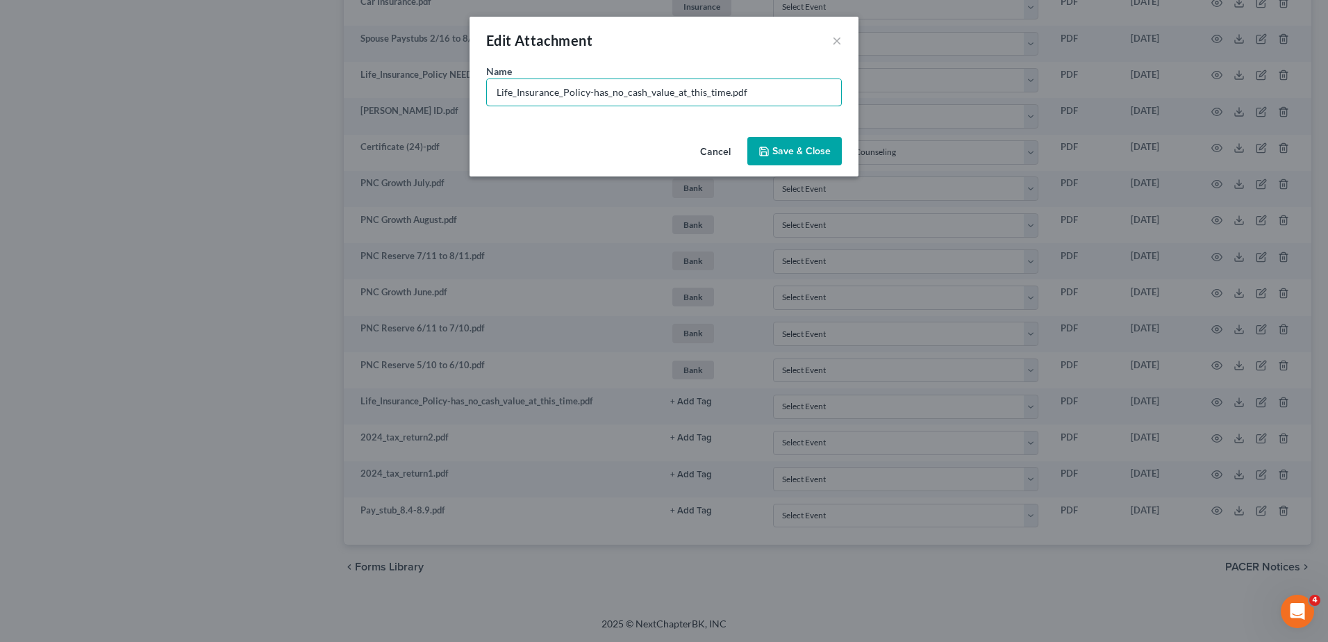
drag, startPoint x: 724, startPoint y: 93, endPoint x: 481, endPoint y: 97, distance: 242.4
click at [481, 97] on div "Name * Life_Insurance_Policy-has_no_cash_value_at_this_time.pdf" at bounding box center [663, 97] width 389 height 67
type input "State Farm Whole Life Insurance.pdf"
click at [784, 138] on button "Save & Close" at bounding box center [794, 151] width 94 height 29
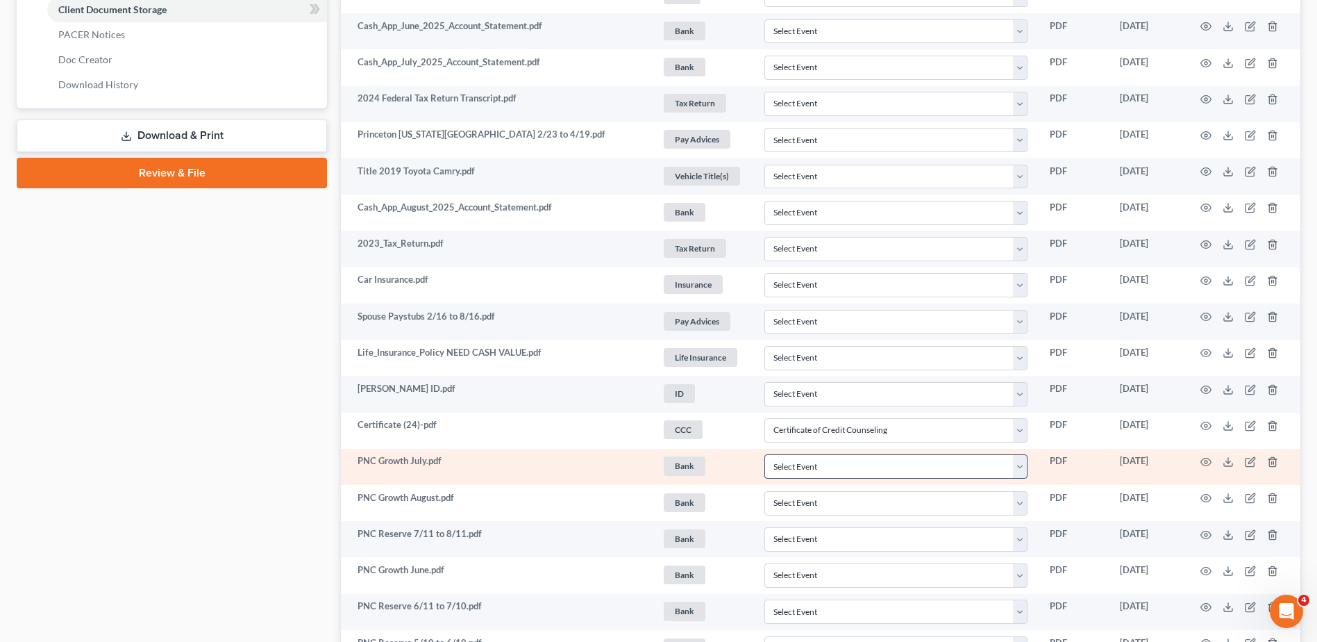
scroll to position [717, 0]
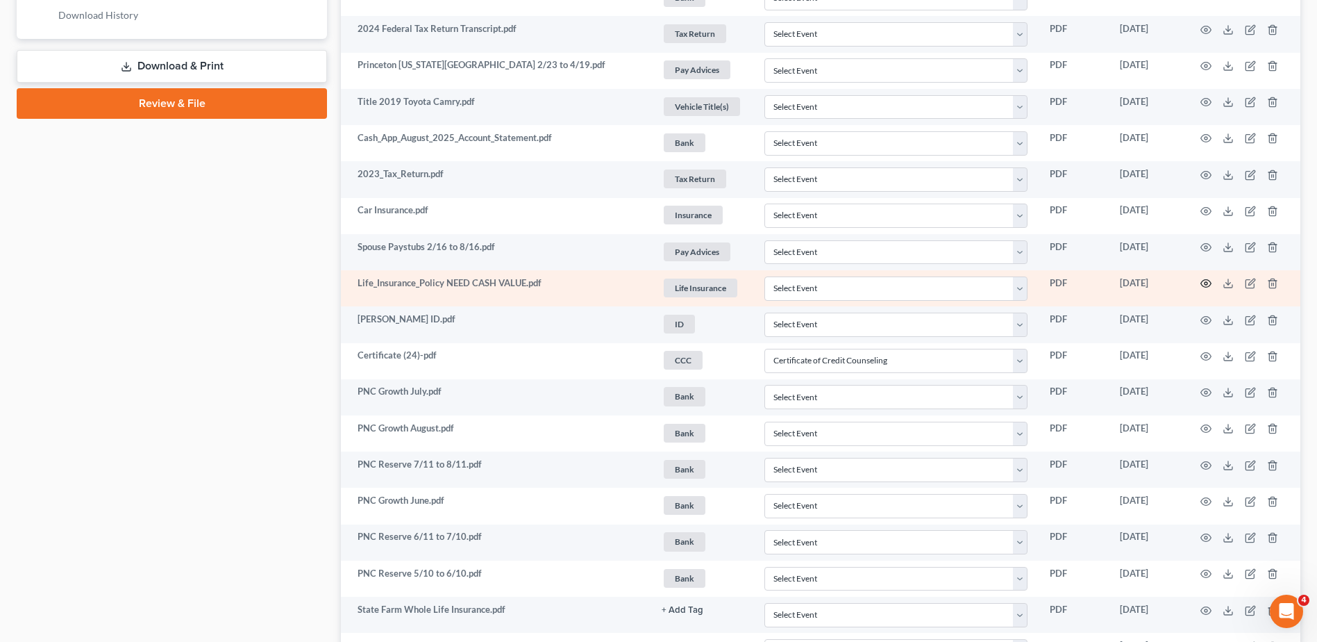
click at [1203, 282] on icon "button" at bounding box center [1206, 284] width 10 height 8
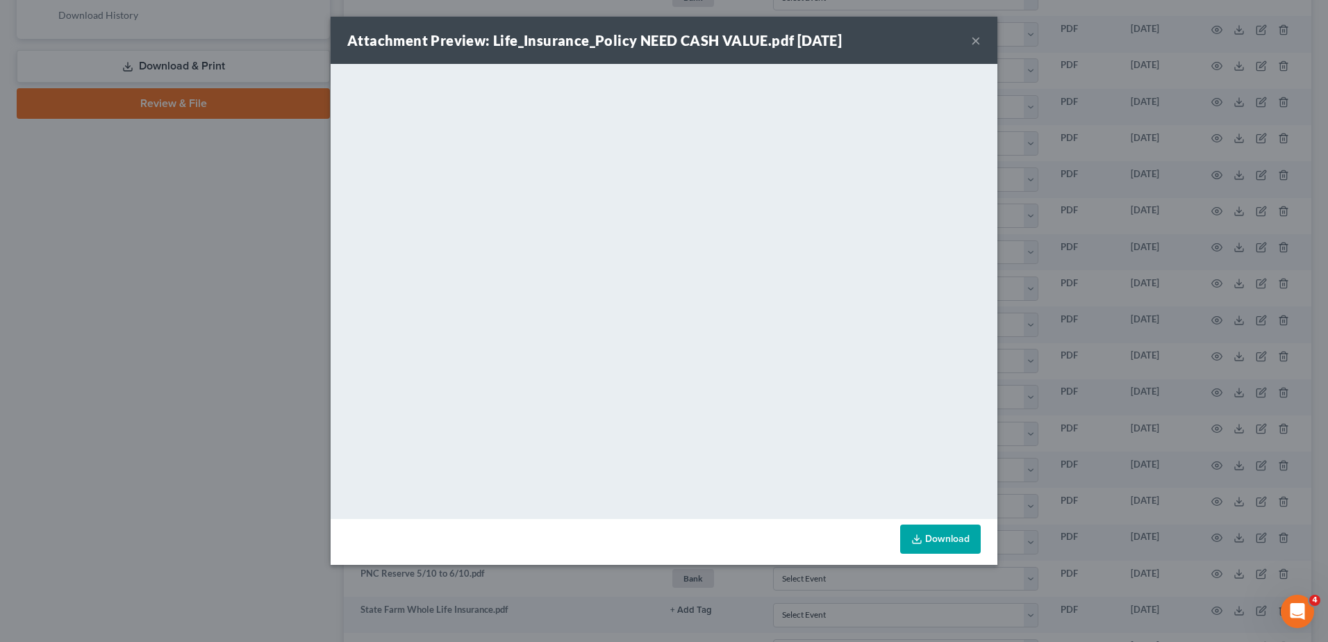
click at [976, 43] on button "×" at bounding box center [976, 40] width 10 height 17
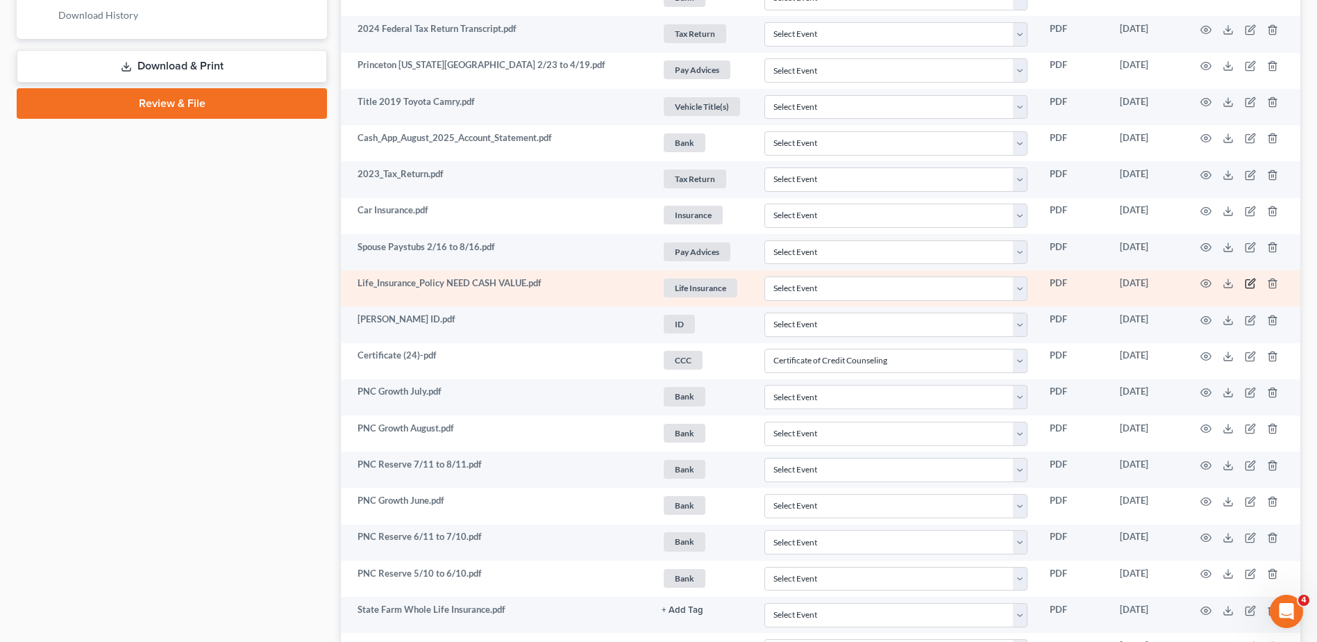
click at [1251, 282] on icon "button" at bounding box center [1252, 282] width 6 height 6
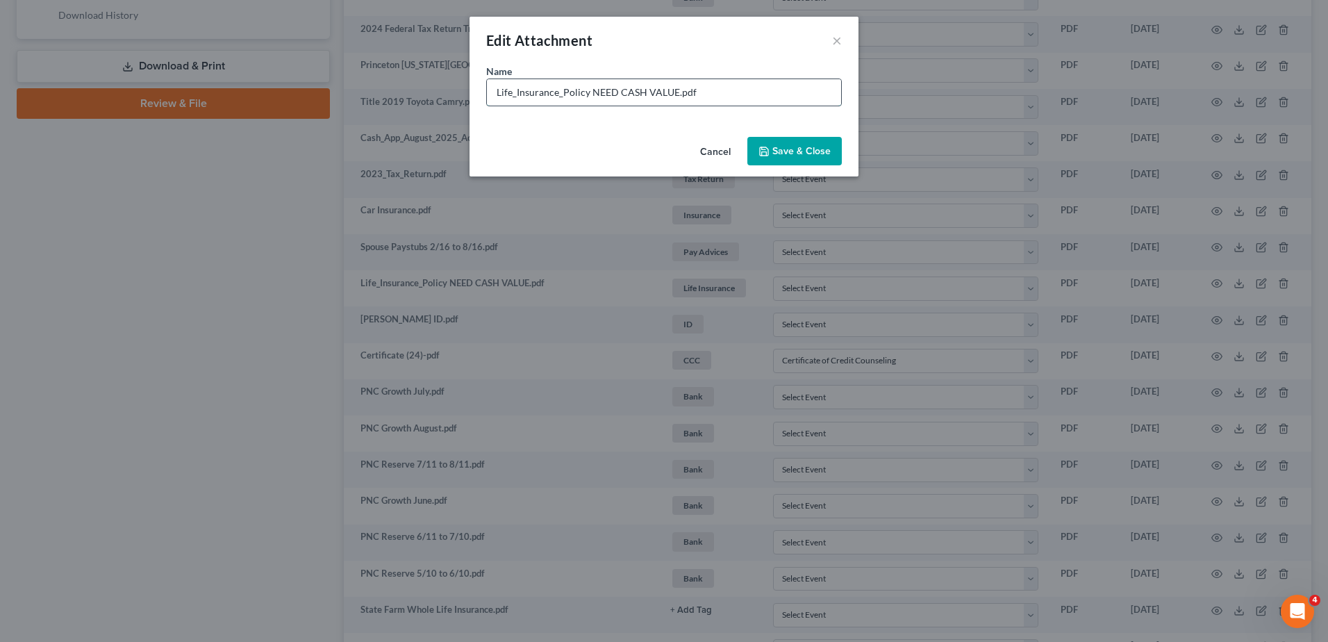
drag, startPoint x: 674, startPoint y: 92, endPoint x: 590, endPoint y: 97, distance: 84.9
click at [590, 97] on input "Life_Insurance_Policy NEED CASH VALUE.pdf" at bounding box center [664, 92] width 354 height 26
type input "Life_Insurance_Policy (USE OTHER DOCUMENT).pdf"
click at [787, 148] on span "Save & Close" at bounding box center [801, 151] width 58 height 12
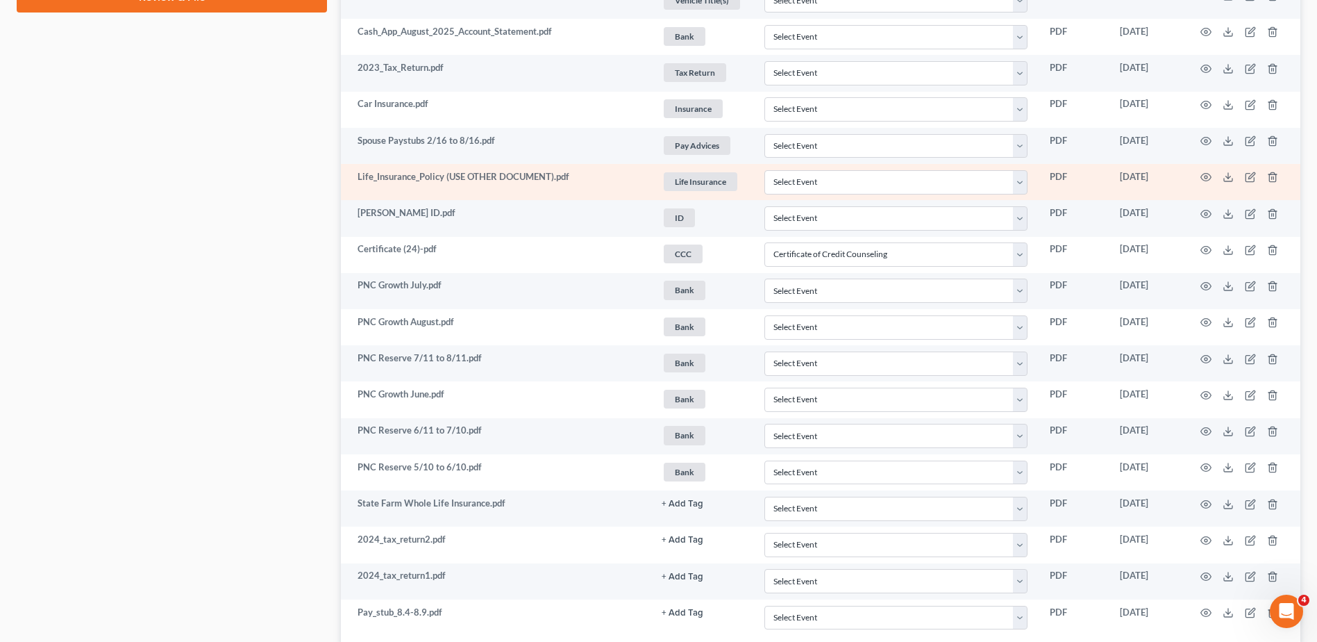
scroll to position [925, 0]
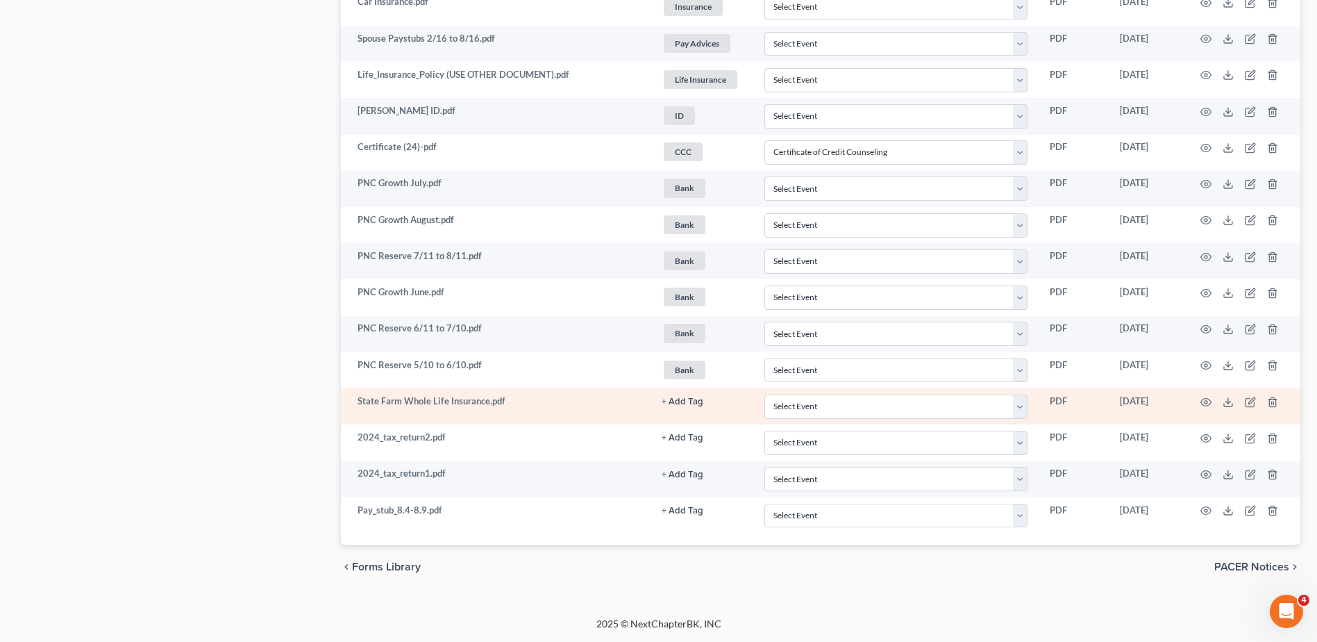
click at [678, 401] on button "+ Add Tag" at bounding box center [683, 401] width 42 height 9
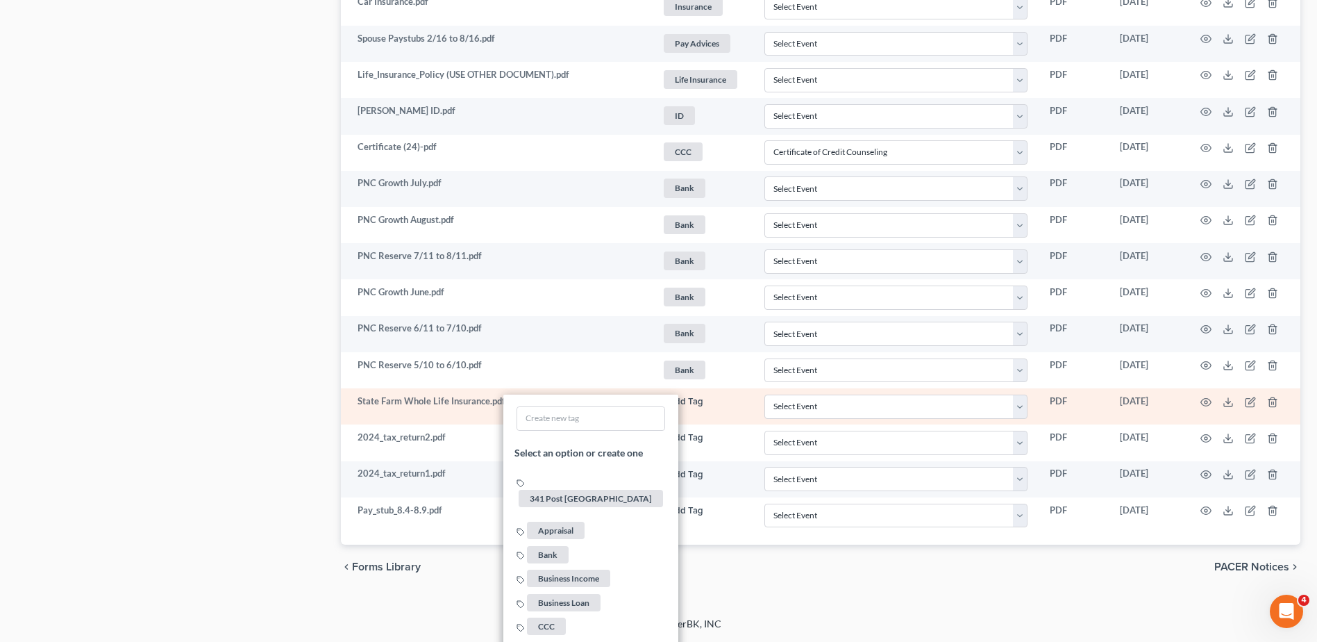
scroll to position [1689, 0]
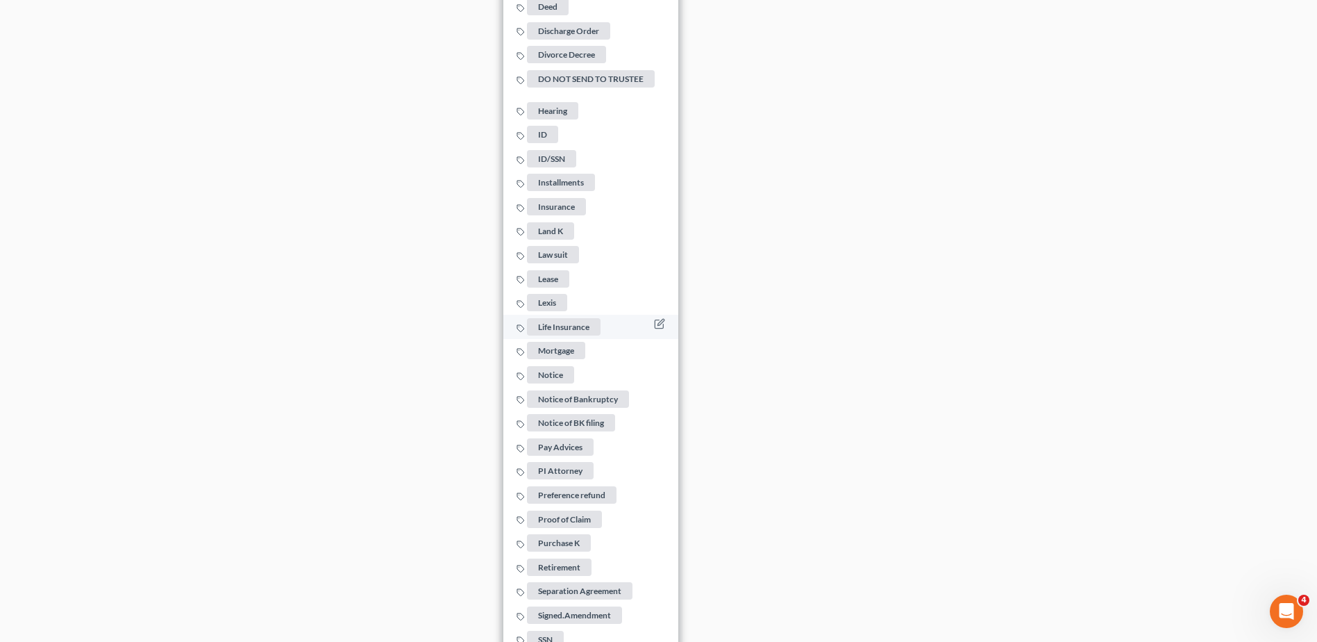
click at [569, 318] on span "Life Insurance" at bounding box center [564, 326] width 74 height 17
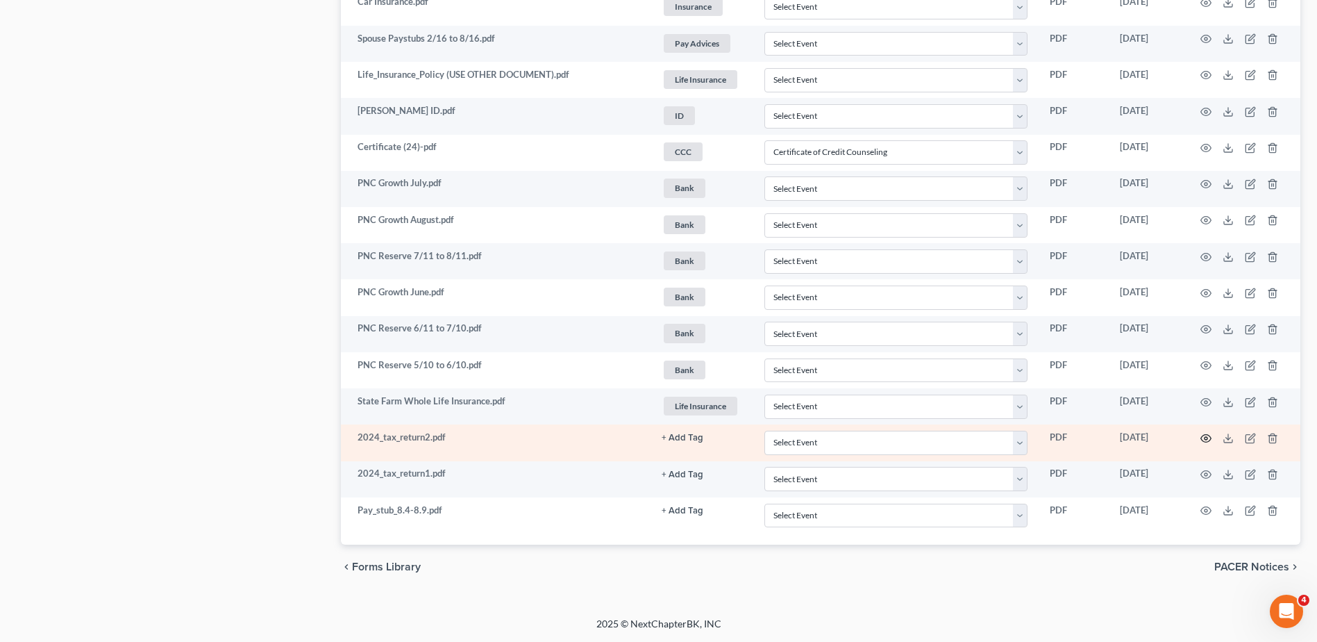
click at [1204, 437] on icon "button" at bounding box center [1206, 438] width 11 height 11
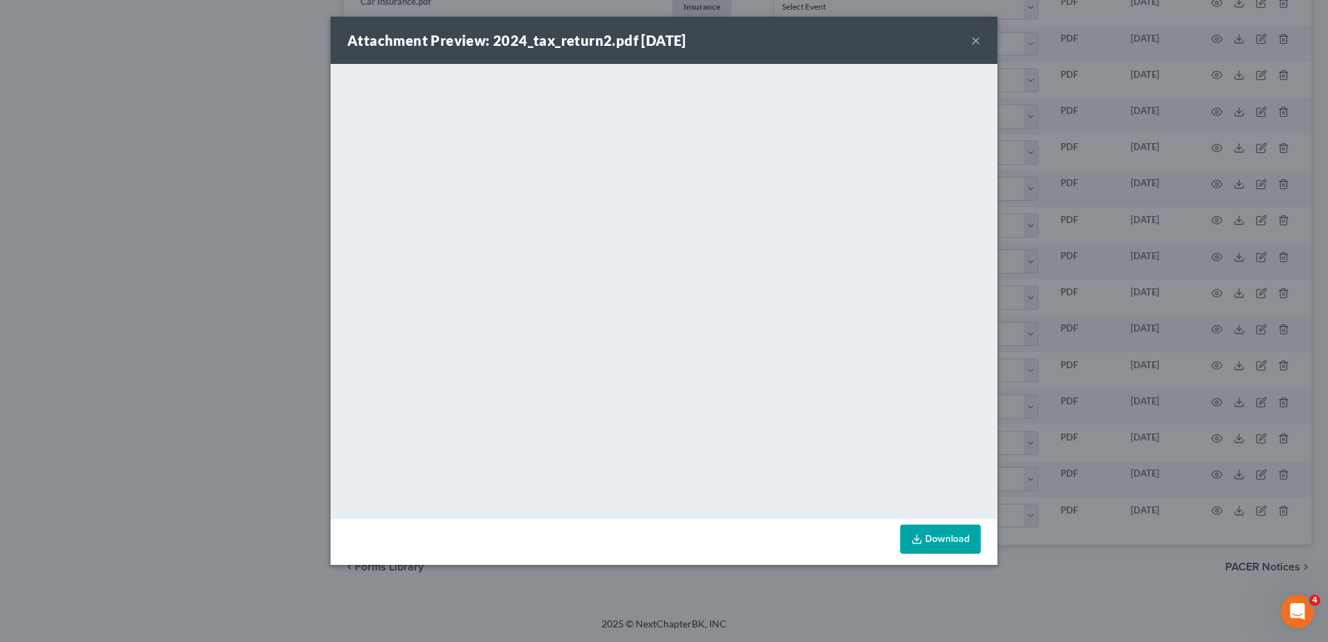
click at [974, 42] on button "×" at bounding box center [976, 40] width 10 height 17
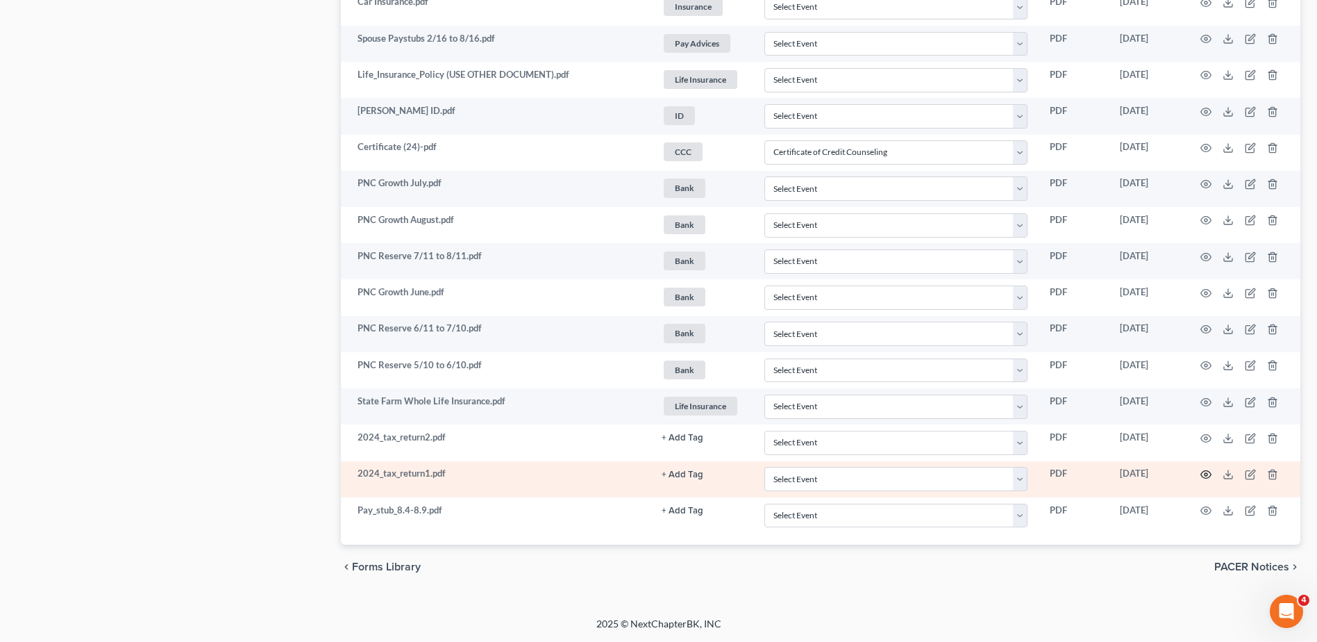
click at [1202, 470] on icon "button" at bounding box center [1206, 474] width 11 height 11
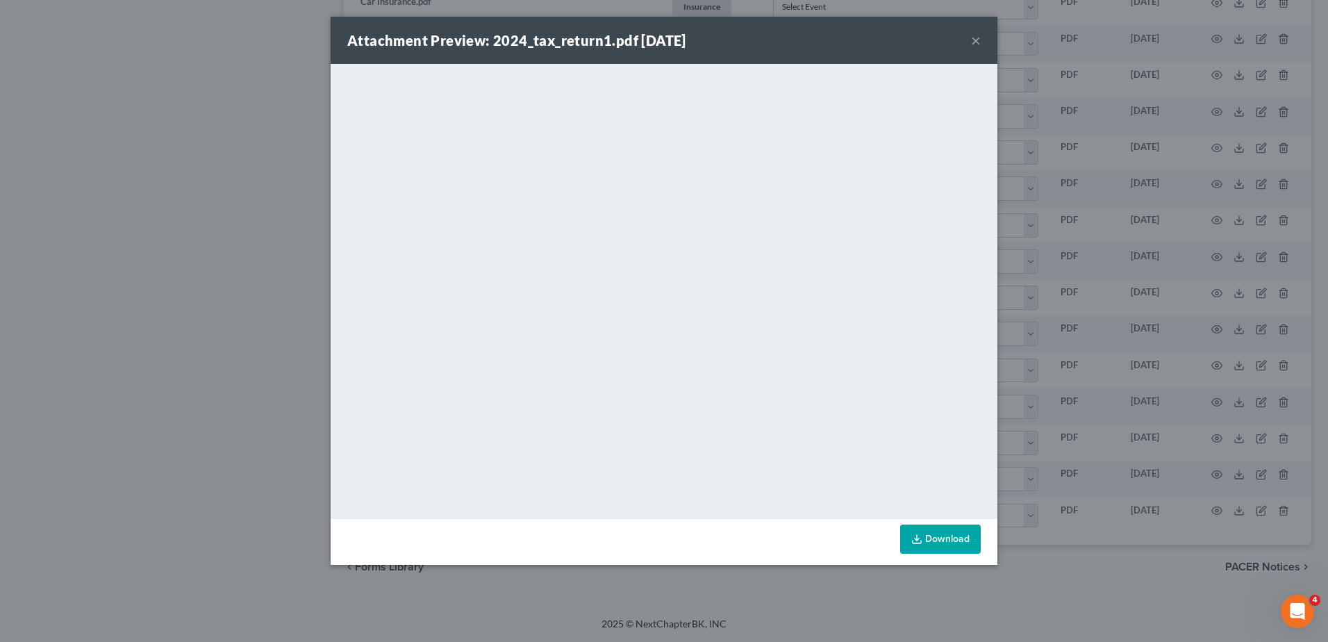
click at [975, 39] on button "×" at bounding box center [976, 40] width 10 height 17
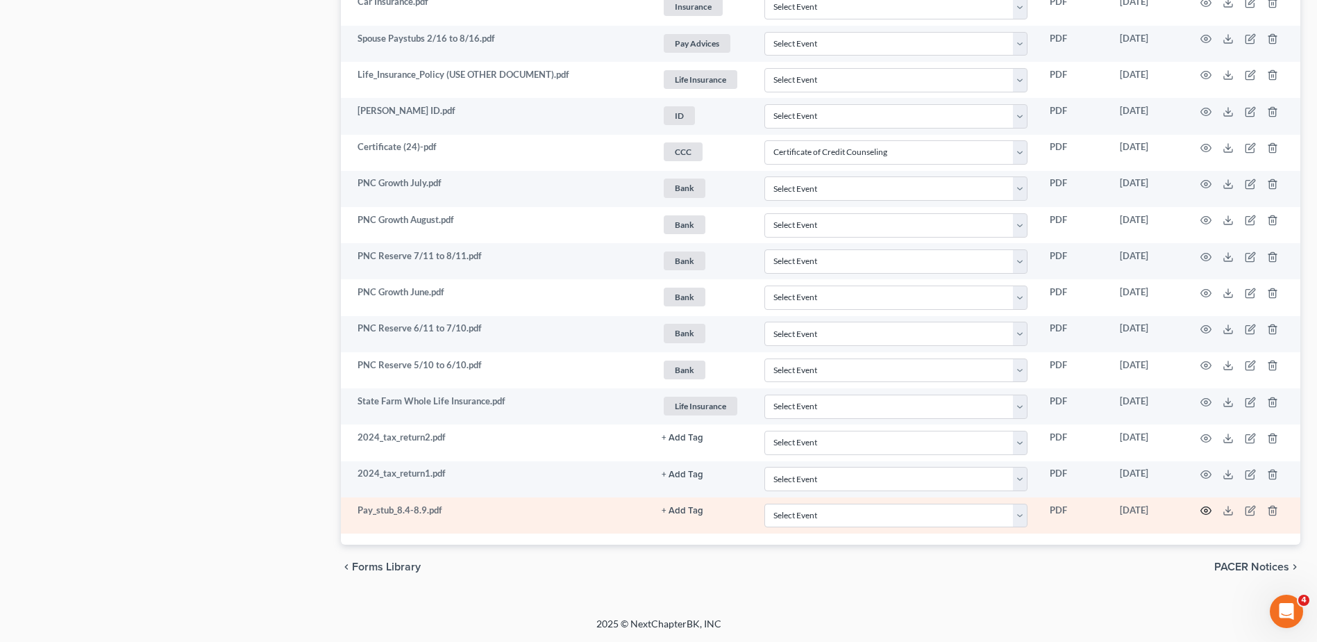
click at [1206, 509] on circle "button" at bounding box center [1206, 510] width 3 height 3
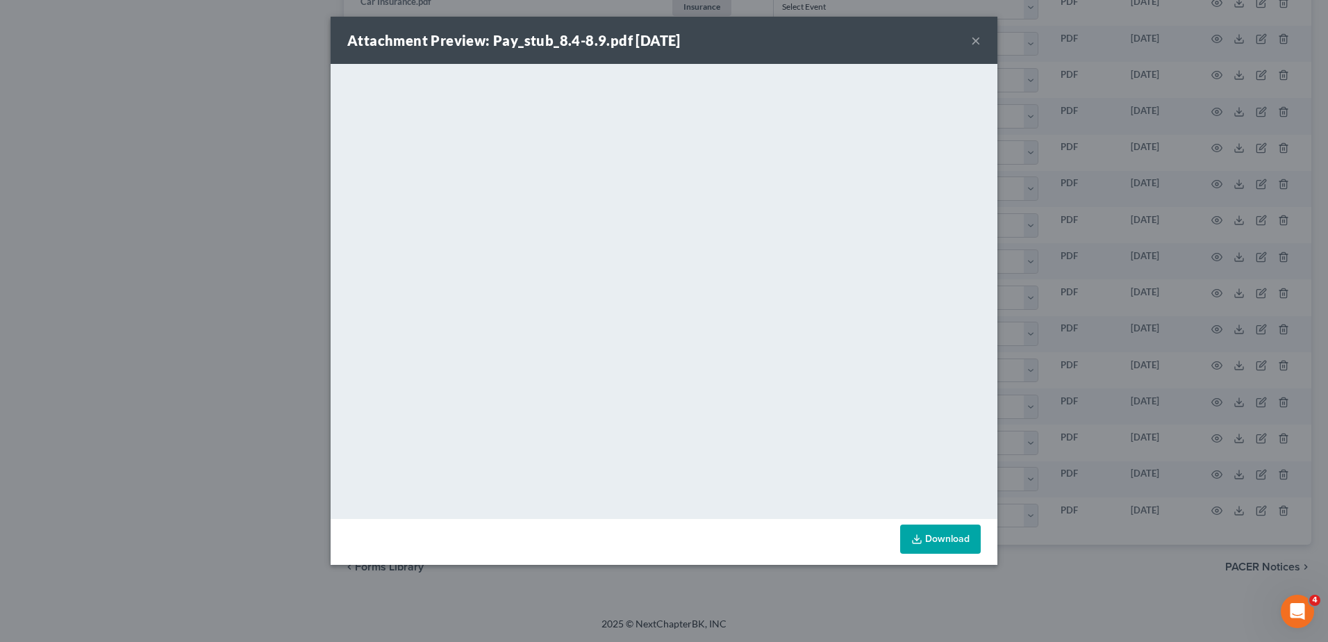
click at [973, 41] on button "×" at bounding box center [976, 40] width 10 height 17
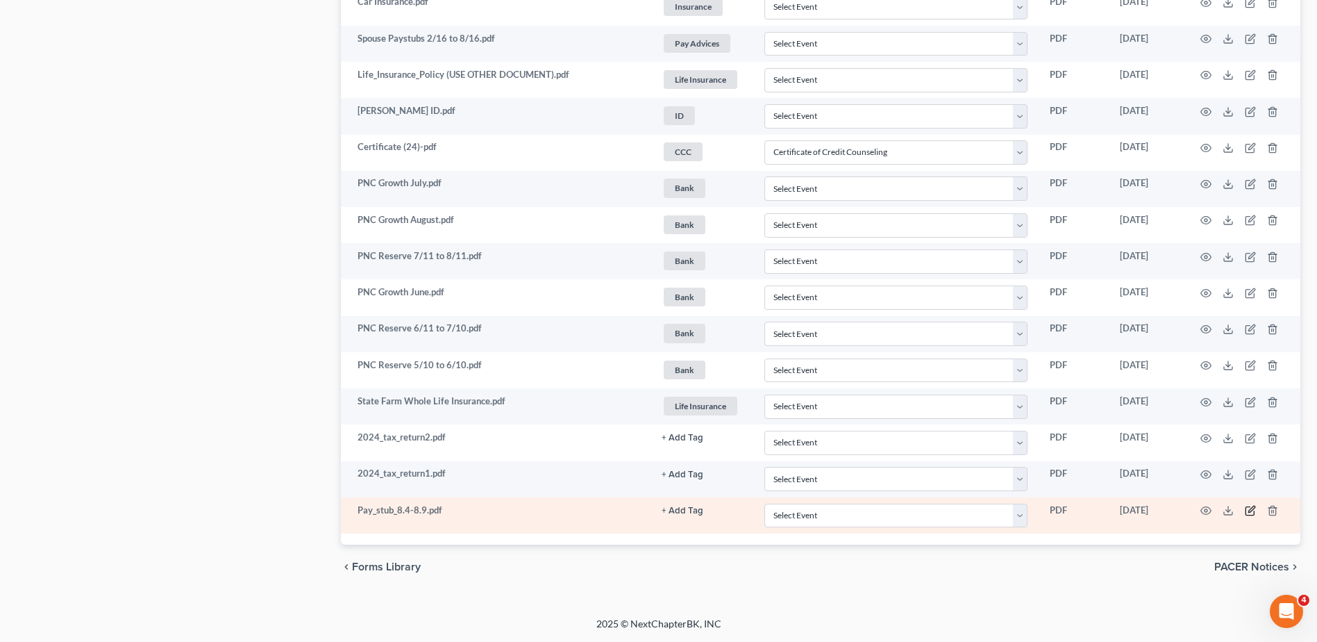
click at [1251, 506] on icon "button" at bounding box center [1250, 510] width 11 height 11
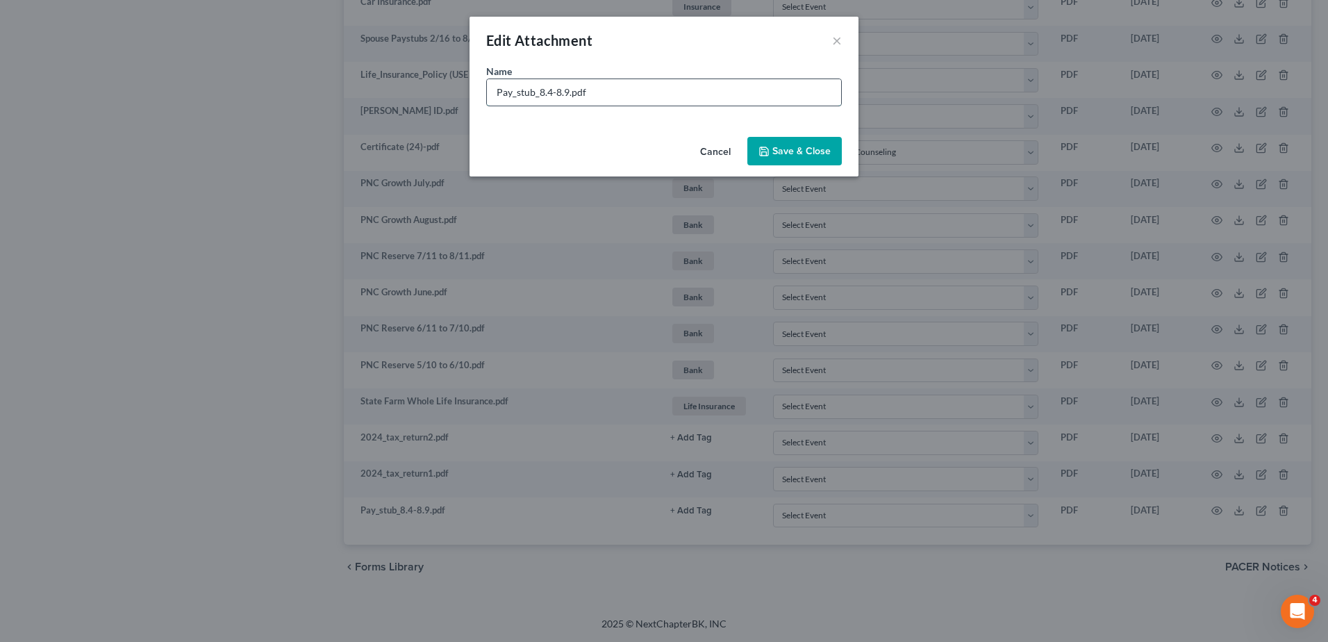
drag, startPoint x: 568, startPoint y: 93, endPoint x: 508, endPoint y: 97, distance: 59.8
click at [508, 97] on input "Pay_stub_8.4-8.9.pdf" at bounding box center [664, 92] width 354 height 26
type input "Paystub 8/3 to 8/9.pdf"
click at [816, 153] on span "Save & Close" at bounding box center [801, 151] width 58 height 12
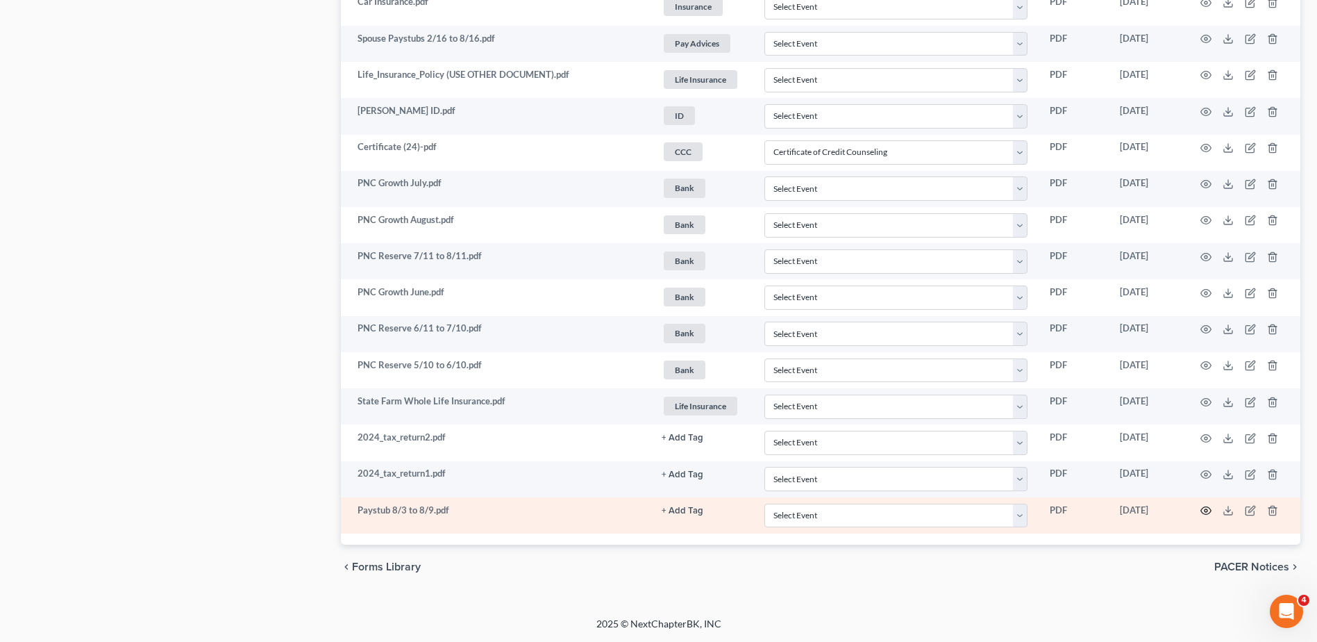
click at [1206, 510] on icon "button" at bounding box center [1206, 510] width 11 height 11
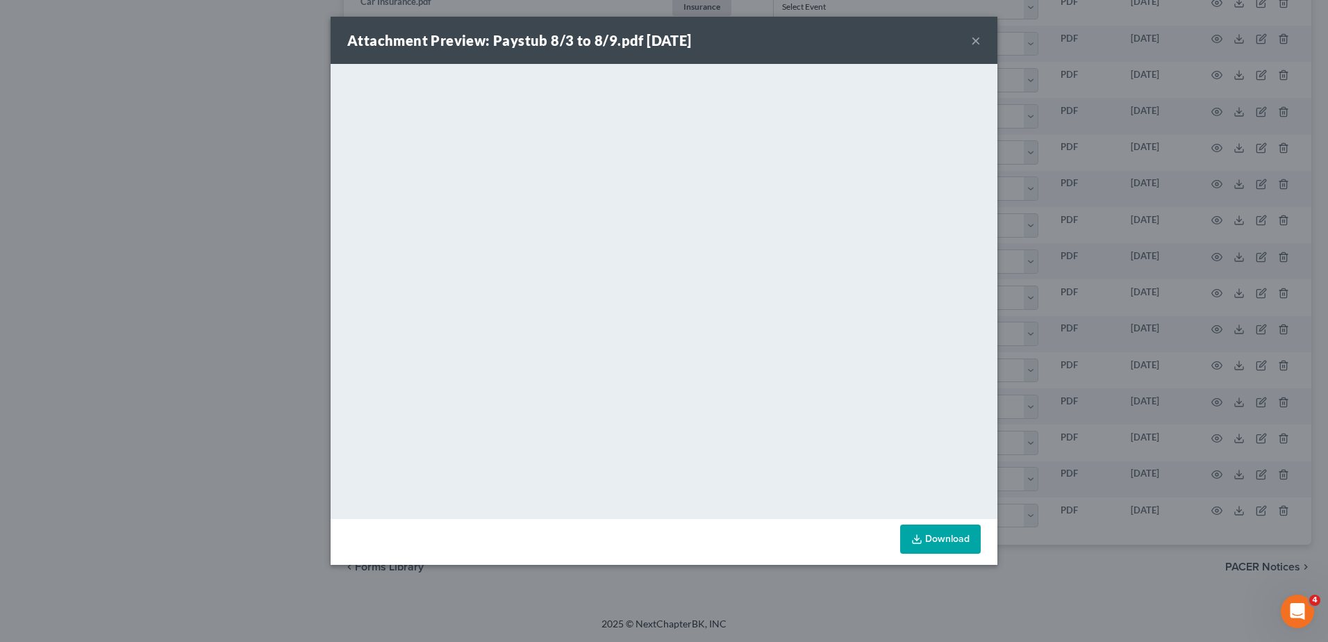
click at [978, 36] on button "×" at bounding box center [976, 40] width 10 height 17
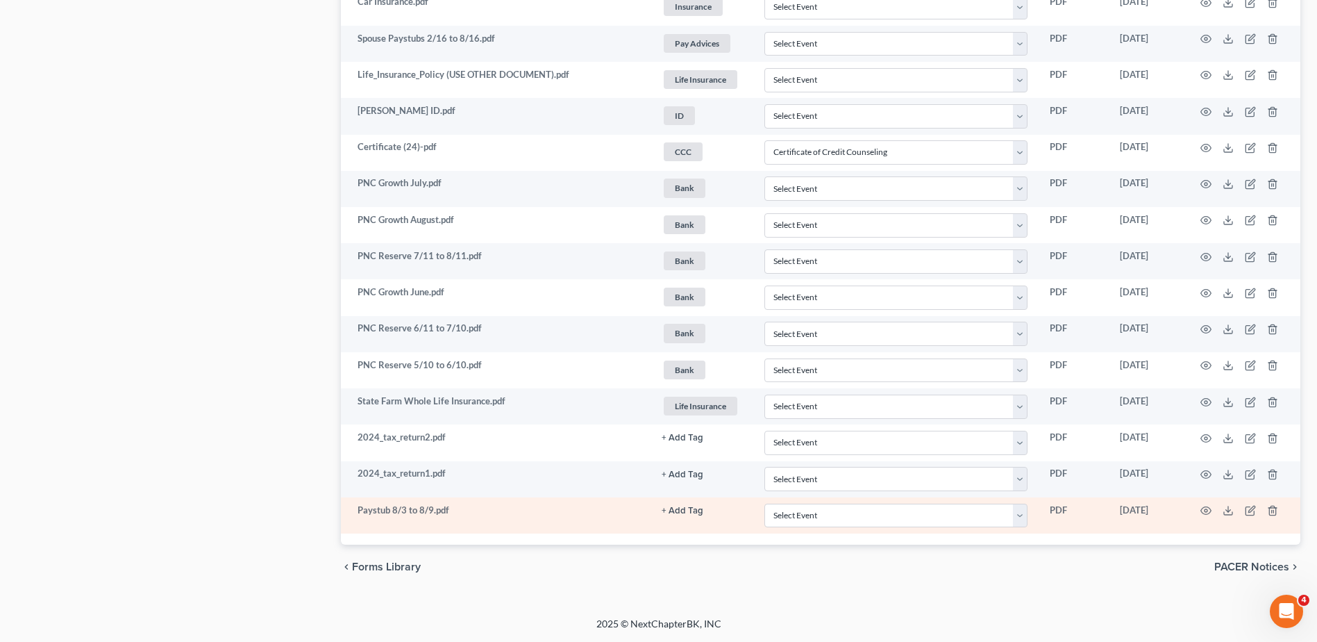
click at [678, 509] on button "+ Add Tag" at bounding box center [683, 510] width 42 height 9
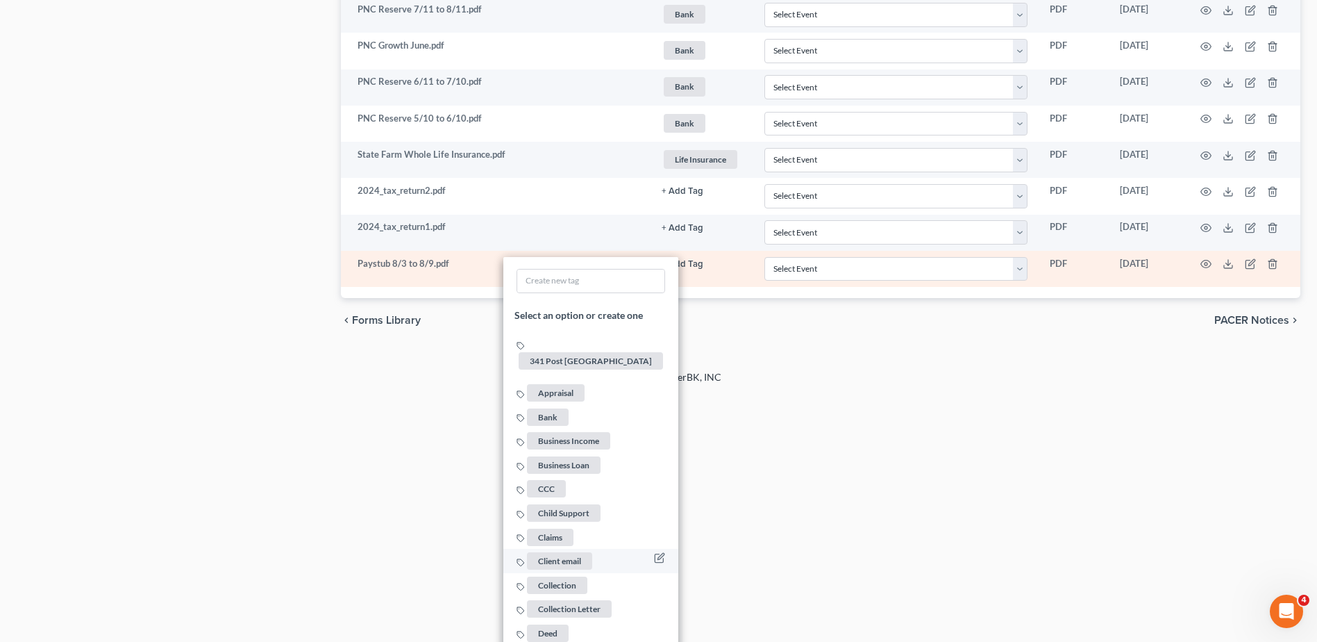
scroll to position [1967, 0]
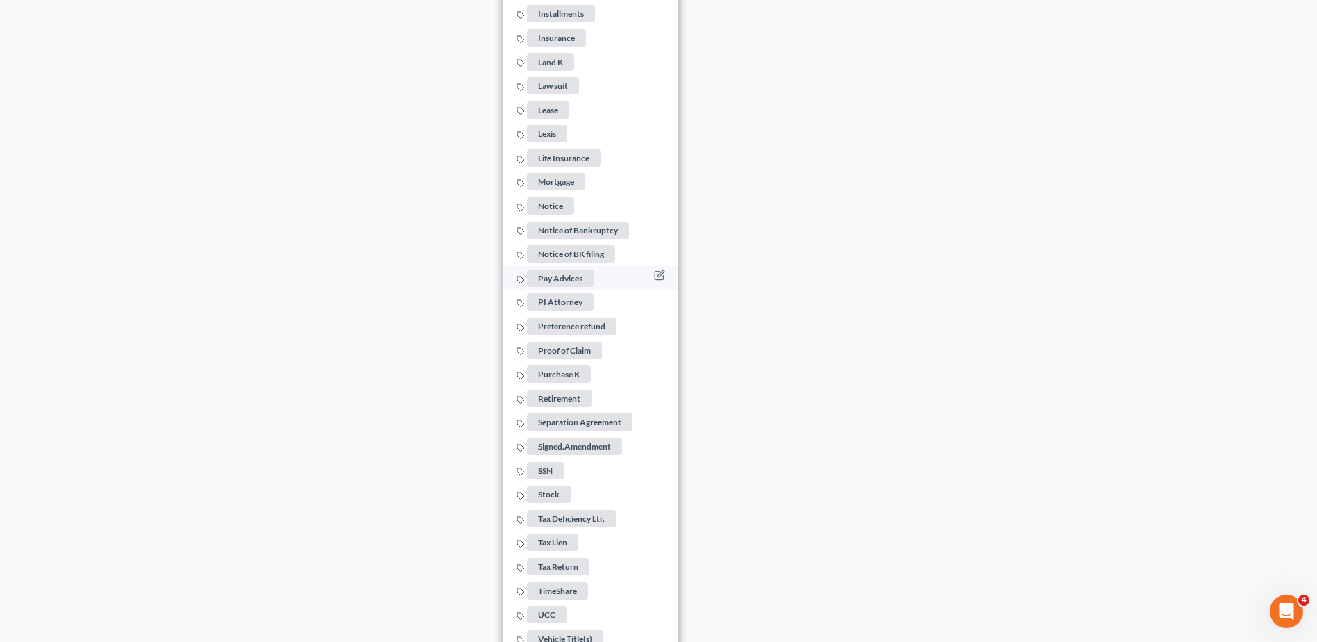
click at [545, 270] on span "Pay Advices" at bounding box center [560, 277] width 67 height 17
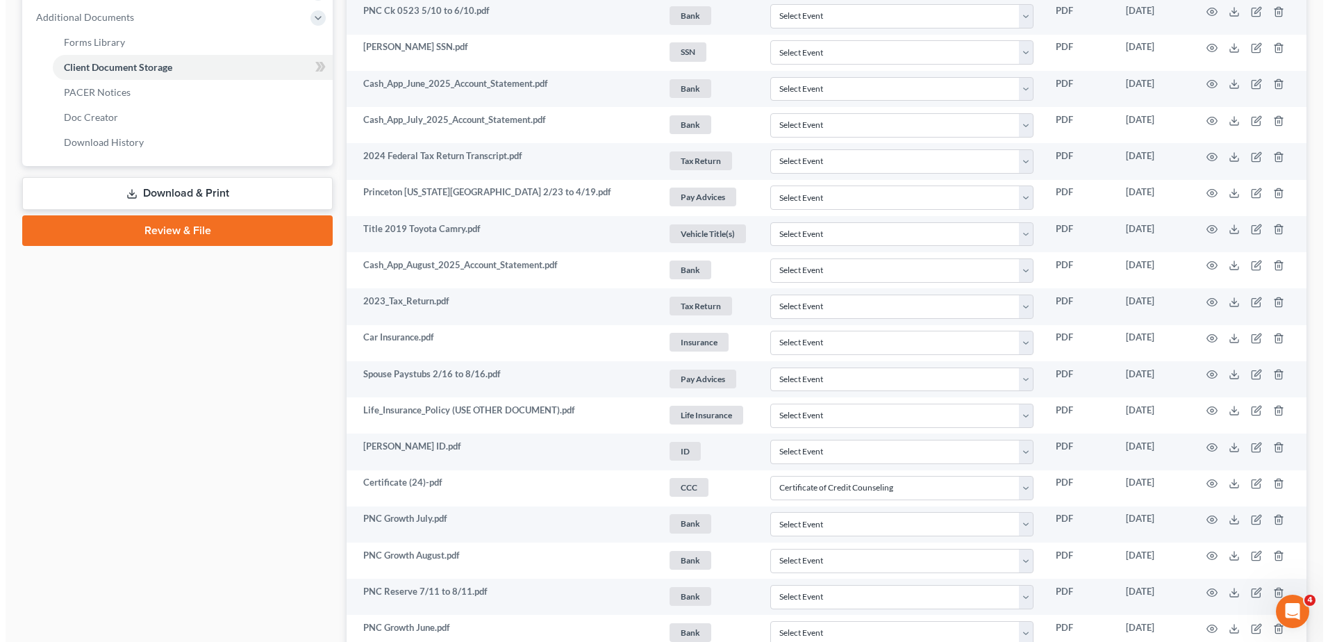
scroll to position [578, 0]
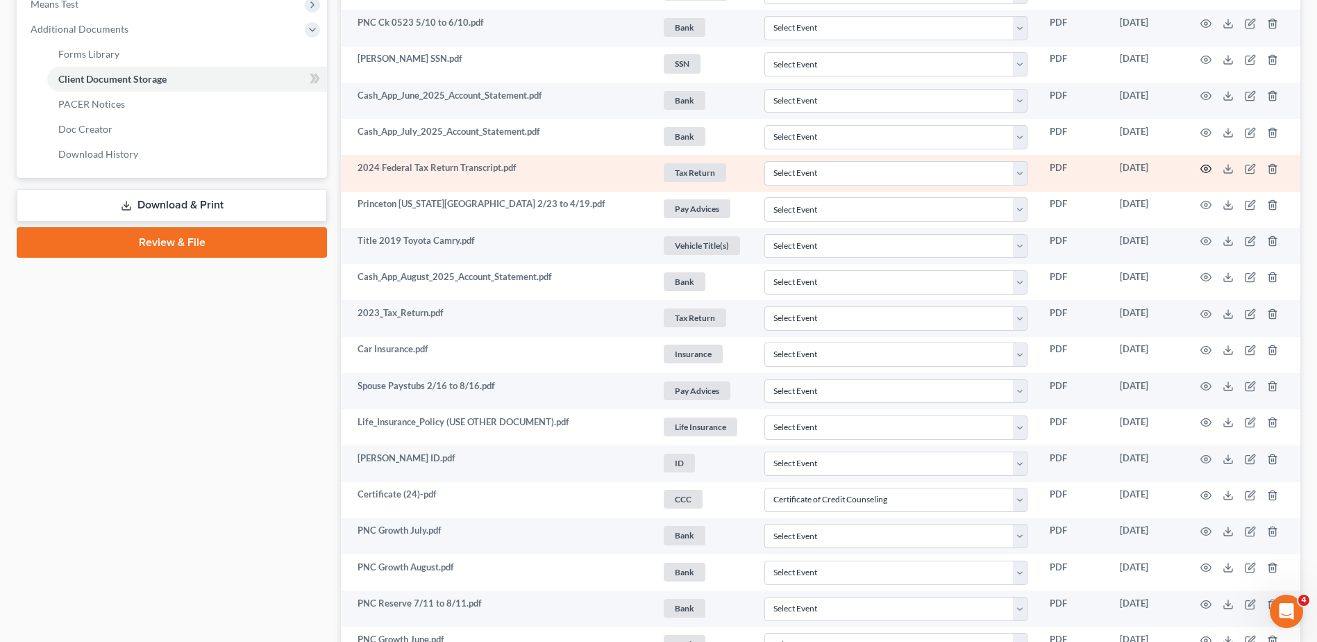
click at [1207, 168] on icon "button" at bounding box center [1206, 168] width 11 height 11
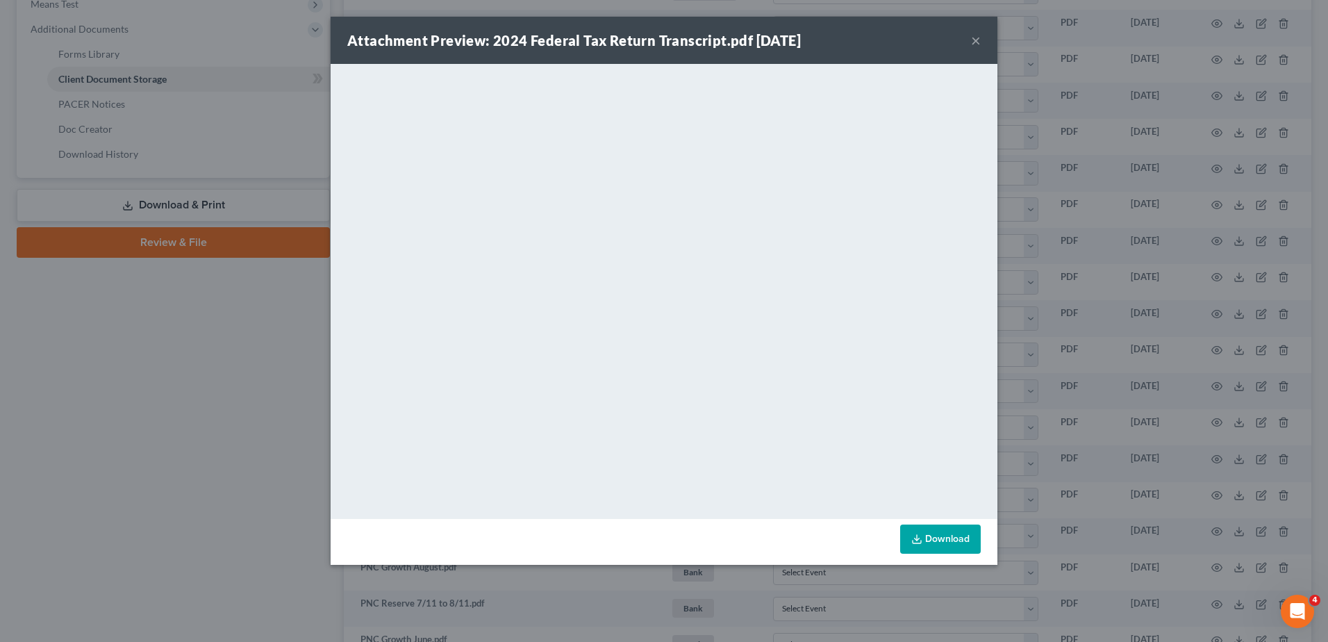
click at [974, 40] on button "×" at bounding box center [976, 40] width 10 height 17
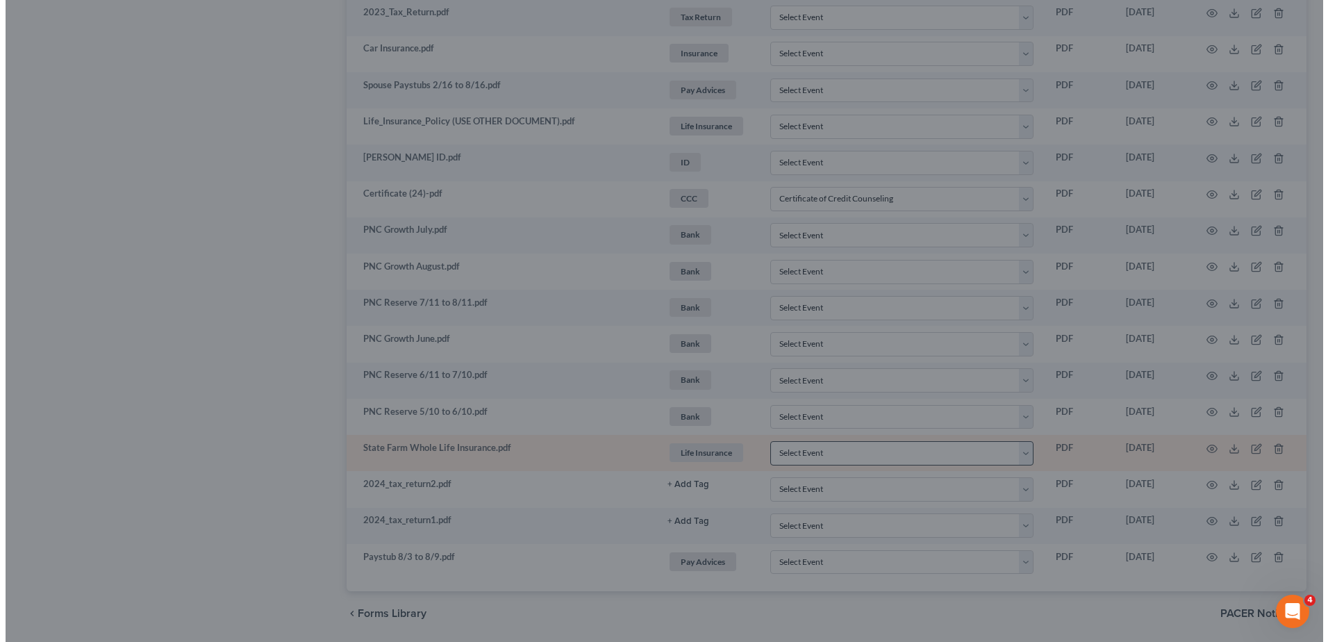
scroll to position [925, 0]
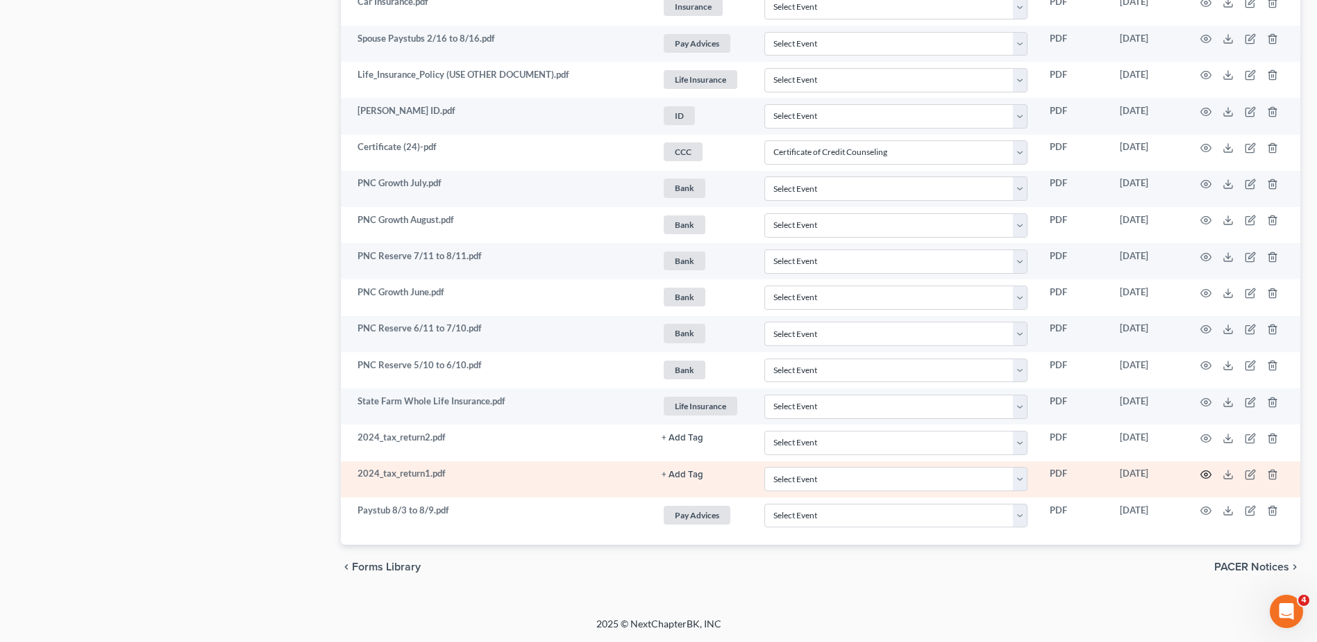
click at [1209, 472] on icon "button" at bounding box center [1206, 475] width 10 height 8
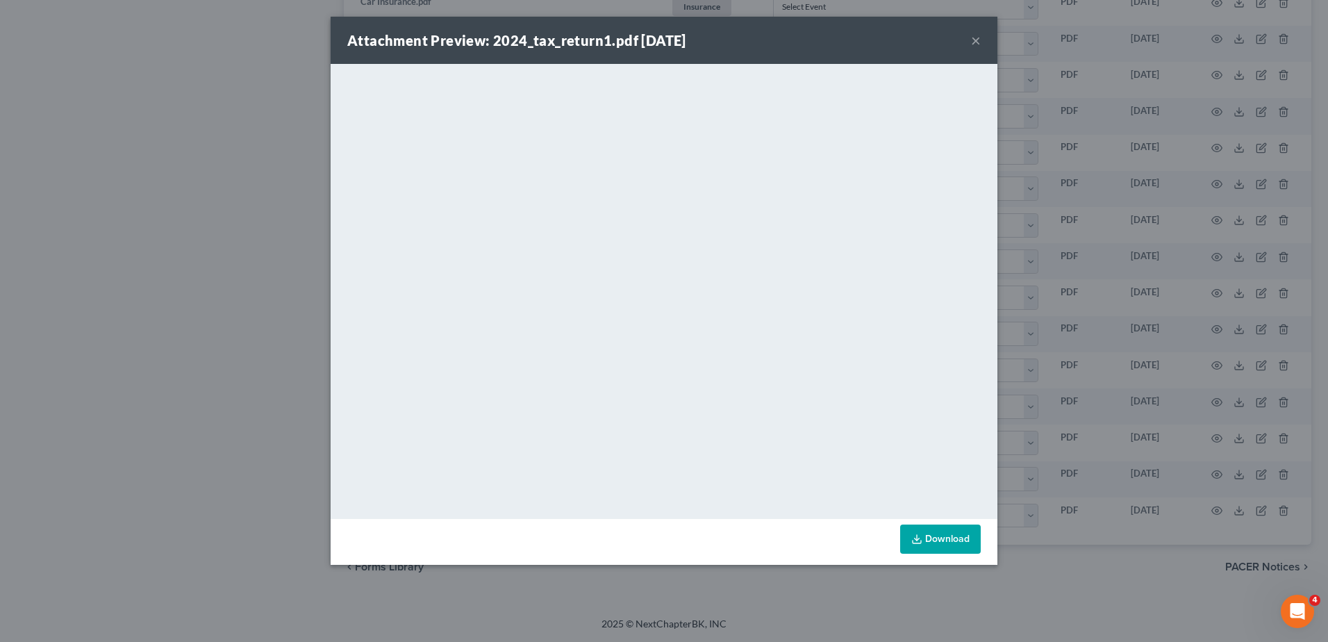
click at [980, 39] on button "×" at bounding box center [976, 40] width 10 height 17
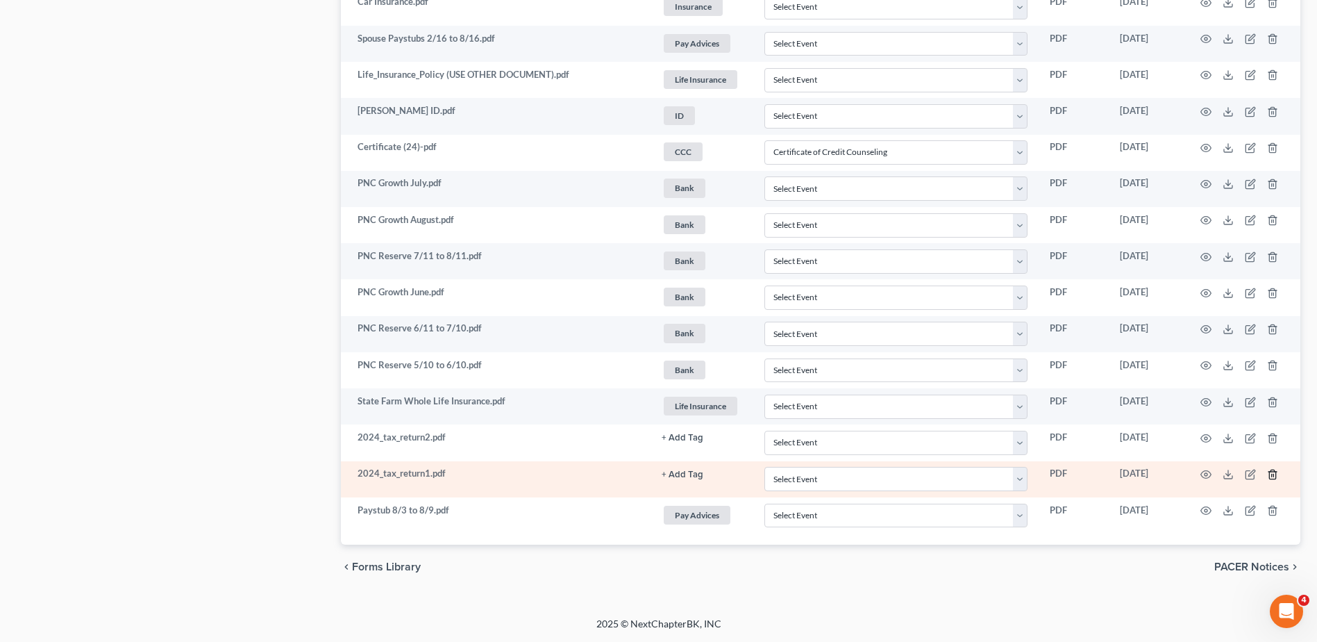
click at [1273, 474] on icon "button" at bounding box center [1272, 474] width 11 height 11
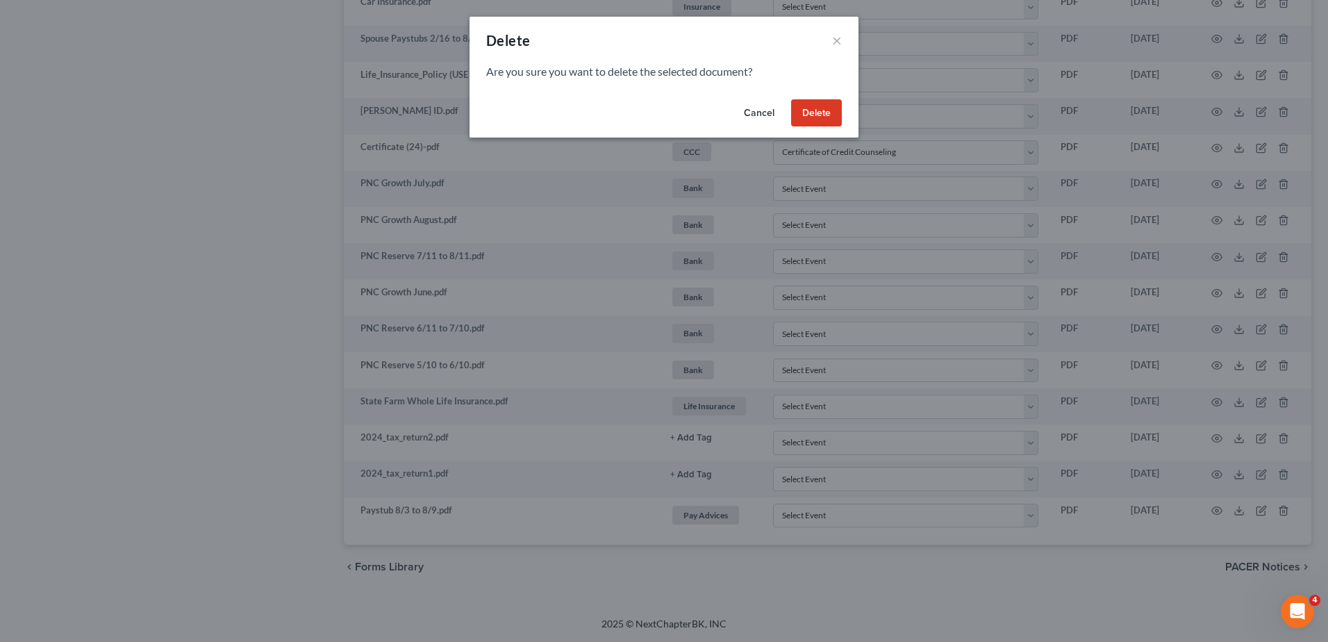
click at [813, 113] on button "Delete" at bounding box center [816, 113] width 51 height 28
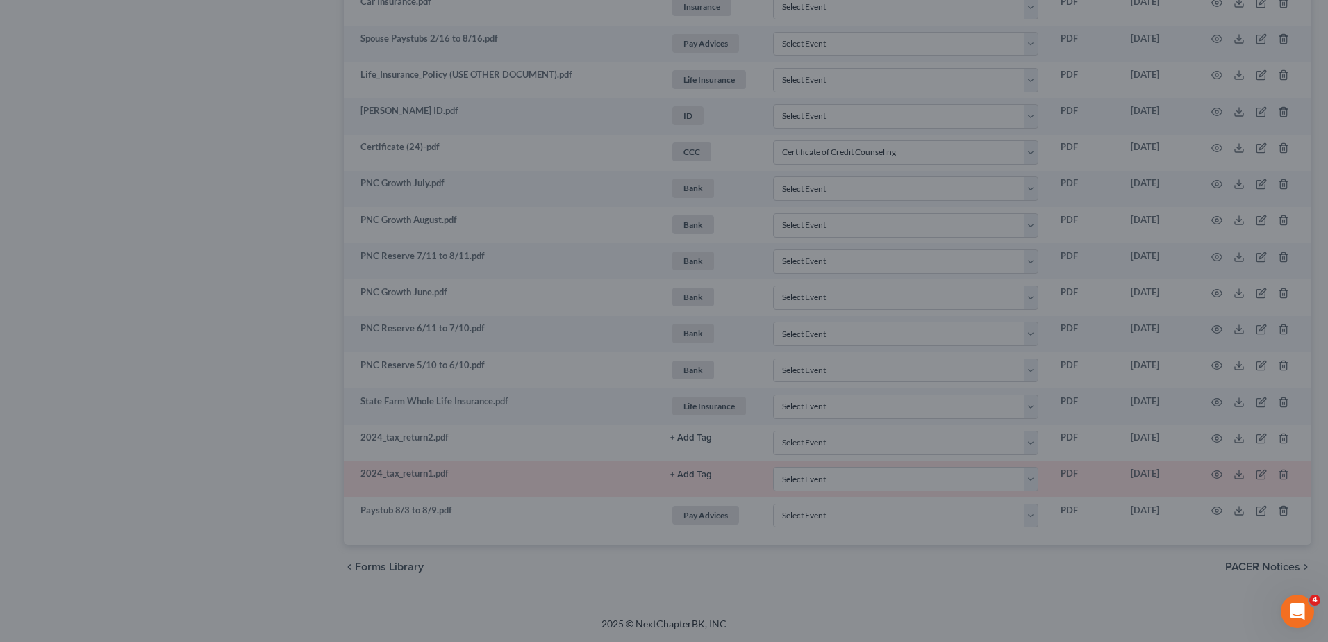
scroll to position [889, 0]
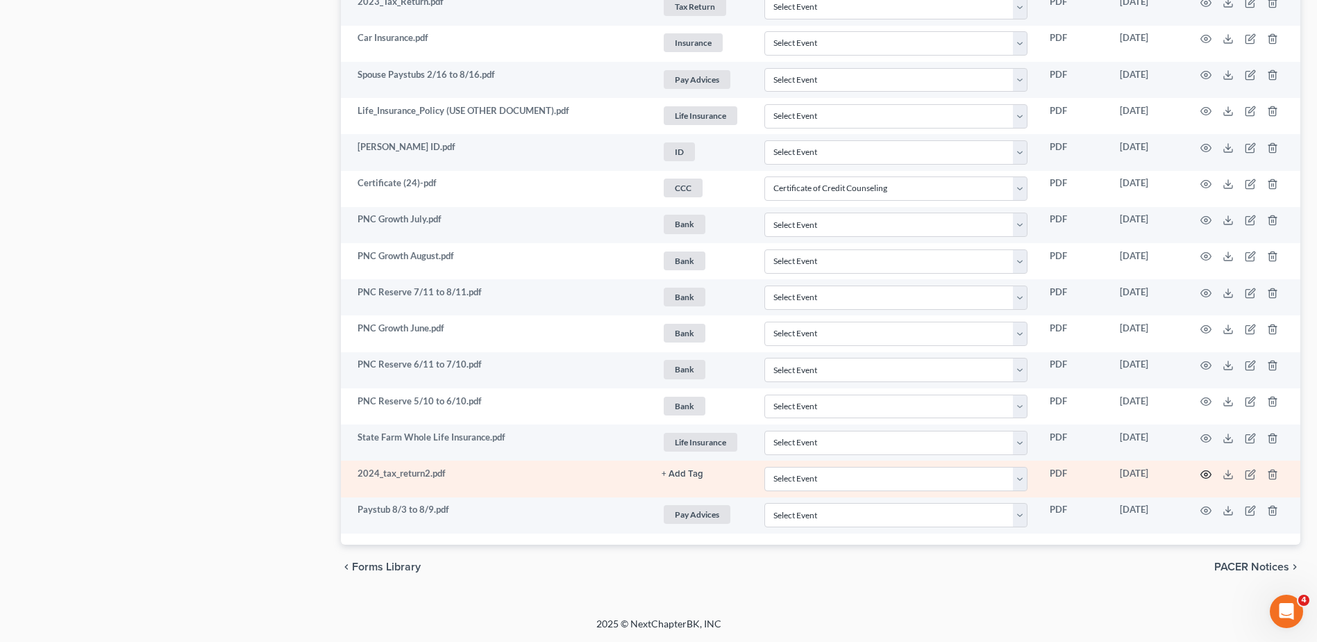
click at [1204, 473] on icon "button" at bounding box center [1206, 474] width 11 height 11
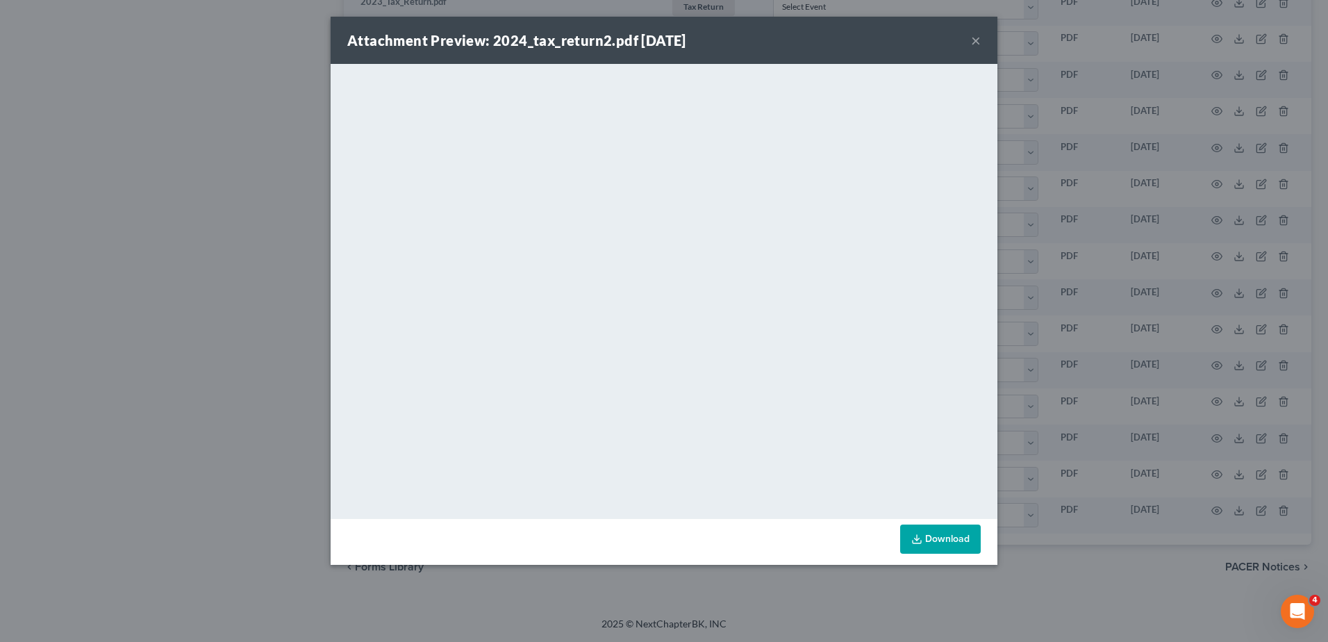
click at [974, 42] on button "×" at bounding box center [976, 40] width 10 height 17
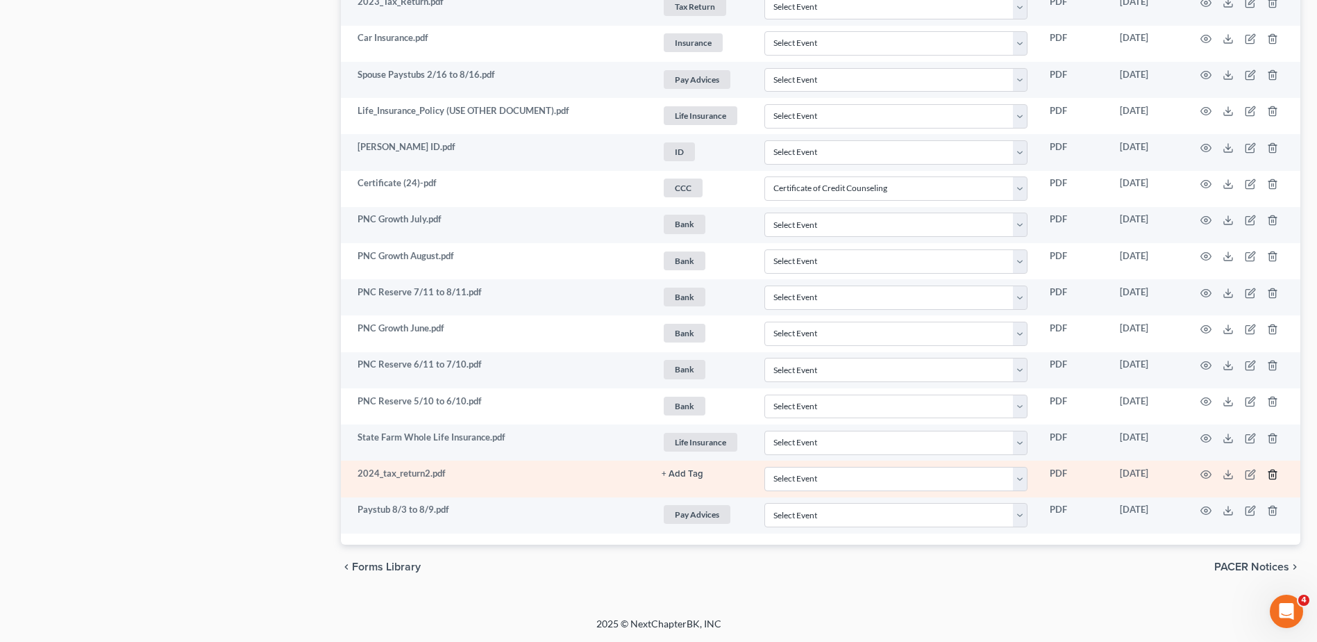
click at [1272, 474] on line "button" at bounding box center [1272, 475] width 0 height 3
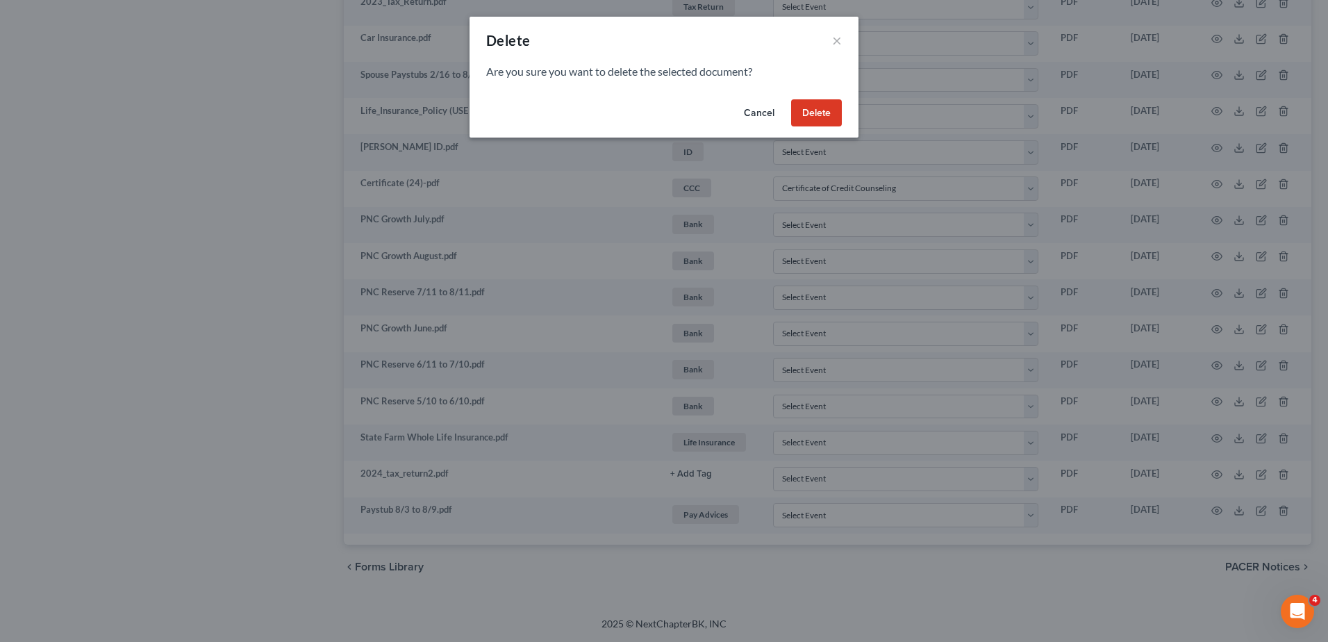
click at [812, 113] on button "Delete" at bounding box center [816, 113] width 51 height 28
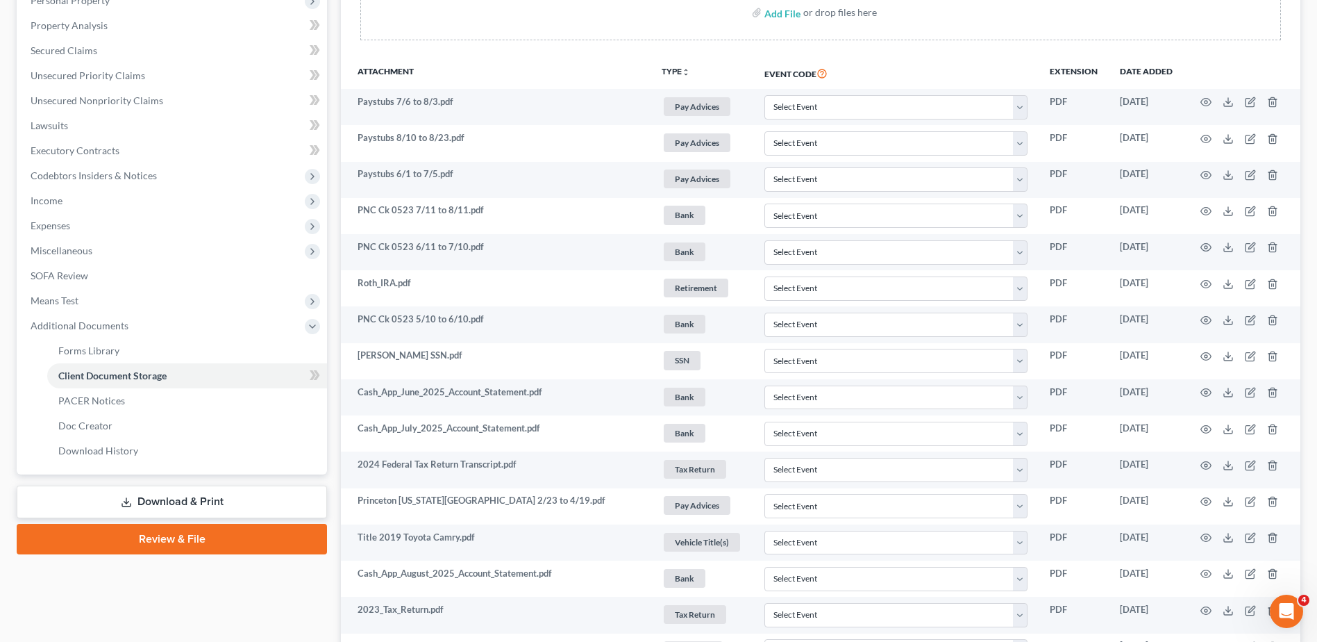
scroll to position [0, 0]
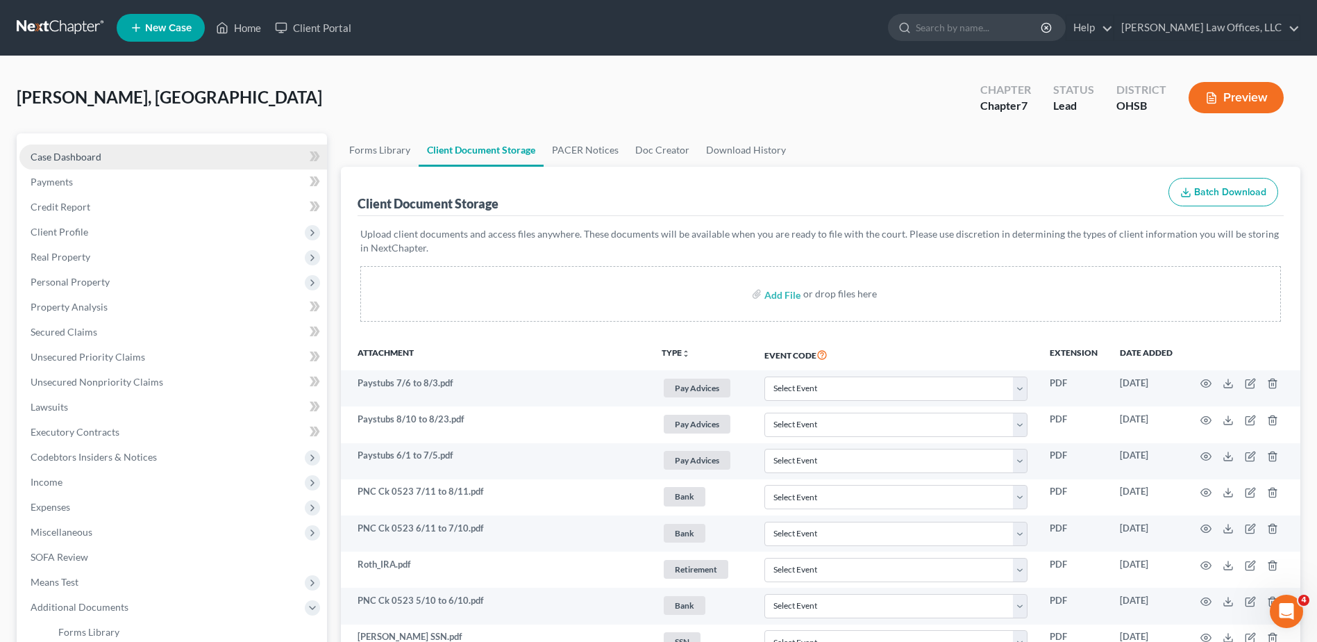
click at [44, 162] on span "Case Dashboard" at bounding box center [66, 157] width 71 height 12
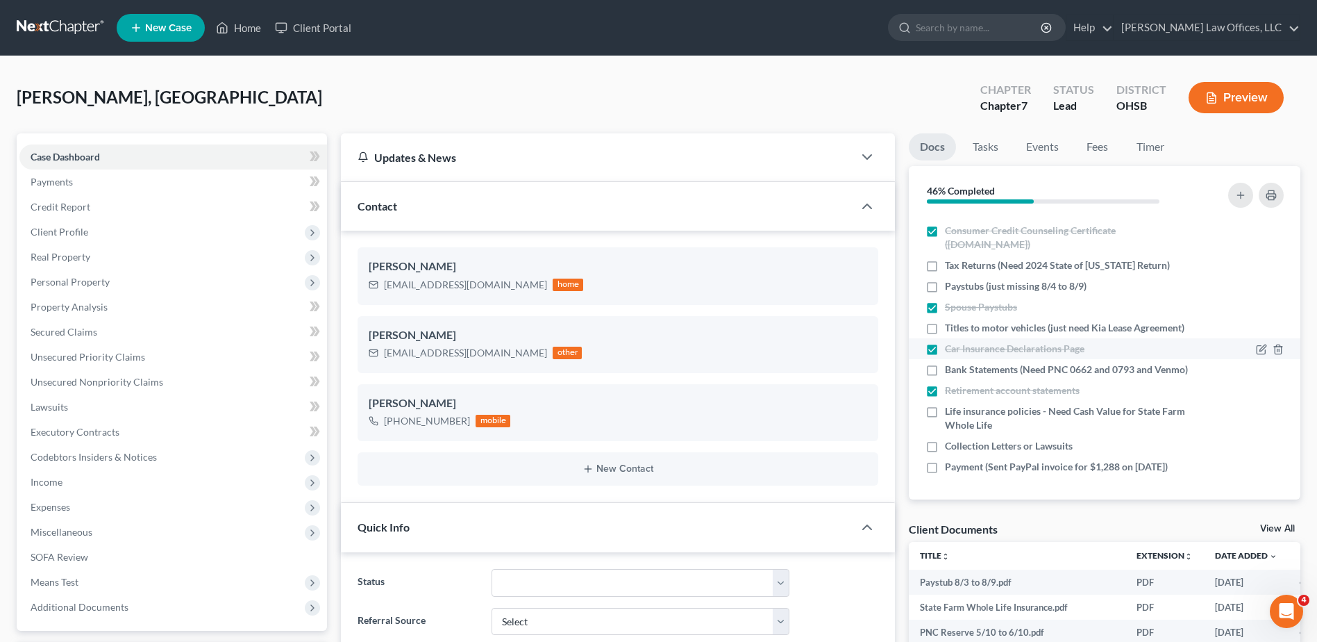
scroll to position [78, 0]
click at [1260, 467] on icon "button" at bounding box center [1263, 466] width 6 height 6
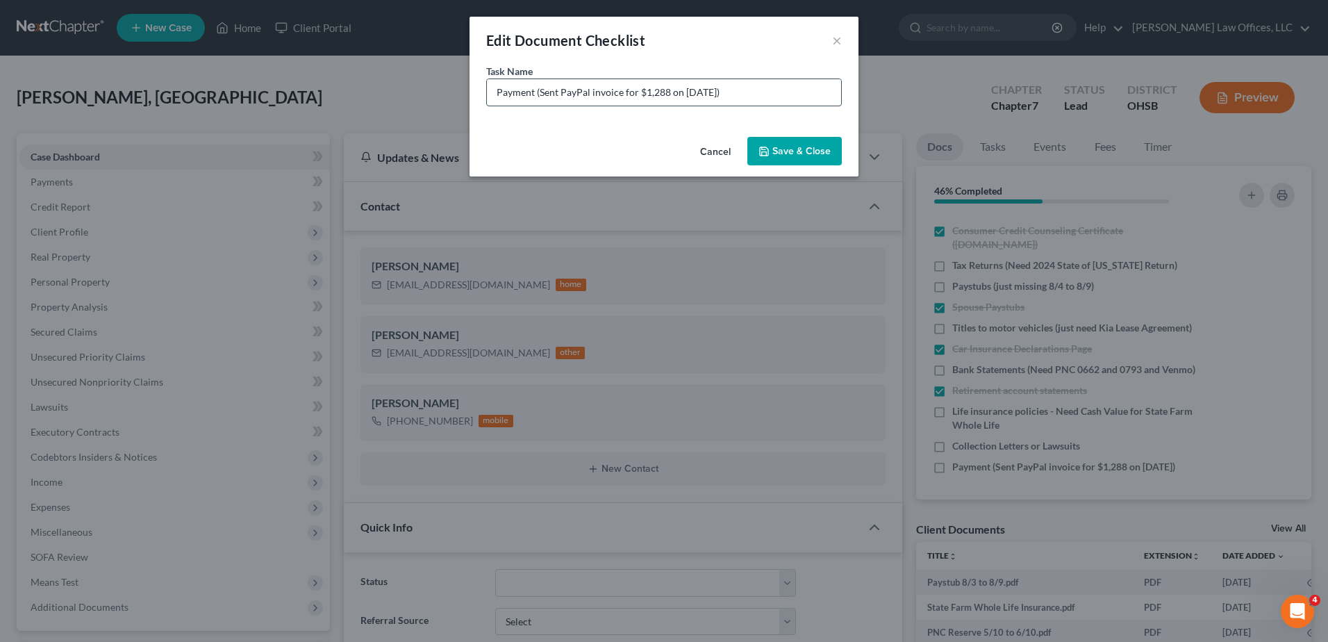
drag, startPoint x: 634, startPoint y: 92, endPoint x: 541, endPoint y: 94, distance: 93.1
click at [541, 94] on input "Payment (Sent PayPal invoice for $1,288 on [DATE])" at bounding box center [664, 92] width 354 height 26
click at [618, 92] on input "Payment (Paid $1,288 on 9/9/25)" at bounding box center [664, 92] width 354 height 26
type input "Payment (Paid $1,288 on 9/11/25)"
click at [785, 151] on button "Save & Close" at bounding box center [794, 151] width 94 height 29
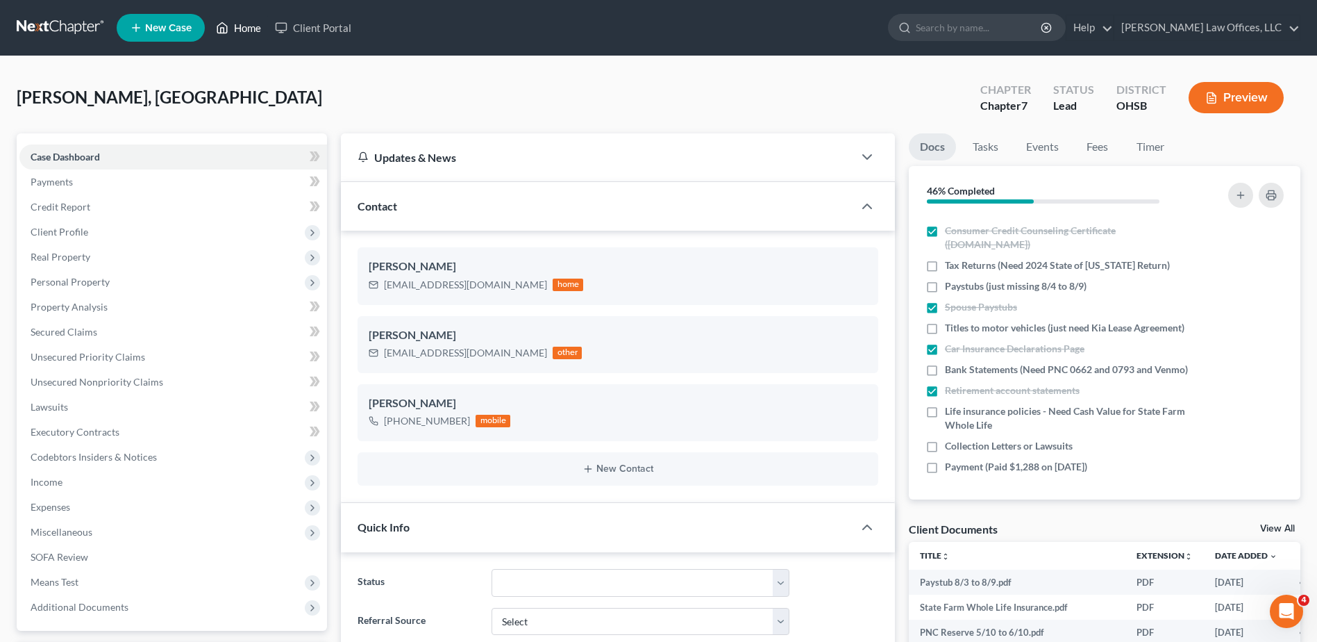
click at [255, 31] on link "Home" at bounding box center [238, 27] width 59 height 25
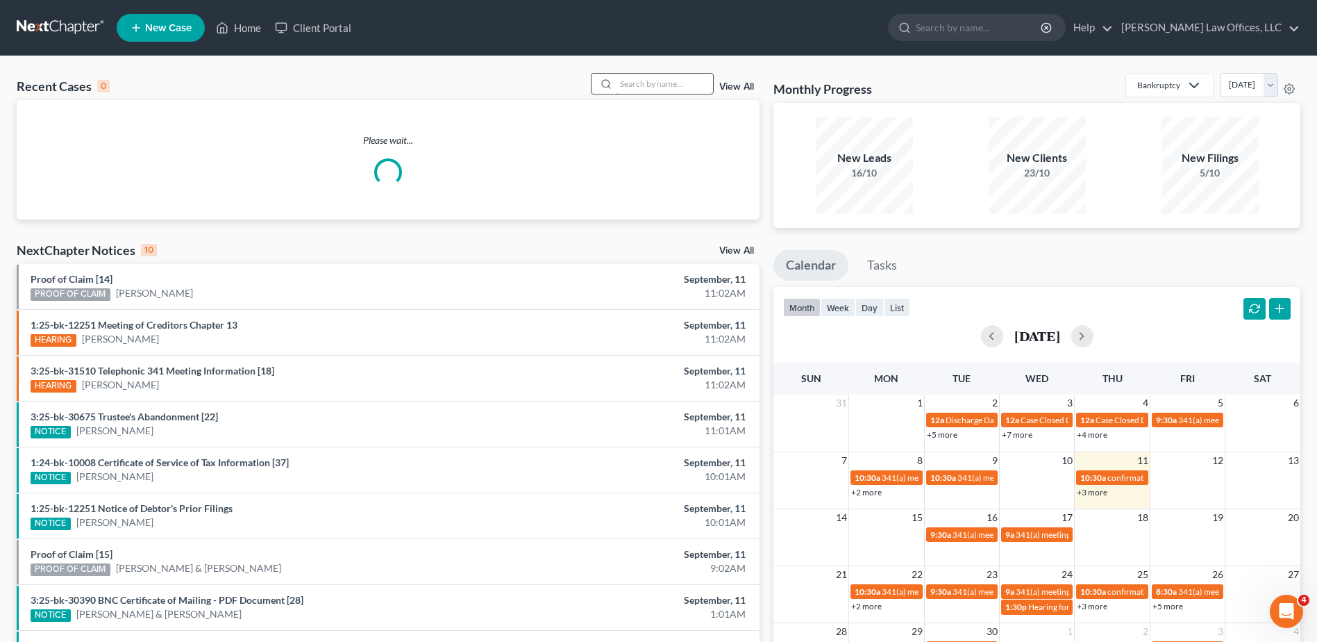
click at [676, 85] on input "search" at bounding box center [664, 84] width 97 height 20
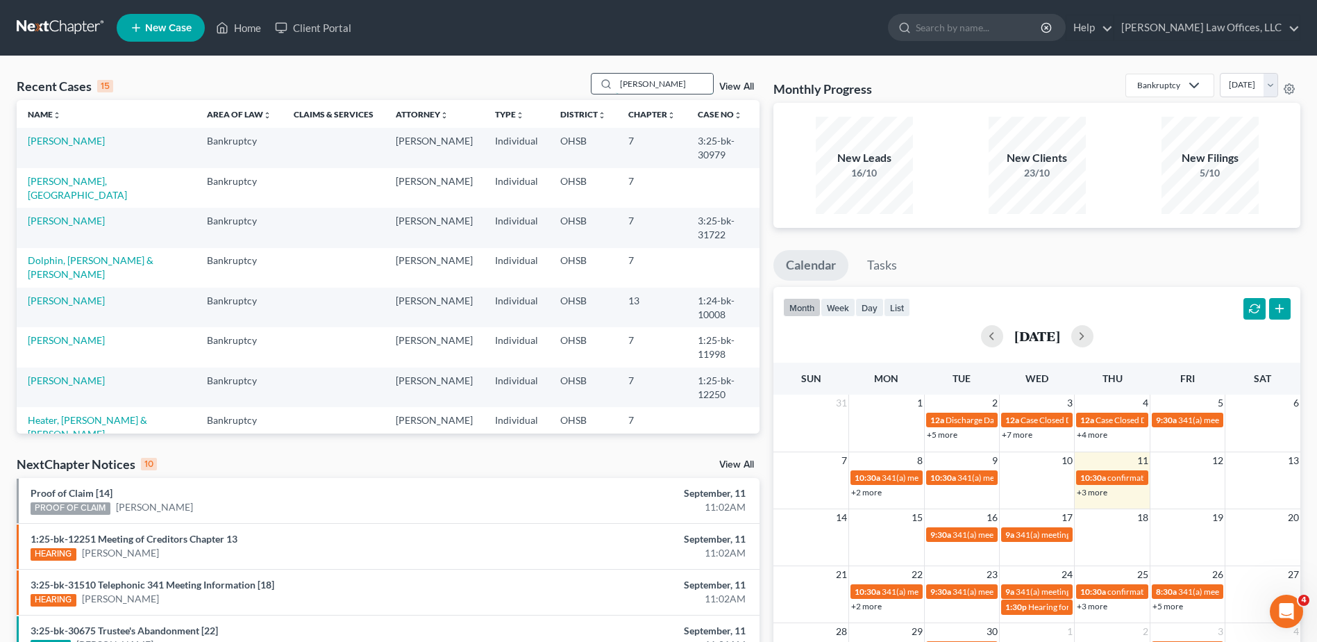
type input "graham"
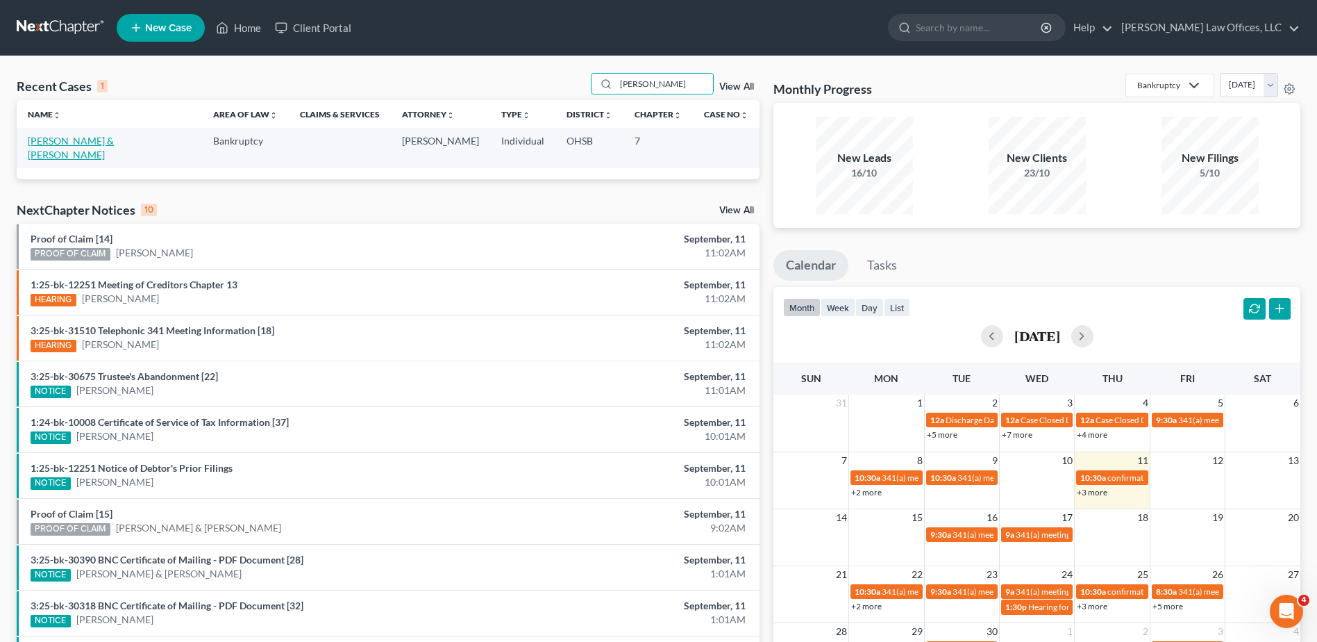
click at [90, 141] on link "Graham, Cleon & Rhonda" at bounding box center [71, 148] width 86 height 26
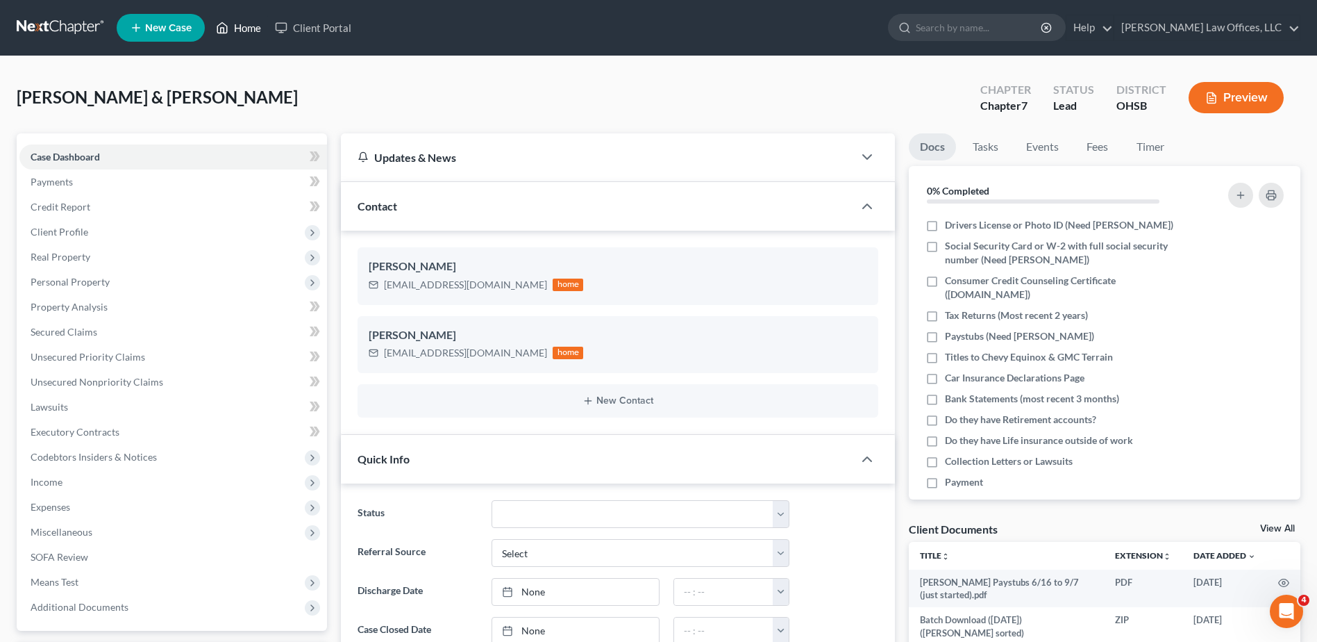
click at [241, 33] on link "Home" at bounding box center [238, 27] width 59 height 25
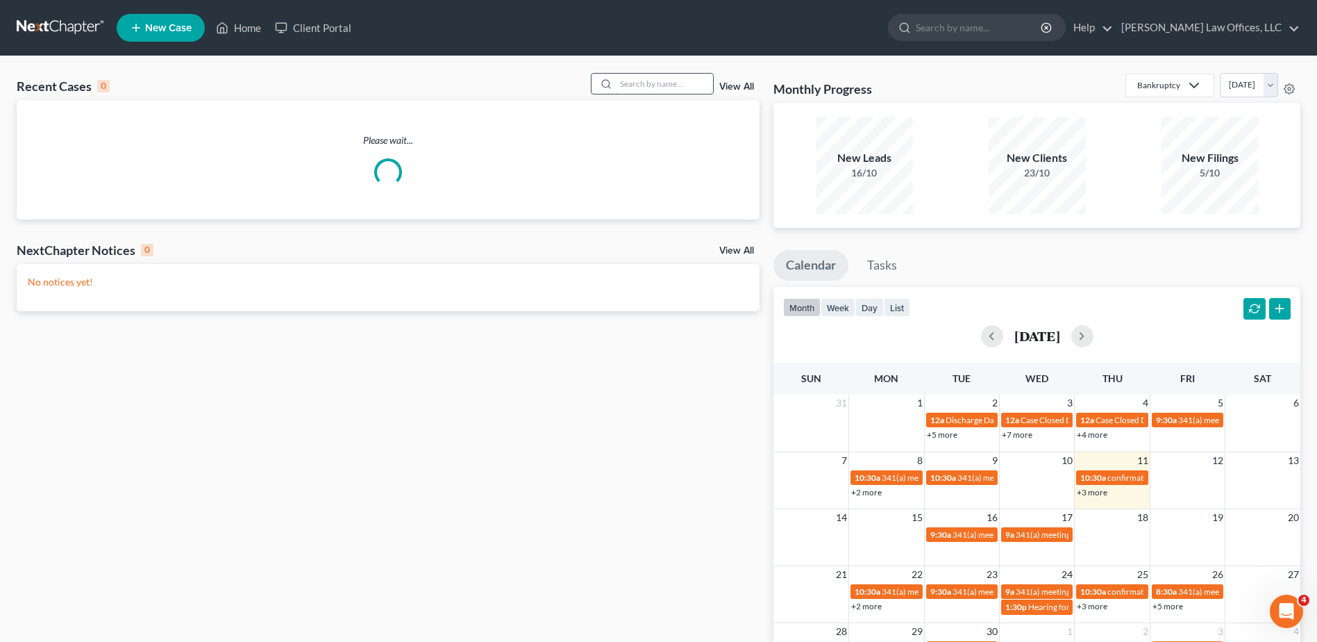
click at [678, 81] on input "search" at bounding box center [664, 84] width 97 height 20
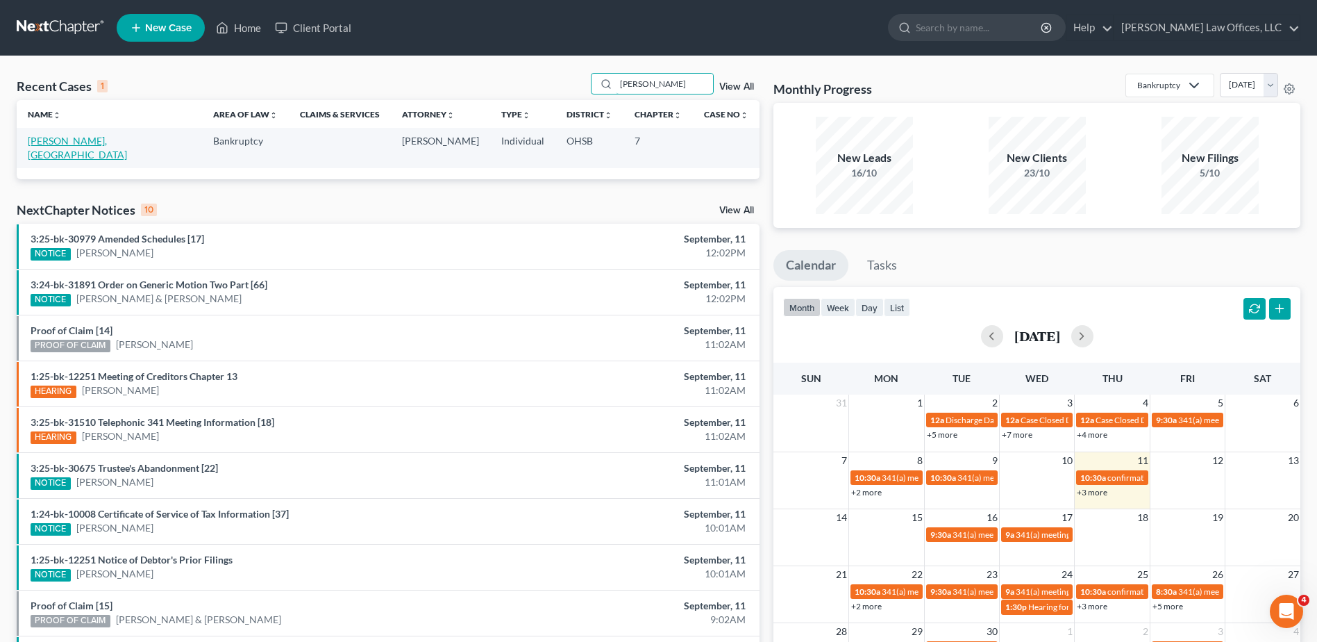
type input "[PERSON_NAME]"
click at [59, 141] on link "[PERSON_NAME], [GEOGRAPHIC_DATA]" at bounding box center [77, 148] width 99 height 26
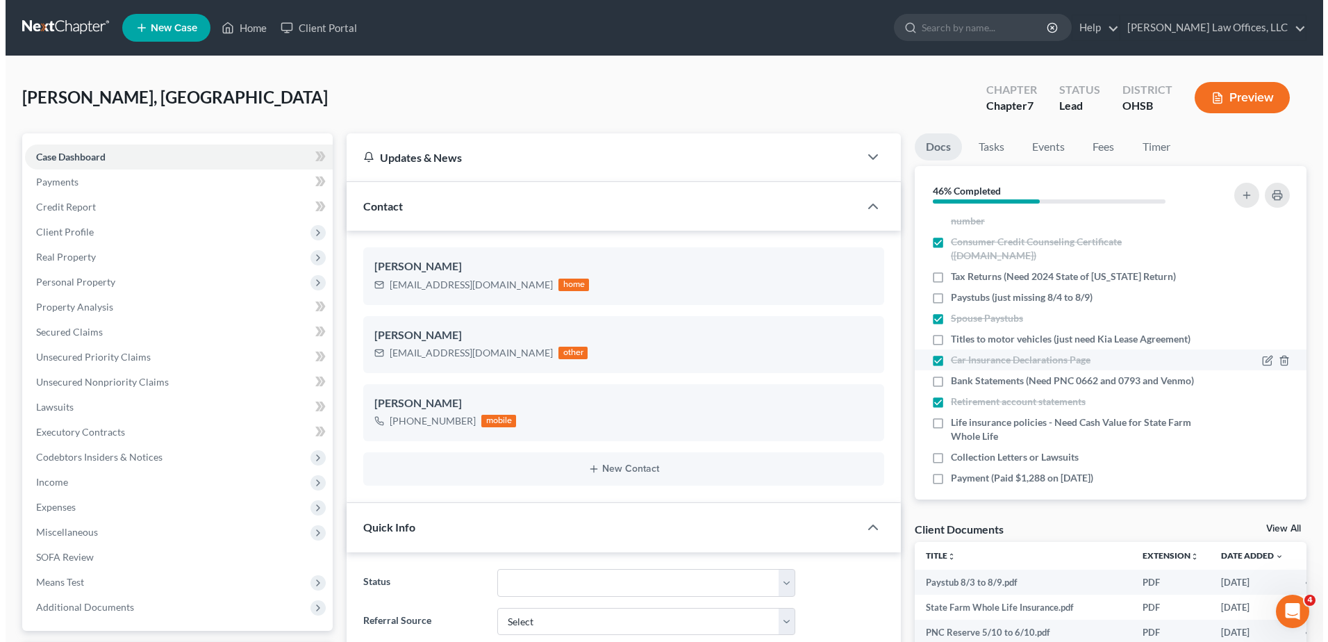
scroll to position [78, 0]
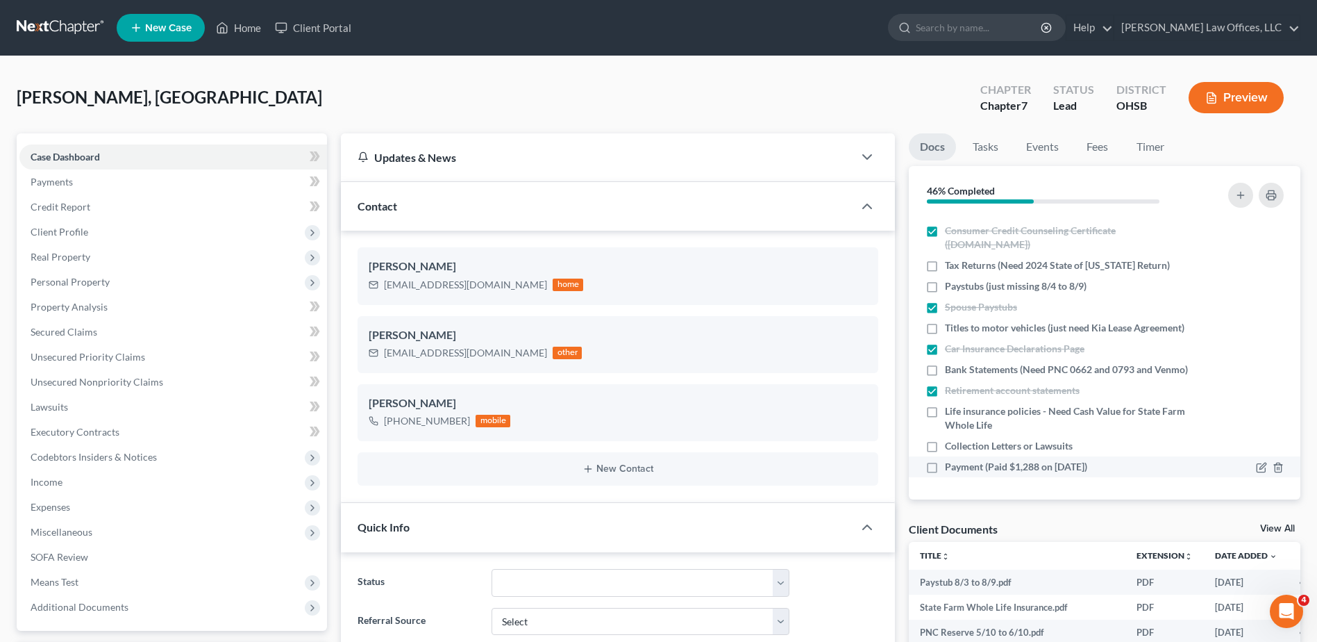
click at [945, 466] on label "Payment (Paid $1,288 on 9/11/25)" at bounding box center [1016, 467] width 142 height 14
click at [951, 466] on input "Payment (Paid $1,288 on 9/11/25)" at bounding box center [955, 464] width 9 height 9
checkbox input "true"
click at [945, 412] on label "Life insurance policies - Need Cash Value for State Farm Whole Life" at bounding box center [1068, 418] width 246 height 28
click at [951, 412] on input "Life insurance policies - Need Cash Value for State Farm Whole Life" at bounding box center [955, 408] width 9 height 9
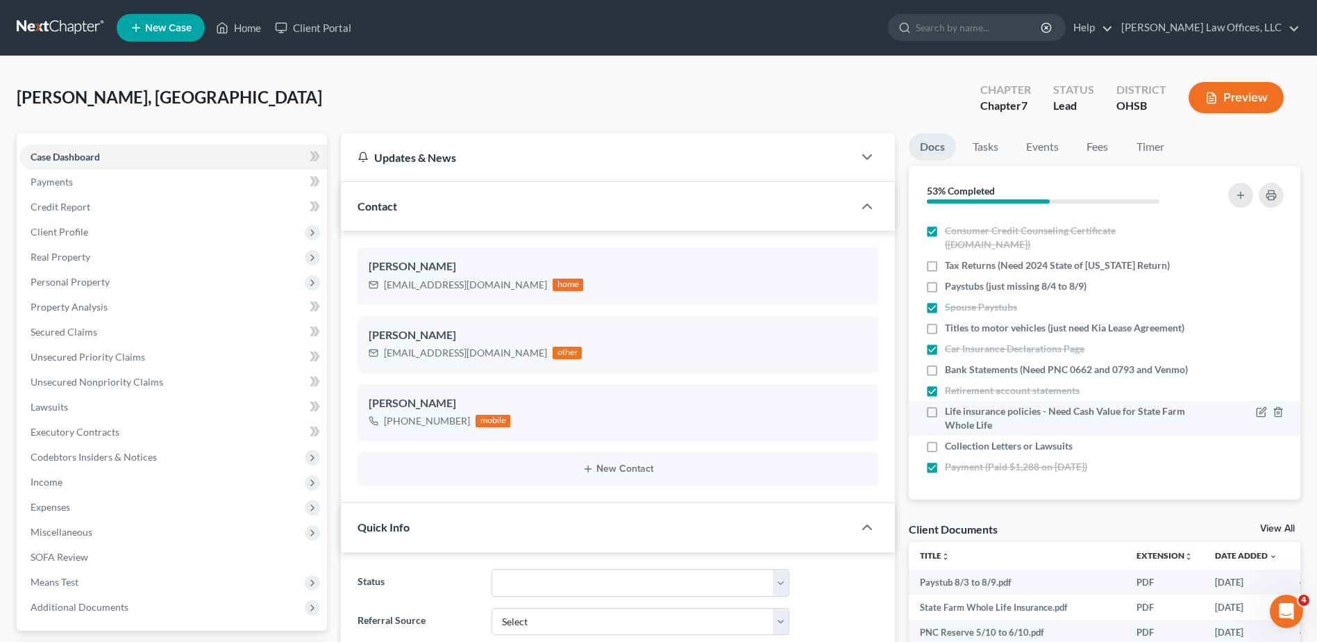
checkbox input "true"
click at [1257, 367] on icon "button" at bounding box center [1261, 371] width 8 height 8
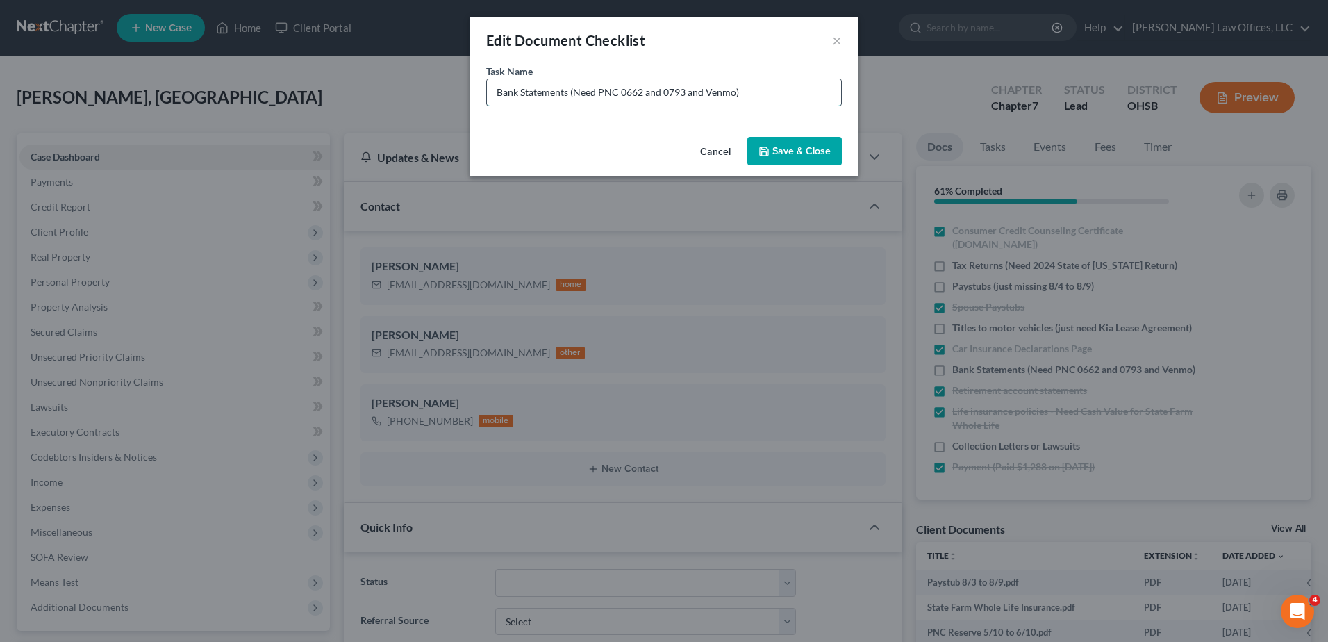
drag, startPoint x: 705, startPoint y: 94, endPoint x: 595, endPoint y: 98, distance: 109.8
click at [595, 98] on input "Bank Statements (Need PNC 0662 and 0793 and Venmo)" at bounding box center [664, 92] width 354 height 26
type input "Bank Statements (Need Venmo)"
click at [779, 153] on button "Save & Close" at bounding box center [794, 151] width 94 height 29
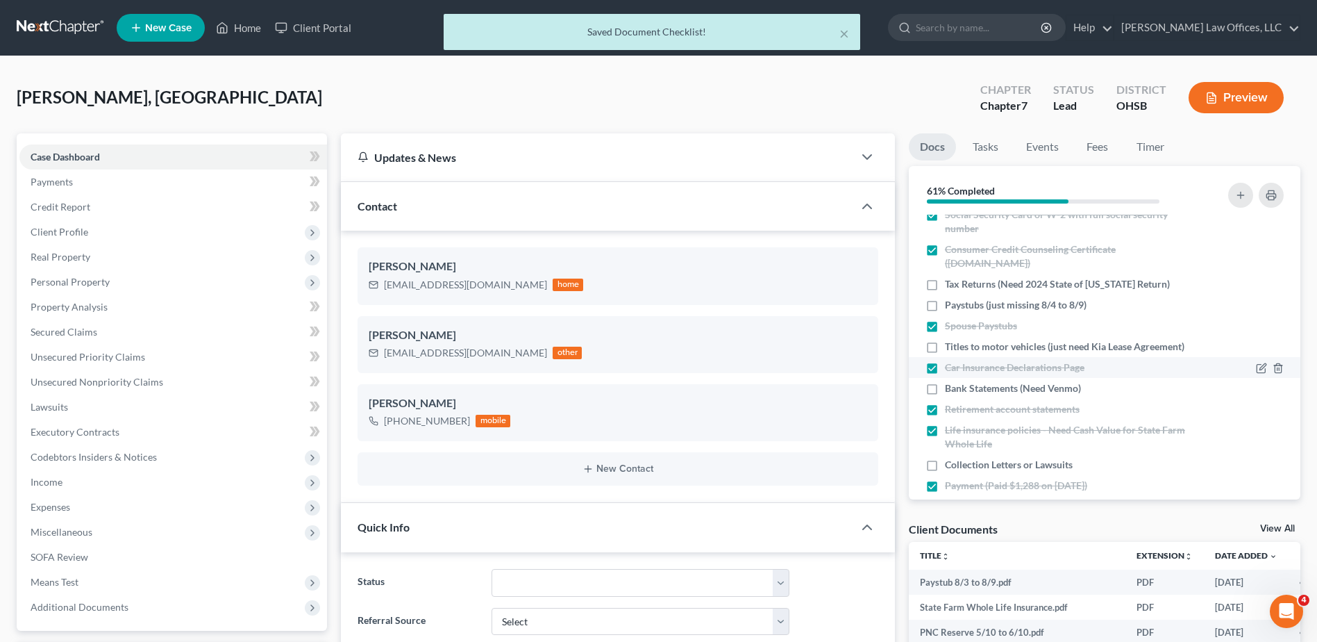
scroll to position [0, 0]
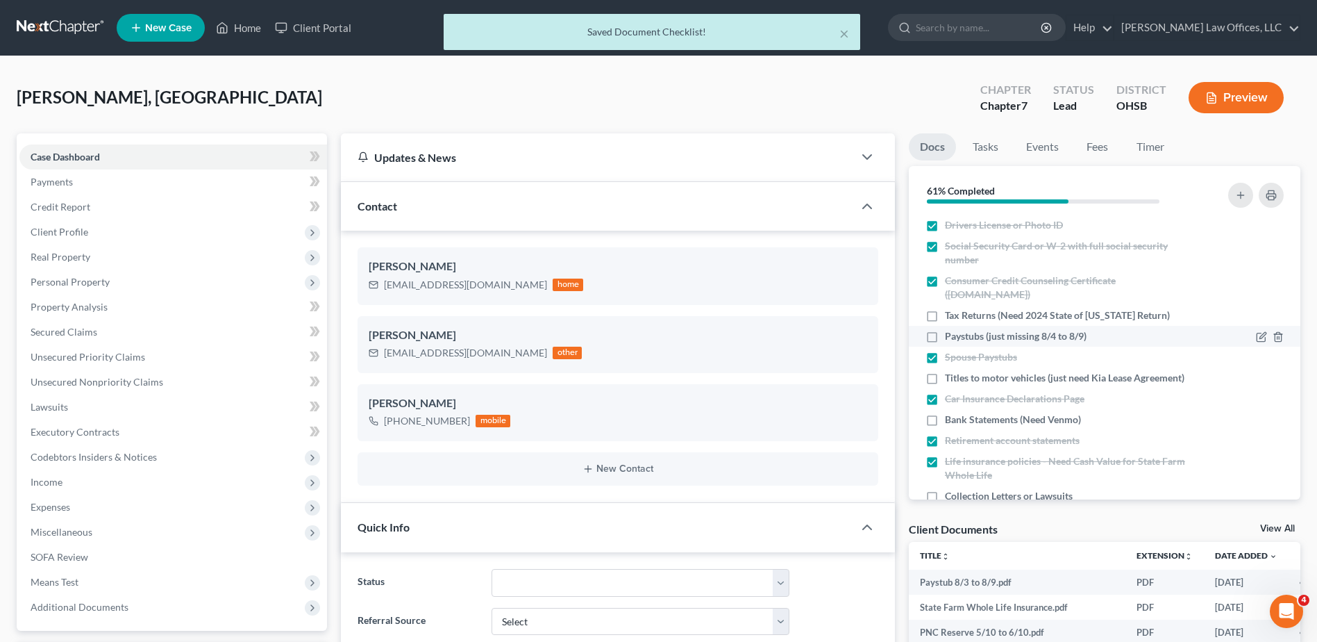
click at [945, 337] on label "Paystubs (just missing 8/4 to 8/9)" at bounding box center [1016, 336] width 142 height 14
click at [951, 337] on input "Paystubs (just missing 8/4 to 8/9)" at bounding box center [955, 333] width 9 height 9
checkbox input "true"
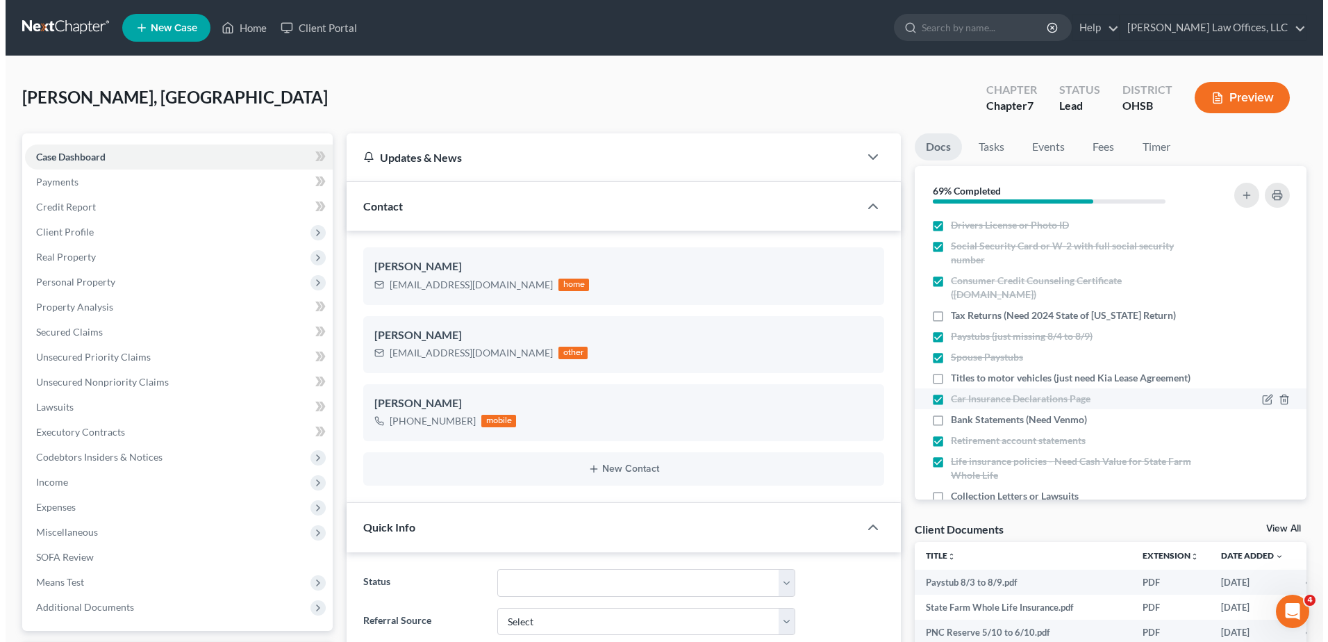
scroll to position [64, 0]
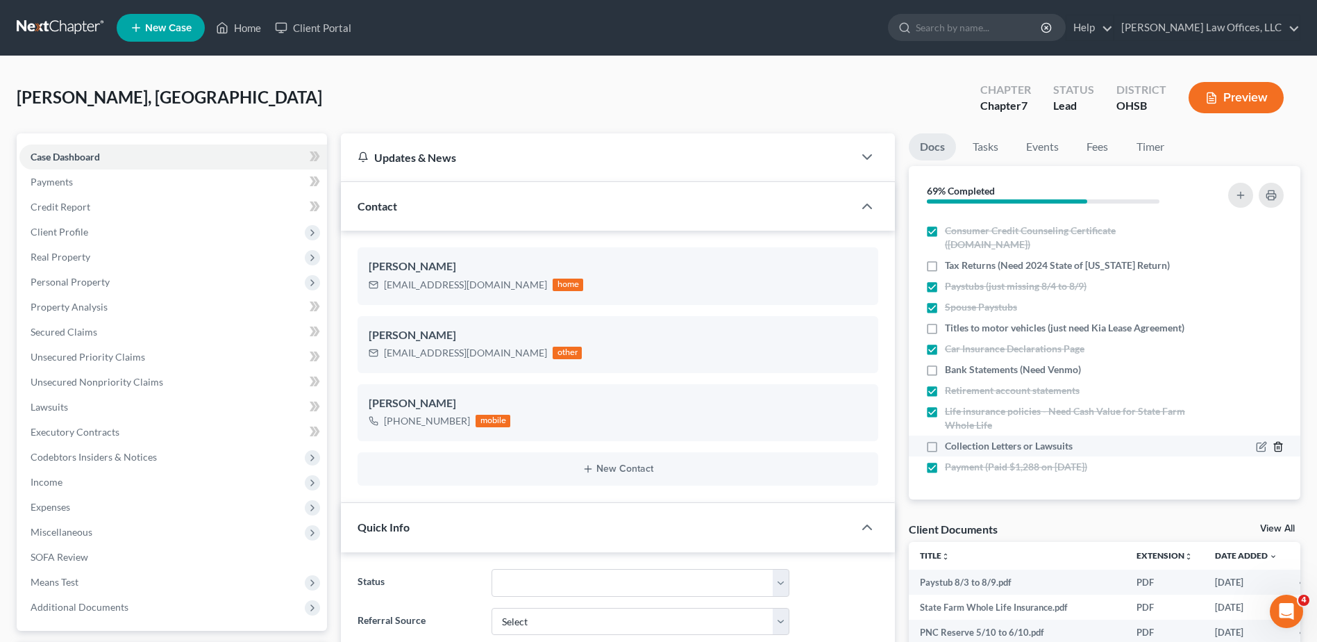
click at [1273, 443] on icon "button" at bounding box center [1278, 446] width 11 height 11
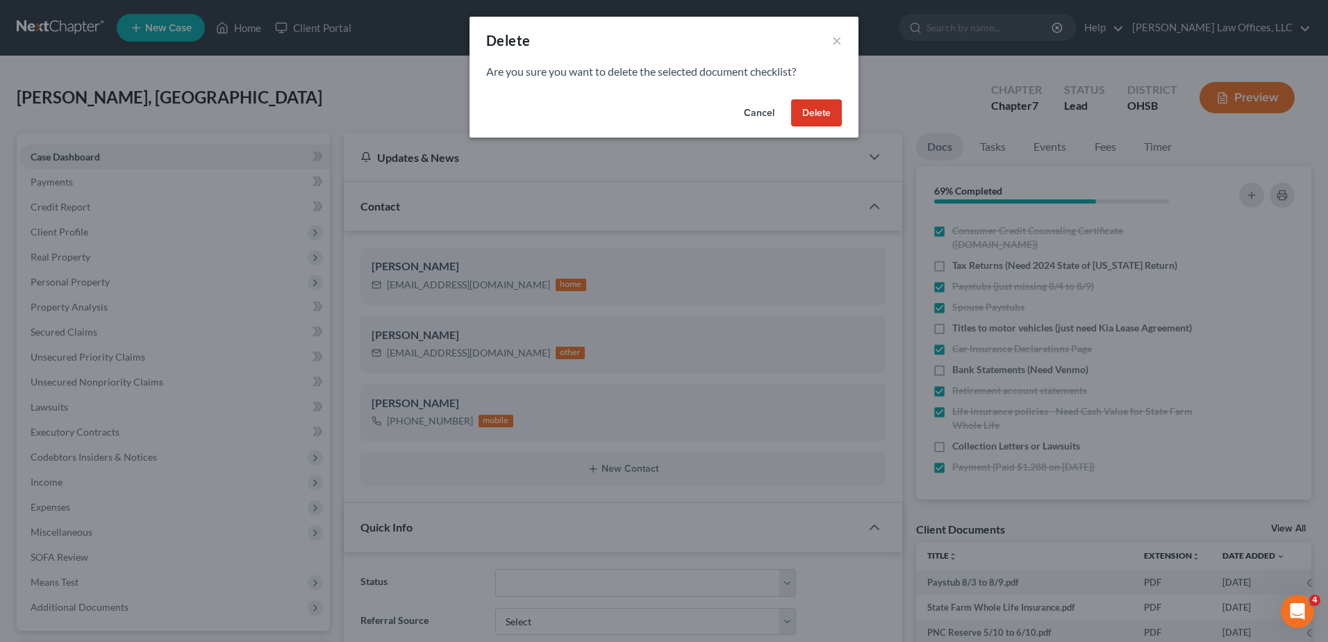
click at [826, 117] on button "Delete" at bounding box center [816, 113] width 51 height 28
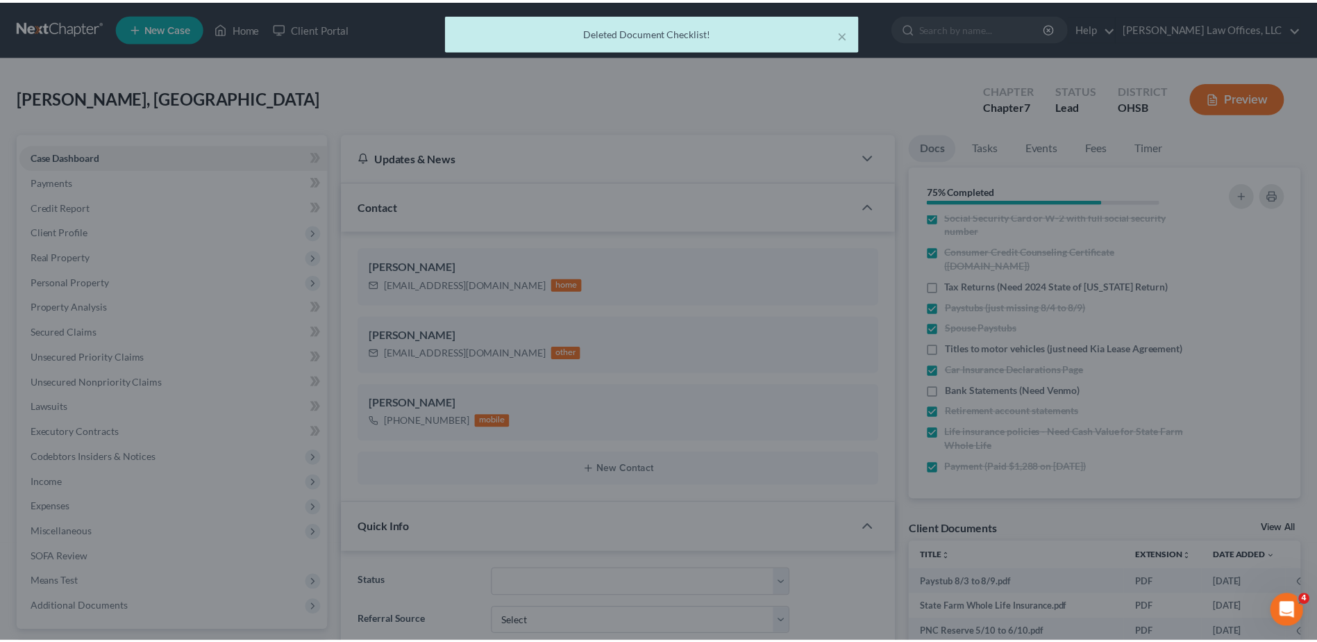
scroll to position [43, 0]
